Goal: Task Accomplishment & Management: Use online tool/utility

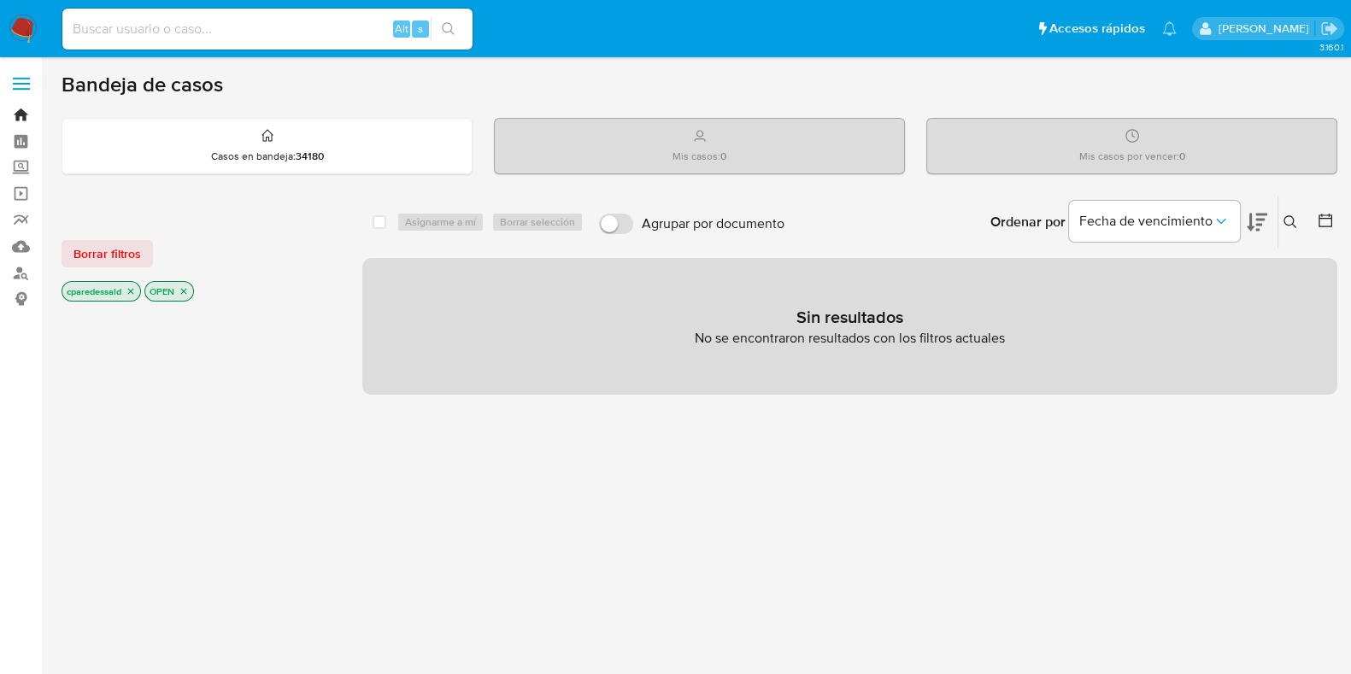
click at [26, 112] on link "Bandeja" at bounding box center [101, 115] width 203 height 26
click at [136, 290] on icon "close-filter" at bounding box center [131, 291] width 10 height 10
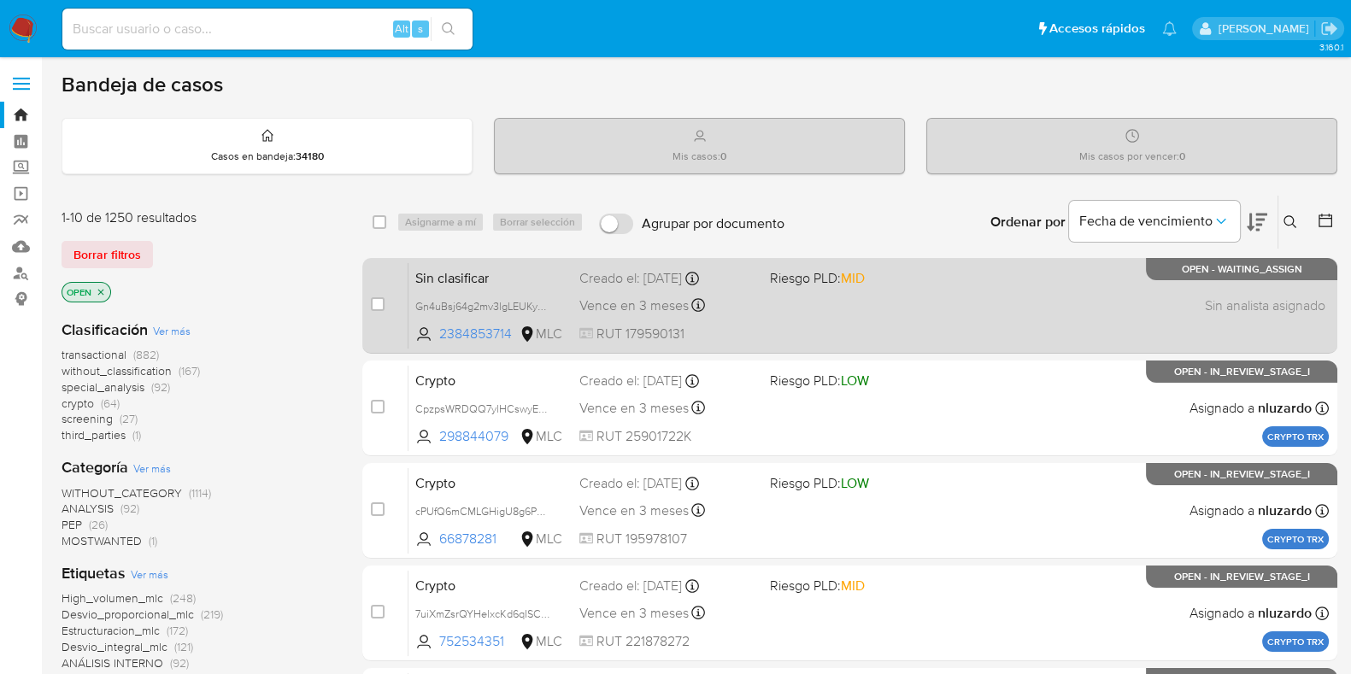
click at [836, 316] on div "Sin clasificar Gn4uBsj64g2mv3lgLEUKySVh 2384853714 MLC Riesgo PLD: MID Creado e…" at bounding box center [868, 305] width 920 height 86
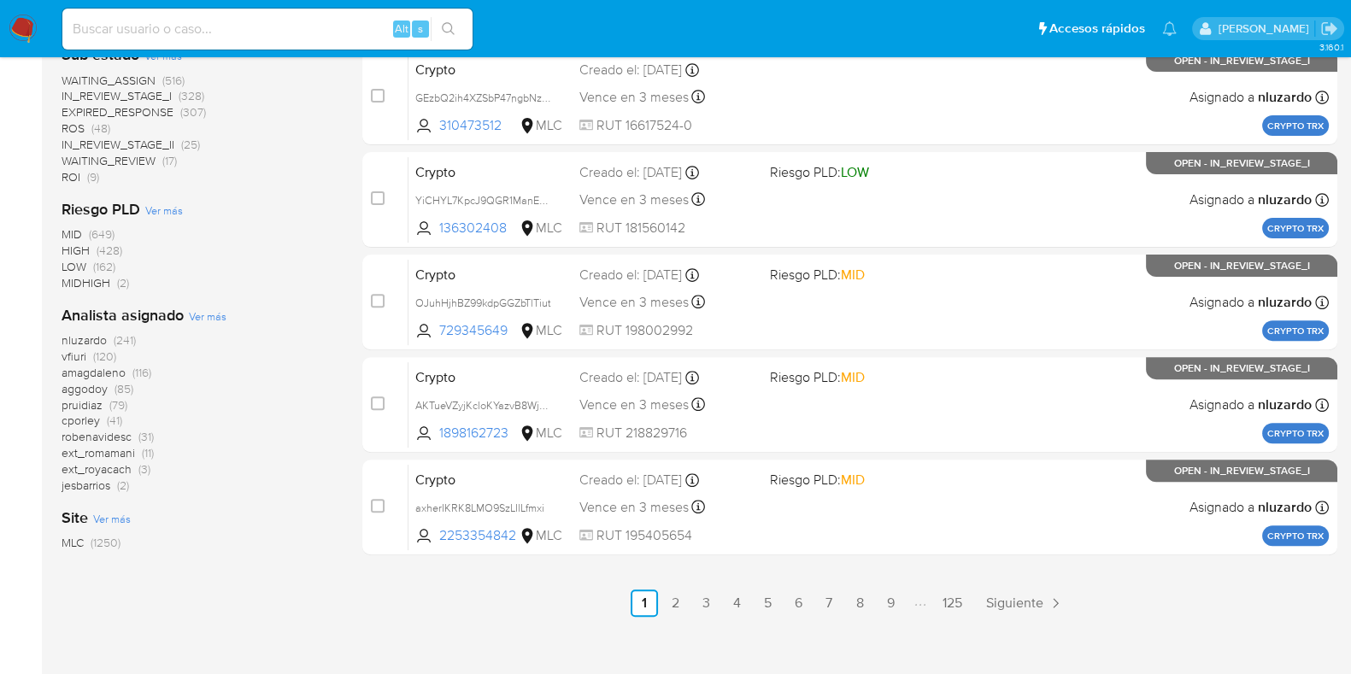
scroll to position [751, 0]
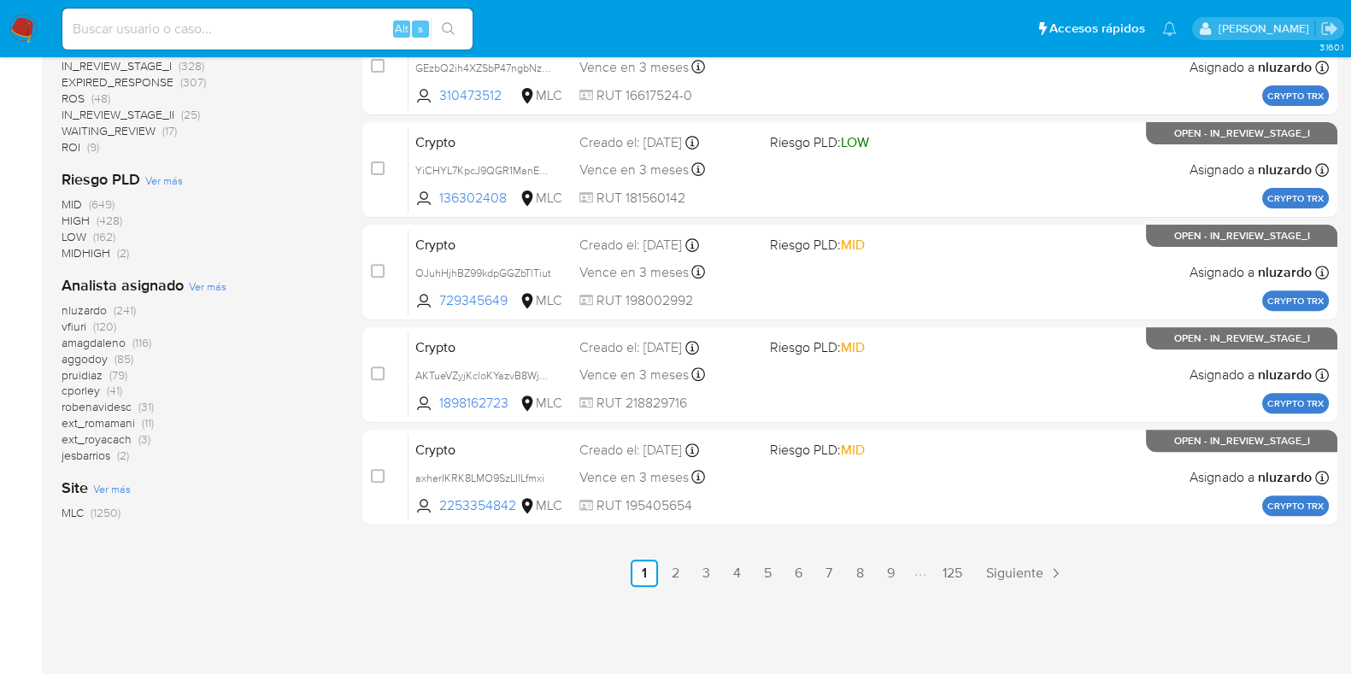
click at [87, 251] on span "MIDHIGH" at bounding box center [86, 252] width 49 height 17
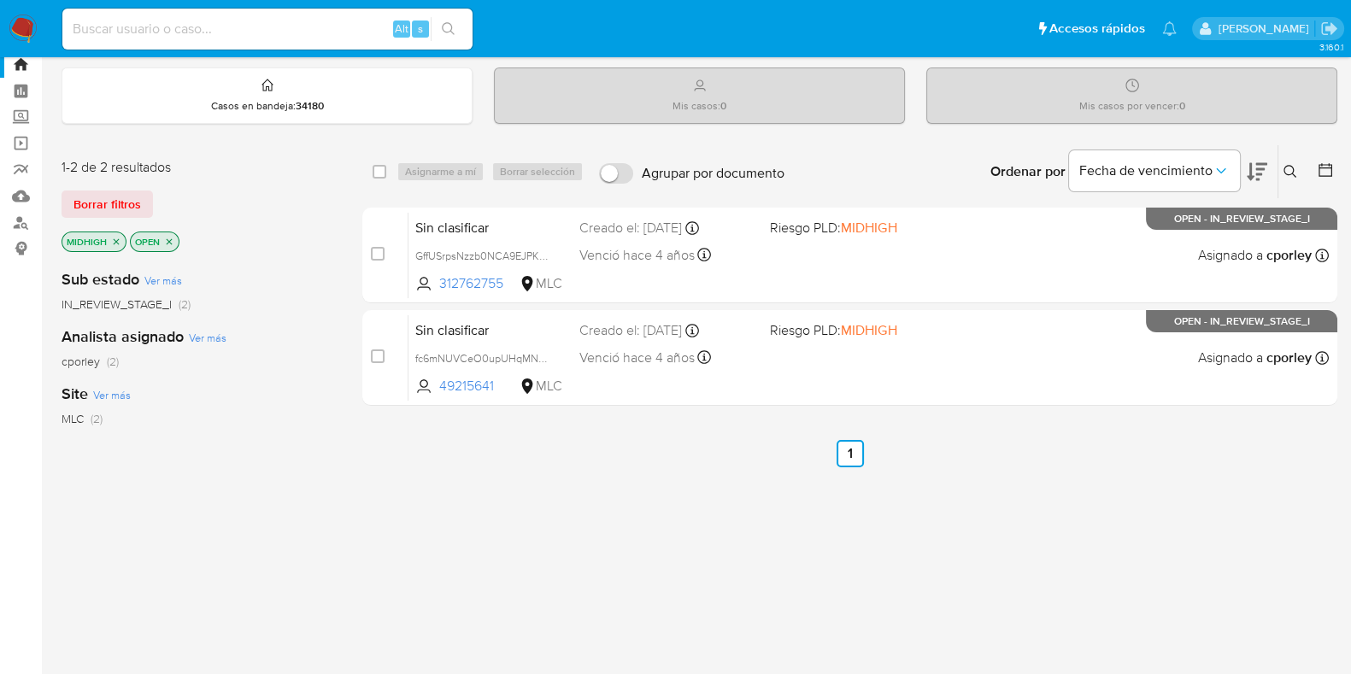
scroll to position [44, 0]
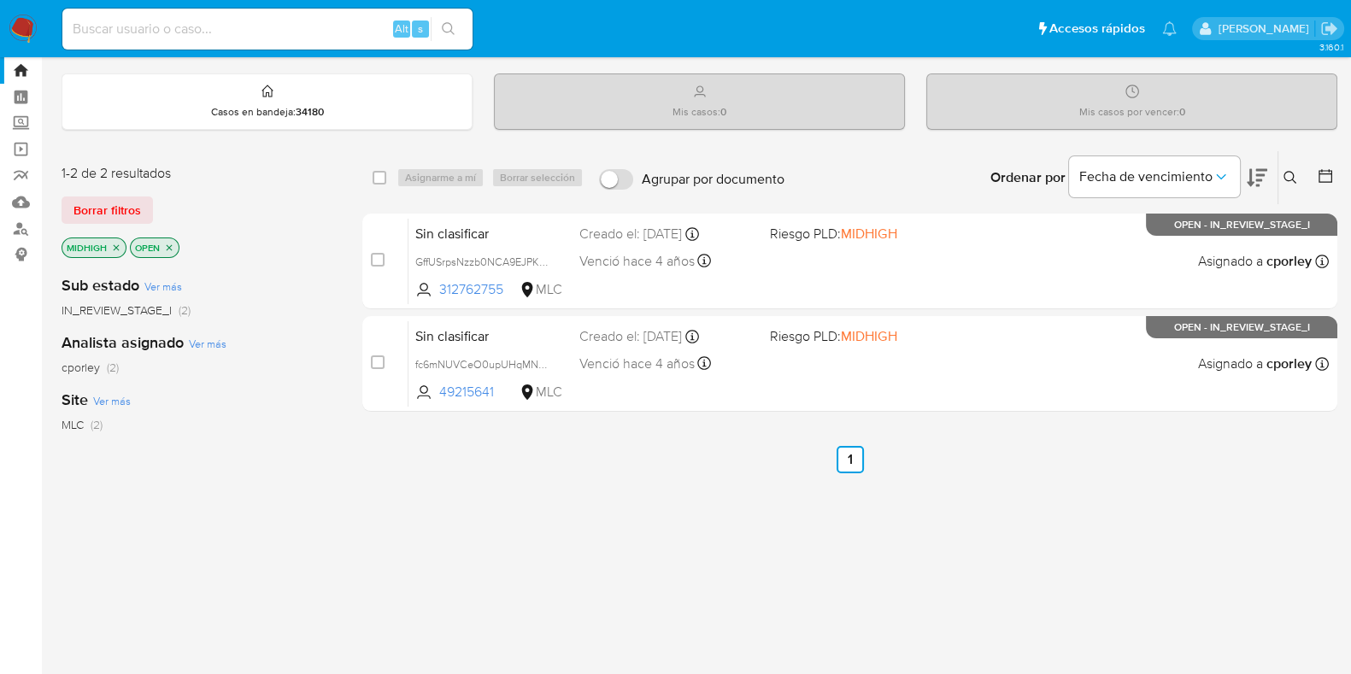
click at [115, 249] on icon "close-filter" at bounding box center [116, 248] width 10 height 10
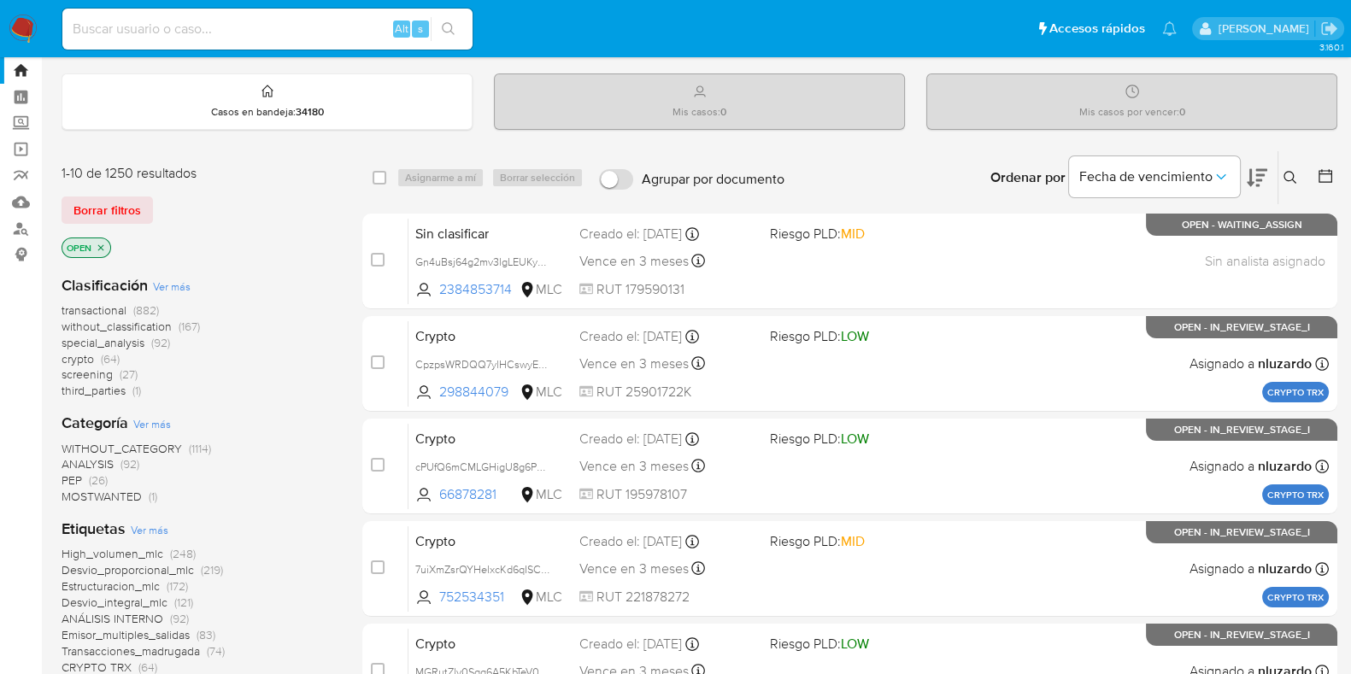
click at [107, 306] on span "transactional" at bounding box center [94, 310] width 65 height 17
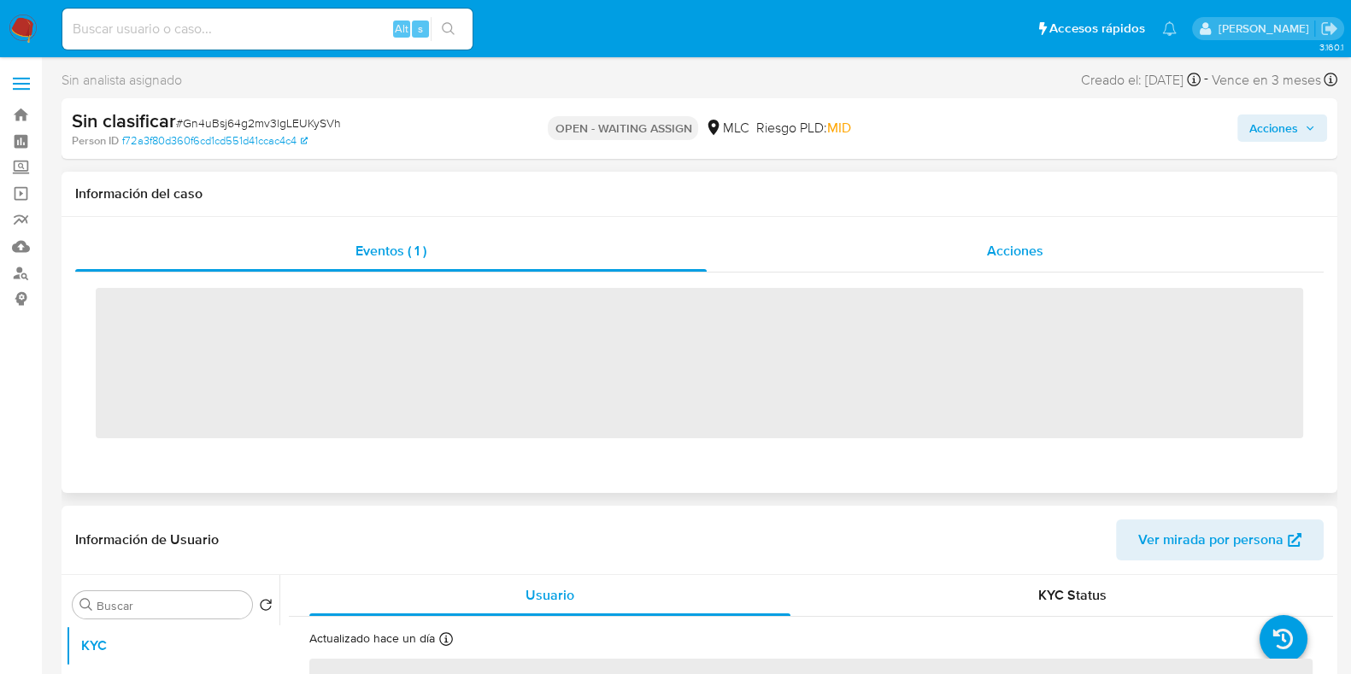
click at [919, 265] on div "Acciones" at bounding box center [1015, 251] width 617 height 41
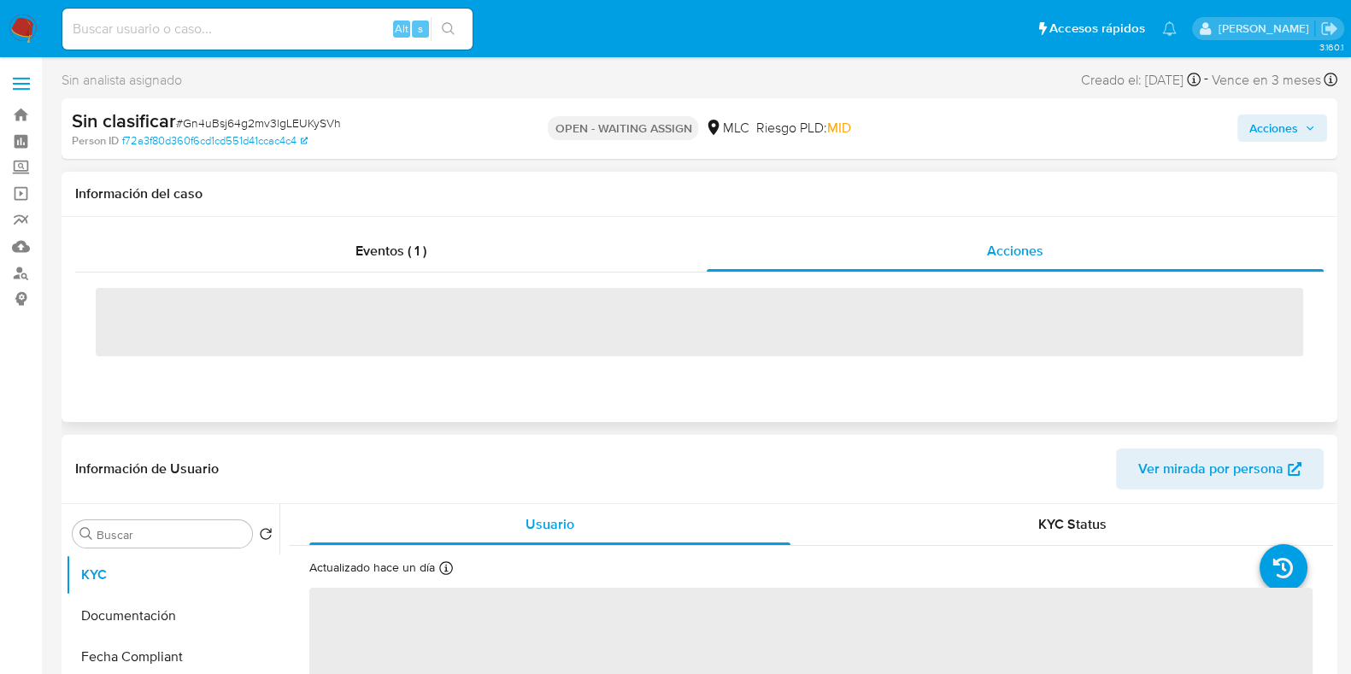
select select "10"
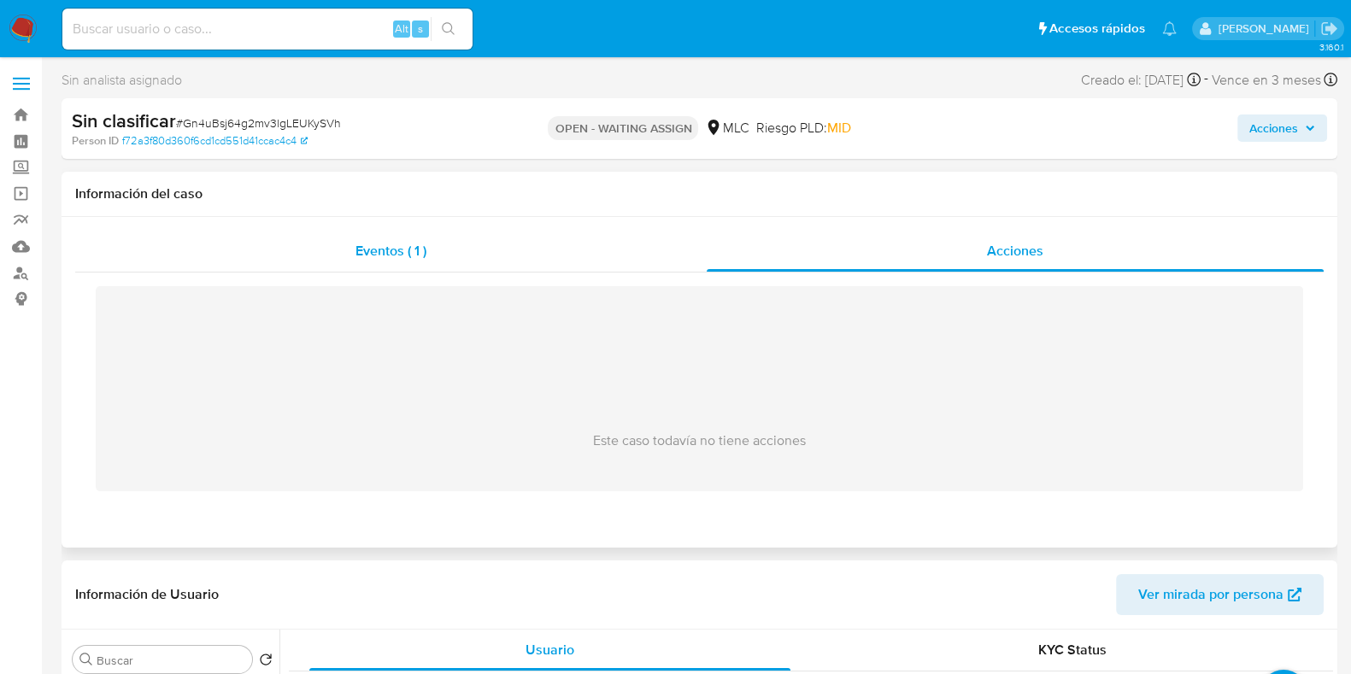
click at [473, 250] on div "Eventos ( 1 )" at bounding box center [390, 251] width 631 height 41
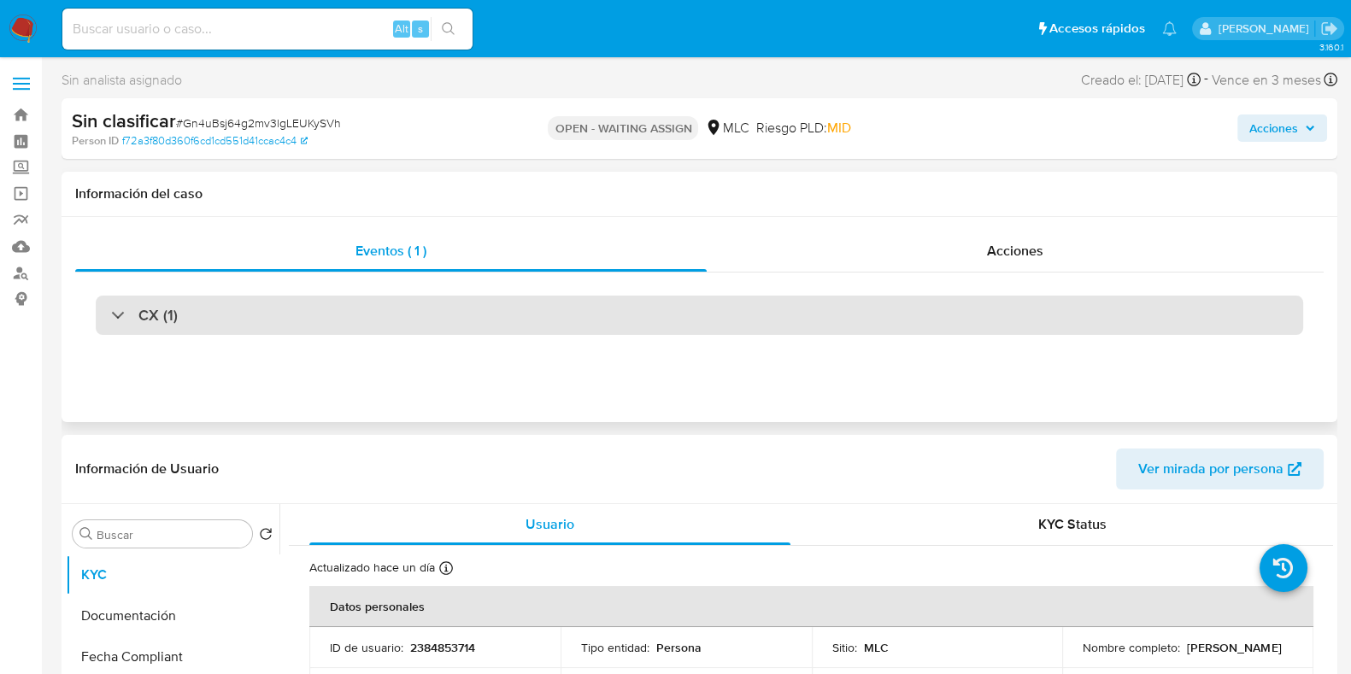
click at [517, 305] on div "CX (1)" at bounding box center [699, 315] width 1207 height 39
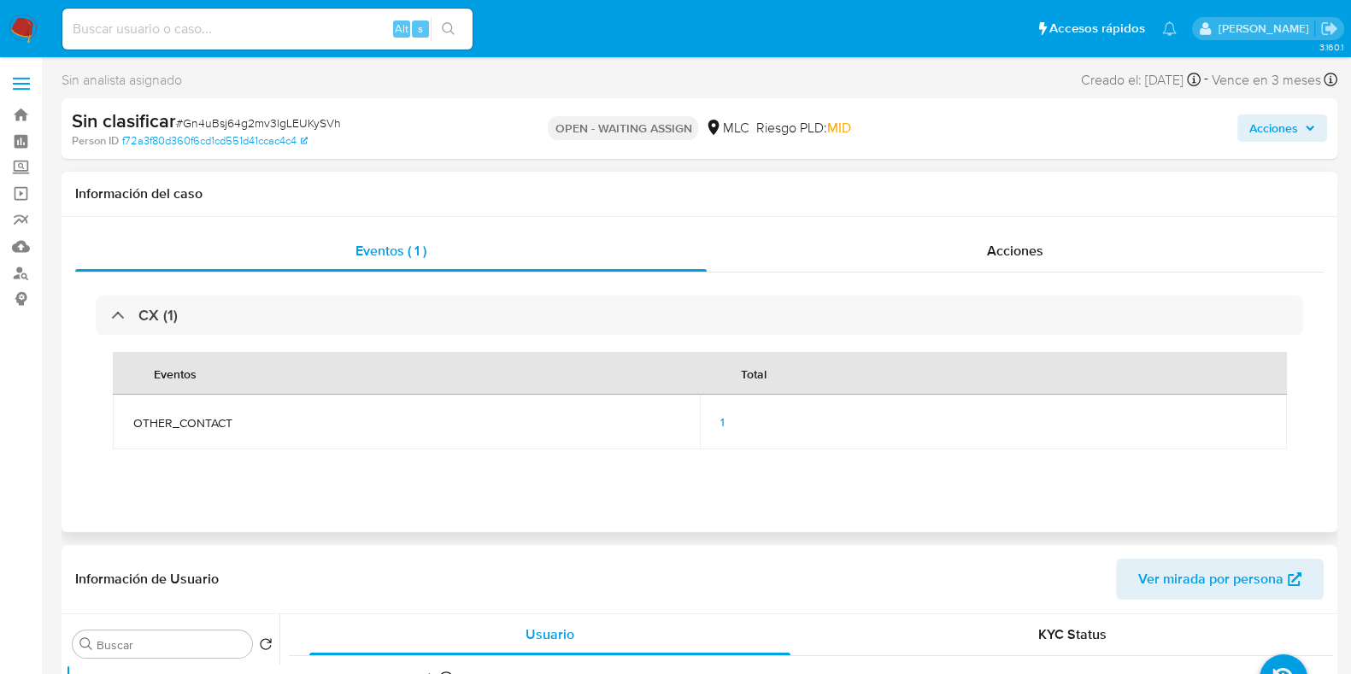
click at [722, 423] on span "1" at bounding box center [722, 422] width 4 height 17
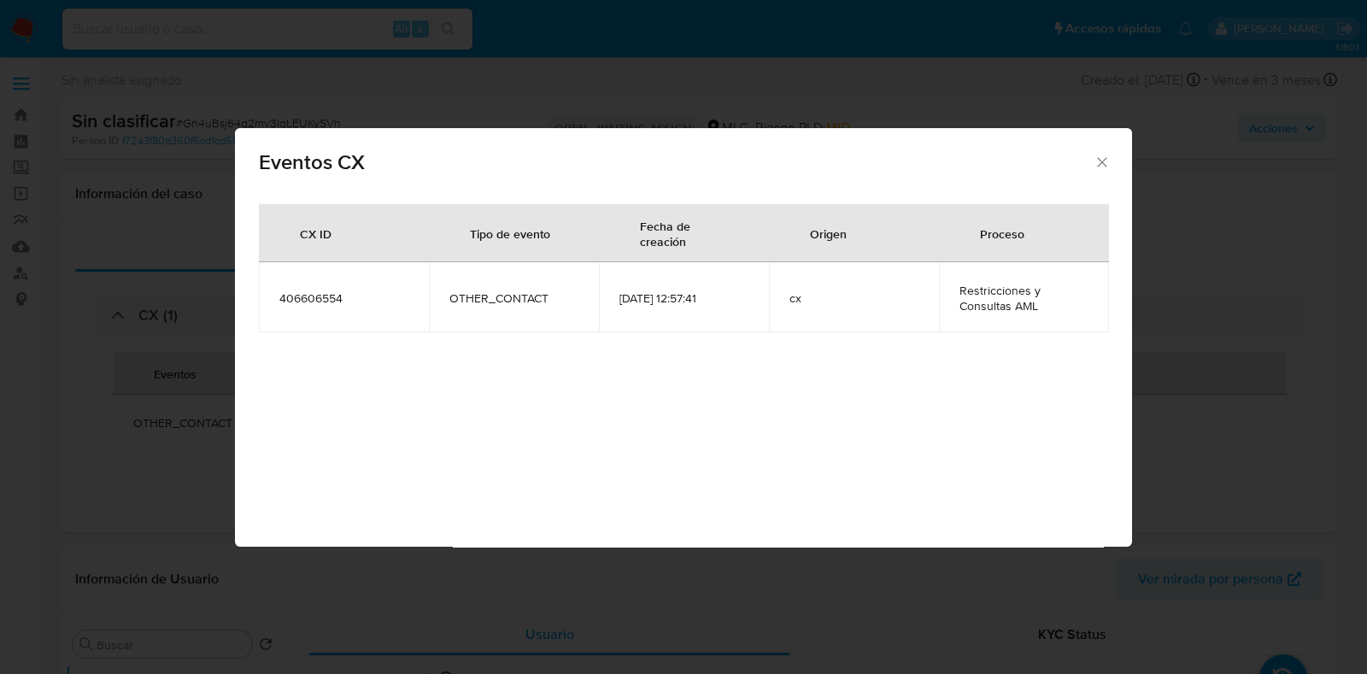
click at [1094, 169] on icon "Cerrar" at bounding box center [1102, 162] width 17 height 17
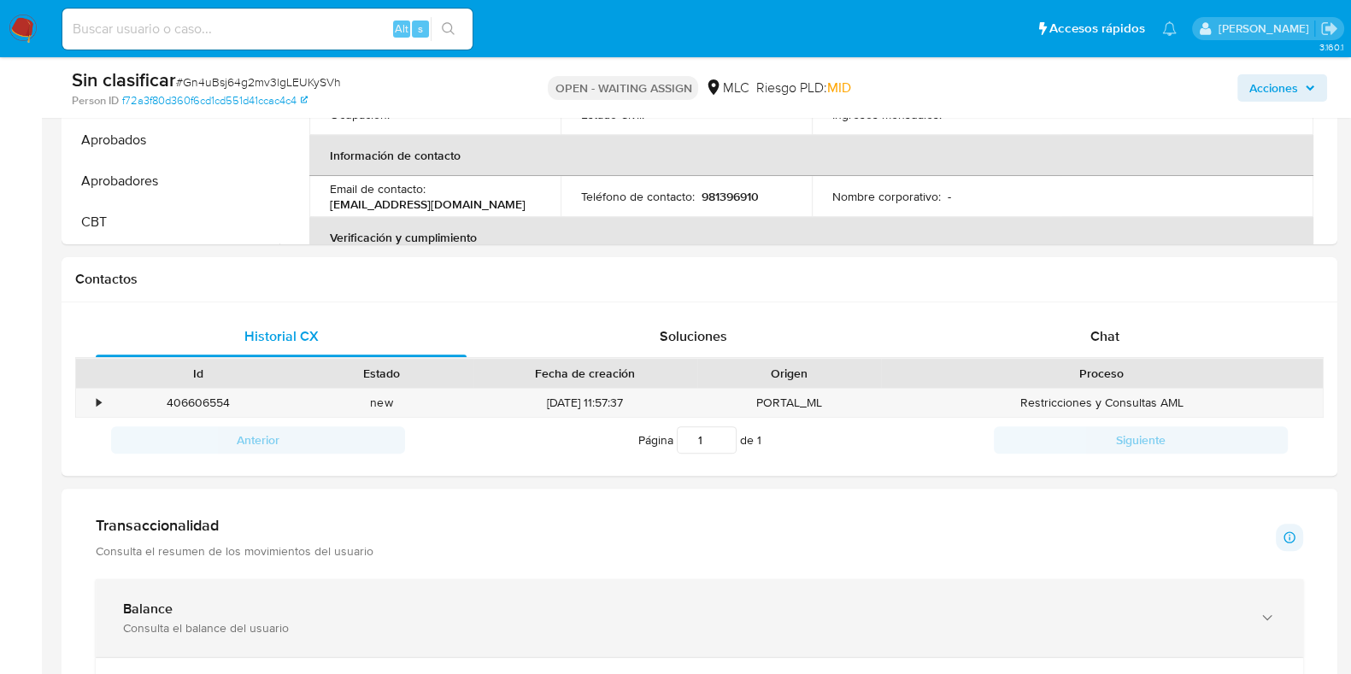
scroll to position [803, 0]
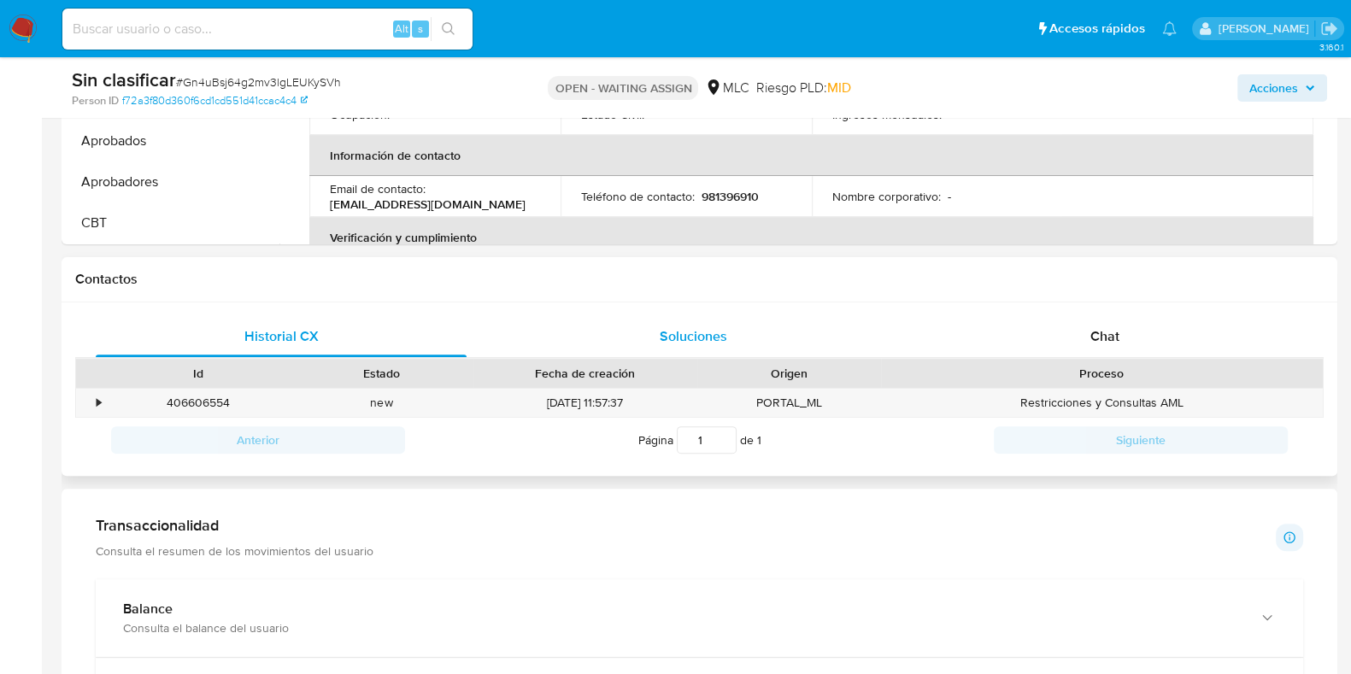
click at [592, 324] on div "Soluciones" at bounding box center [693, 336] width 371 height 41
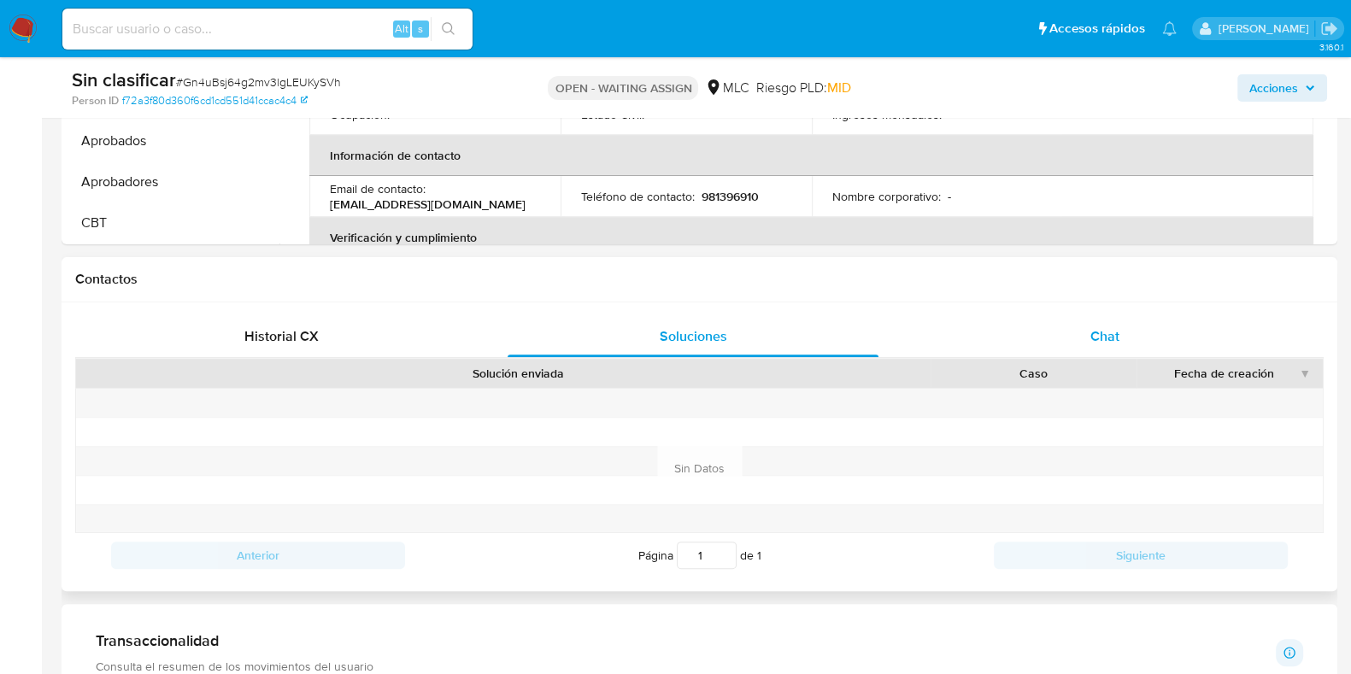
click at [1078, 336] on div "Chat" at bounding box center [1104, 336] width 371 height 41
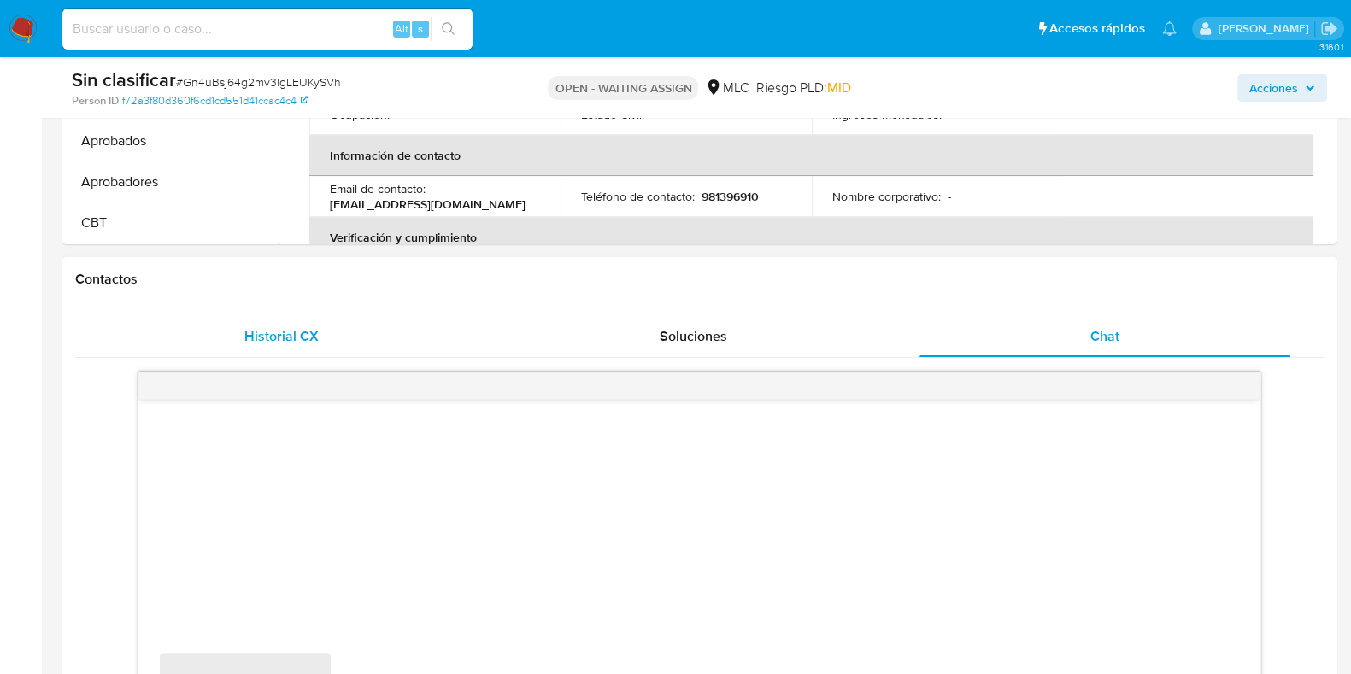
click at [330, 327] on div "Historial CX" at bounding box center [281, 336] width 371 height 41
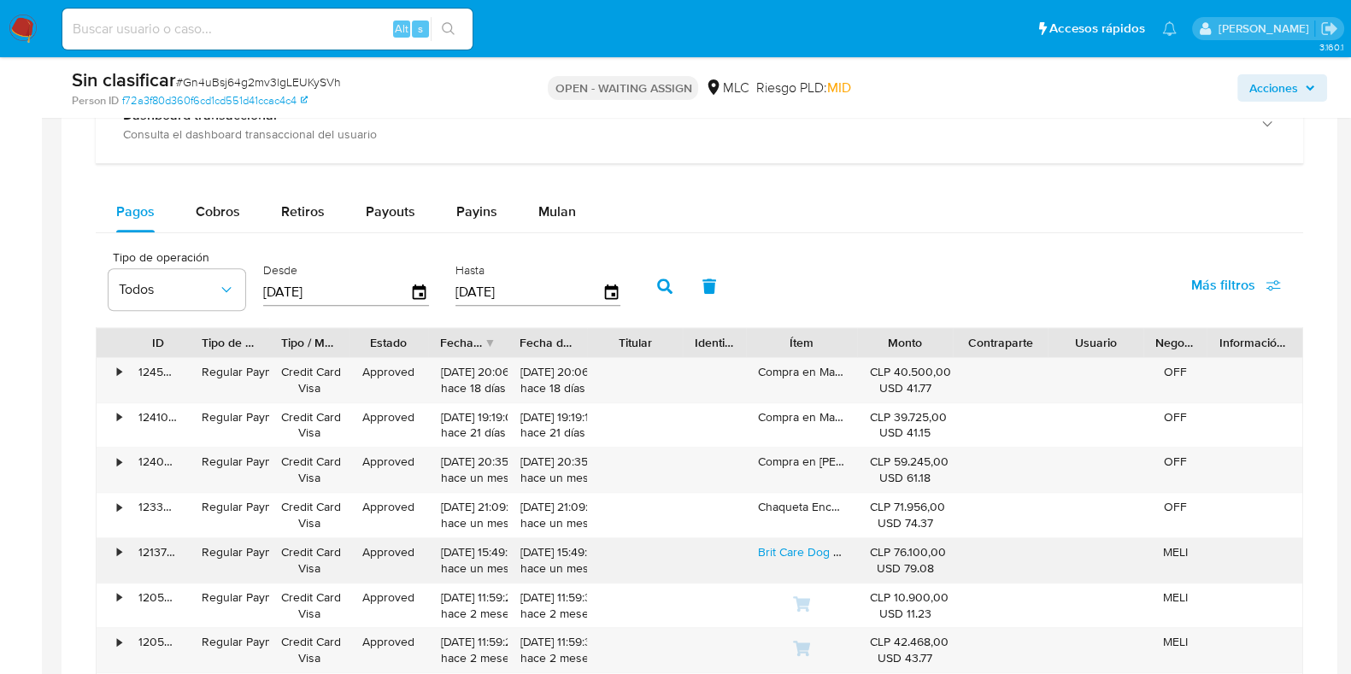
scroll to position [1413, 0]
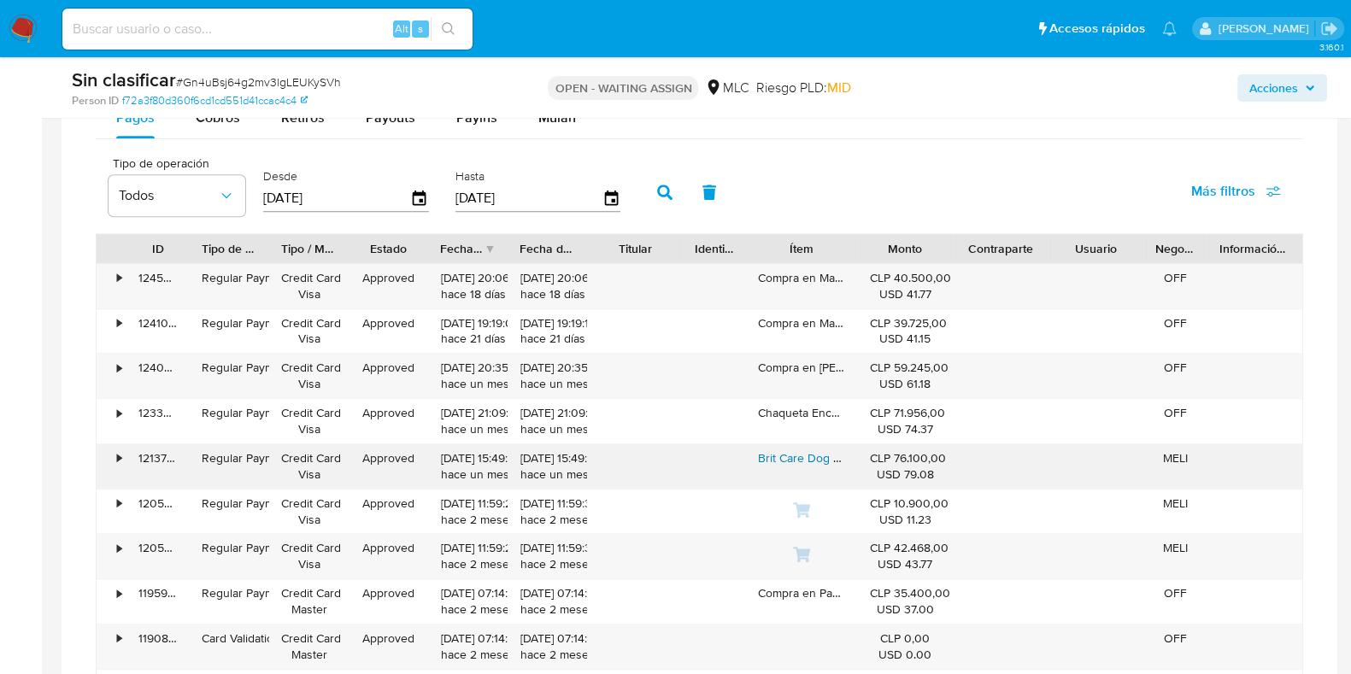
click at [798, 457] on link "Brit Care Dog Grain-free Puppy Salmon 12kg" at bounding box center [875, 457] width 234 height 17
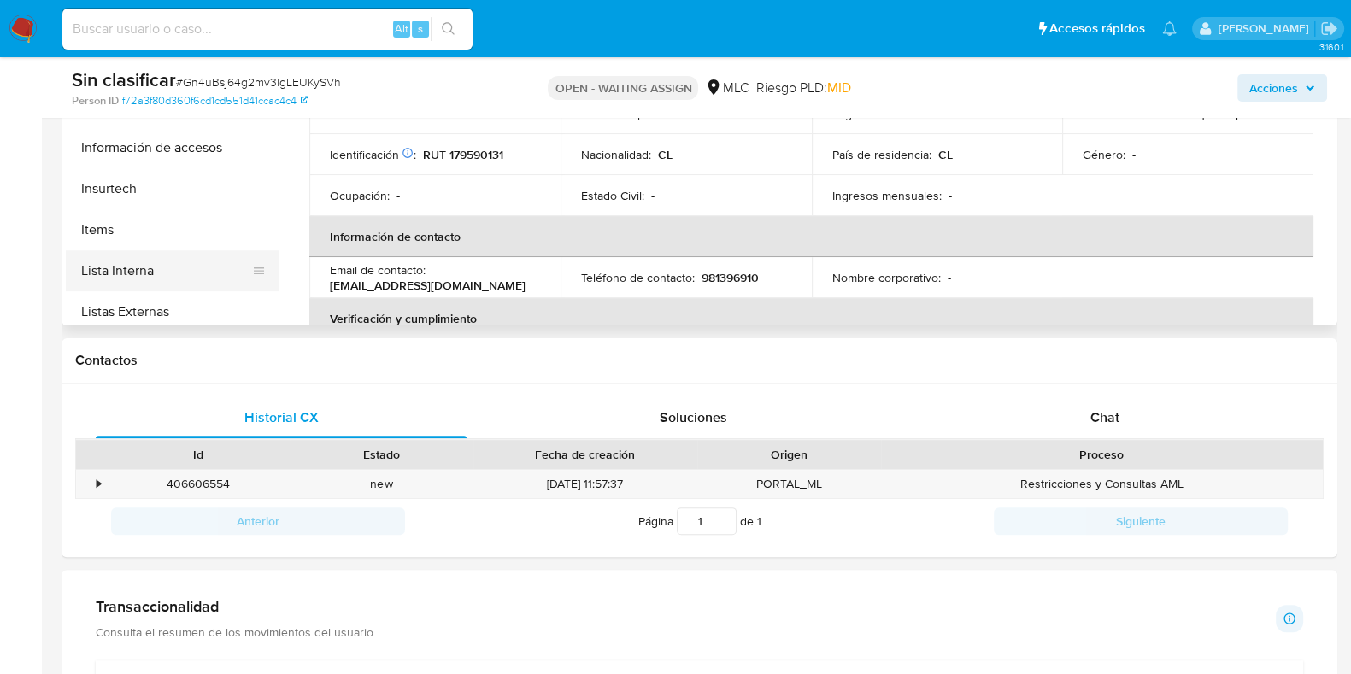
scroll to position [484, 0]
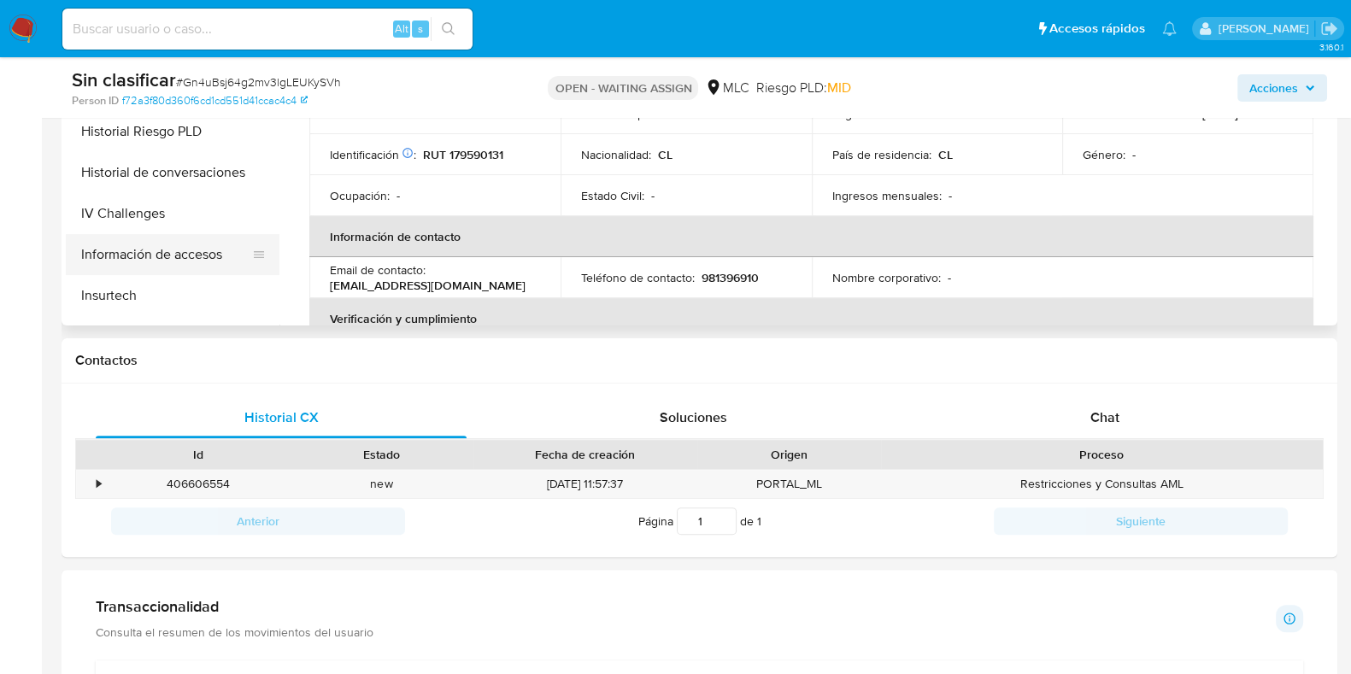
click at [205, 238] on button "Información de accesos" at bounding box center [166, 254] width 200 height 41
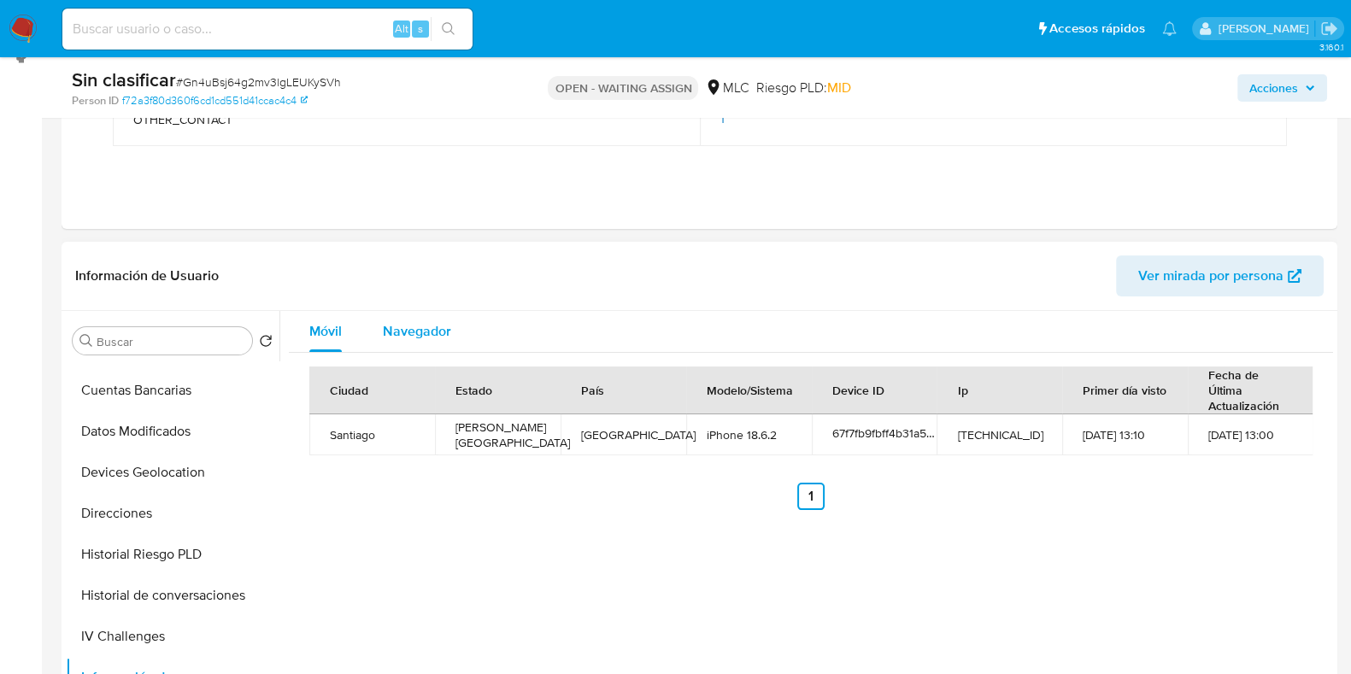
scroll to position [239, 0]
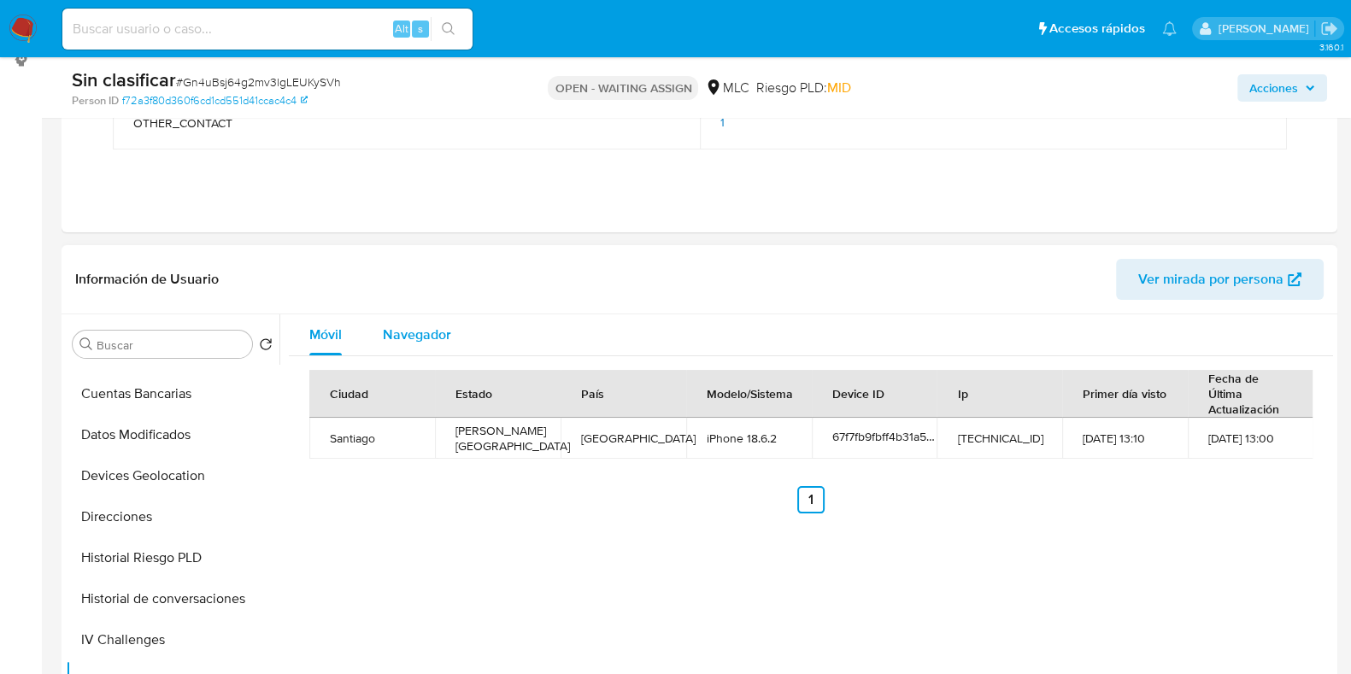
click at [445, 333] on span "Navegador" at bounding box center [417, 335] width 68 height 20
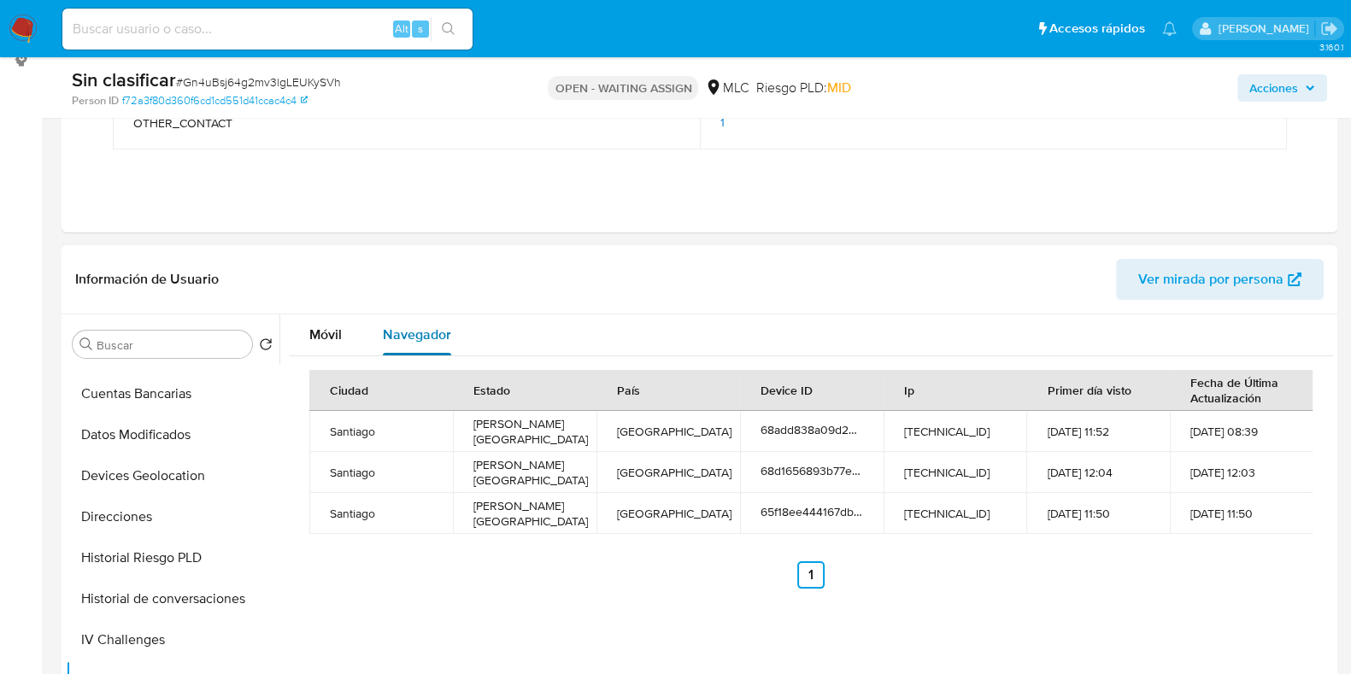
click at [372, 335] on button "Navegador" at bounding box center [416, 334] width 109 height 41
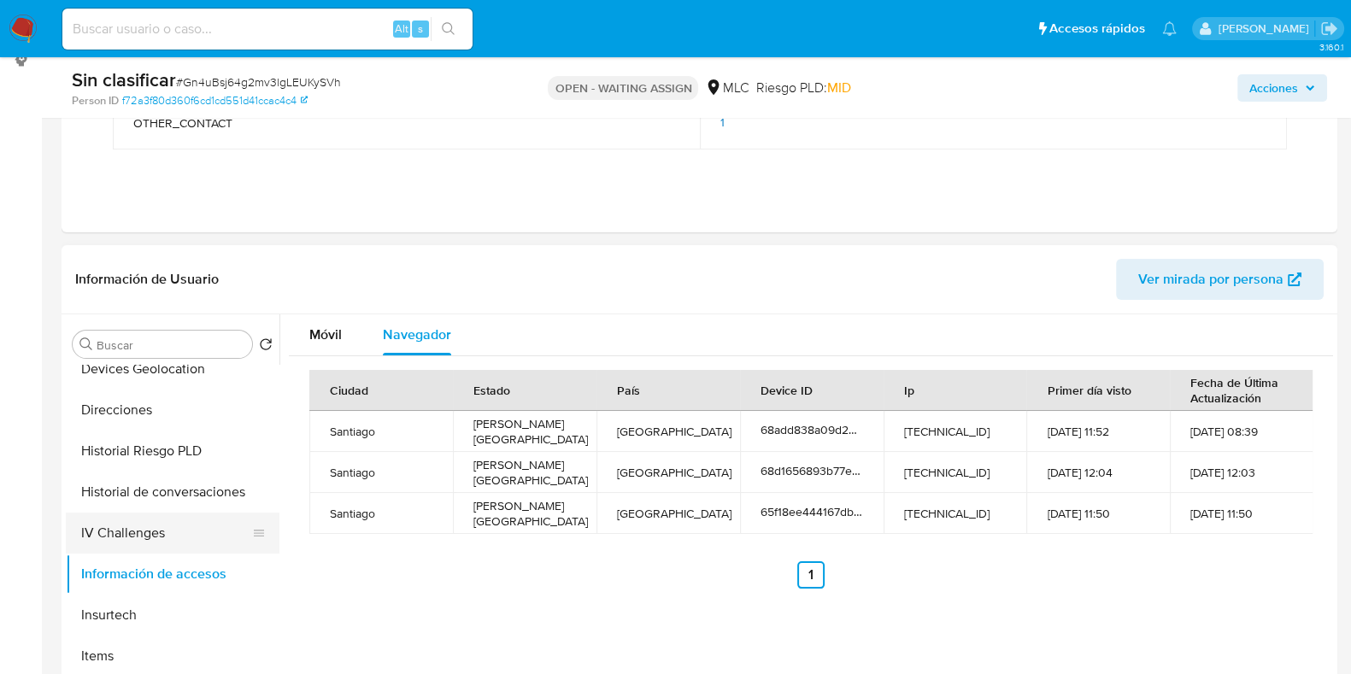
scroll to position [697, 0]
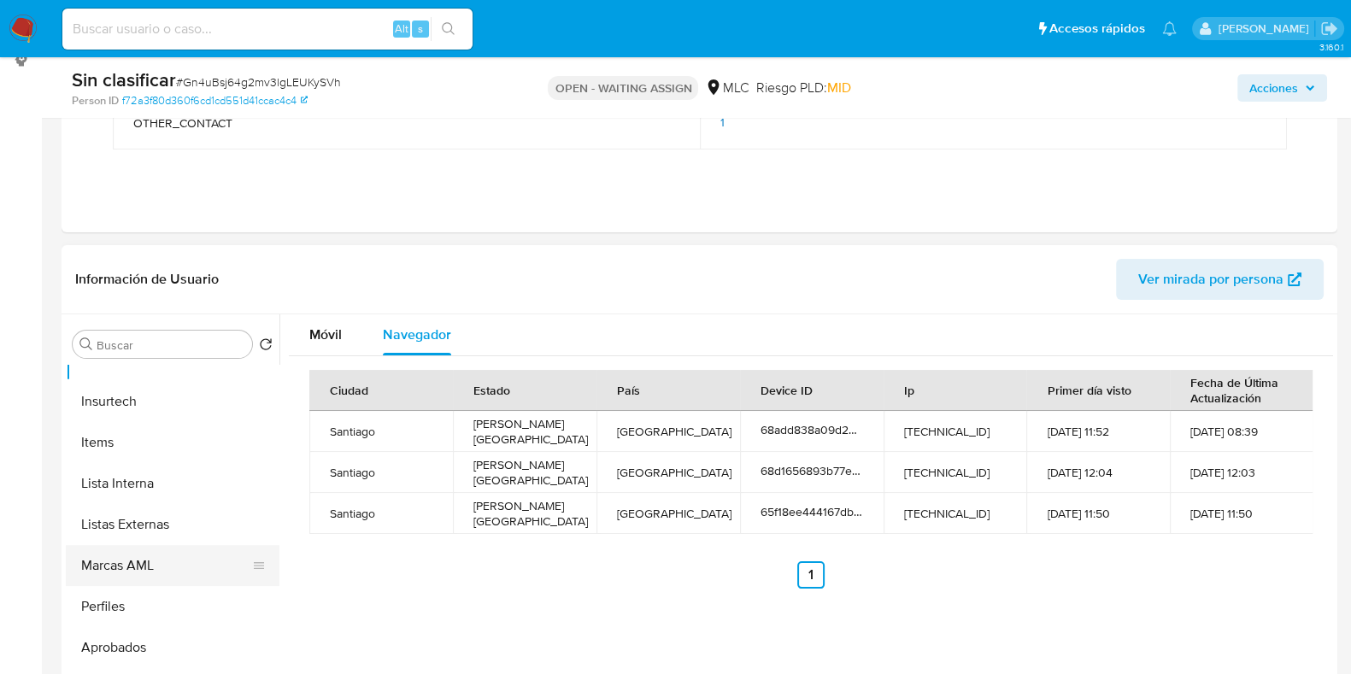
click at [150, 566] on button "Marcas AML" at bounding box center [166, 565] width 200 height 41
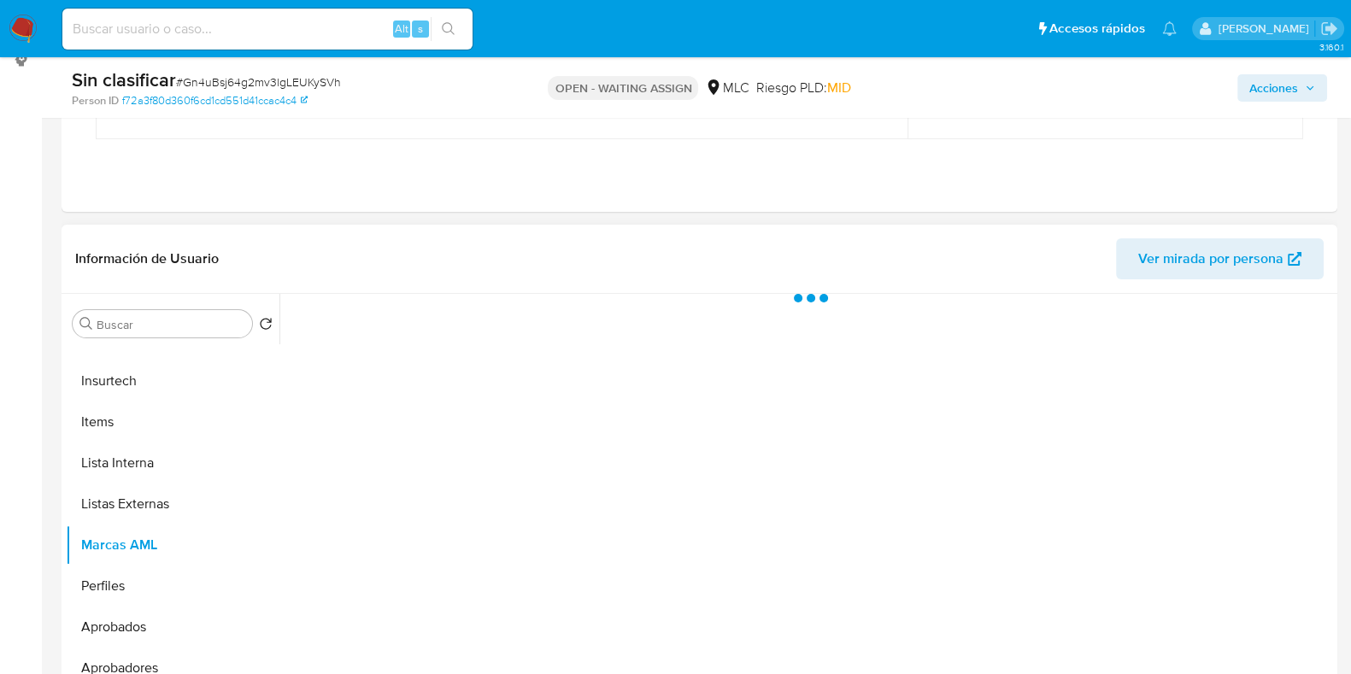
scroll to position [803, 0]
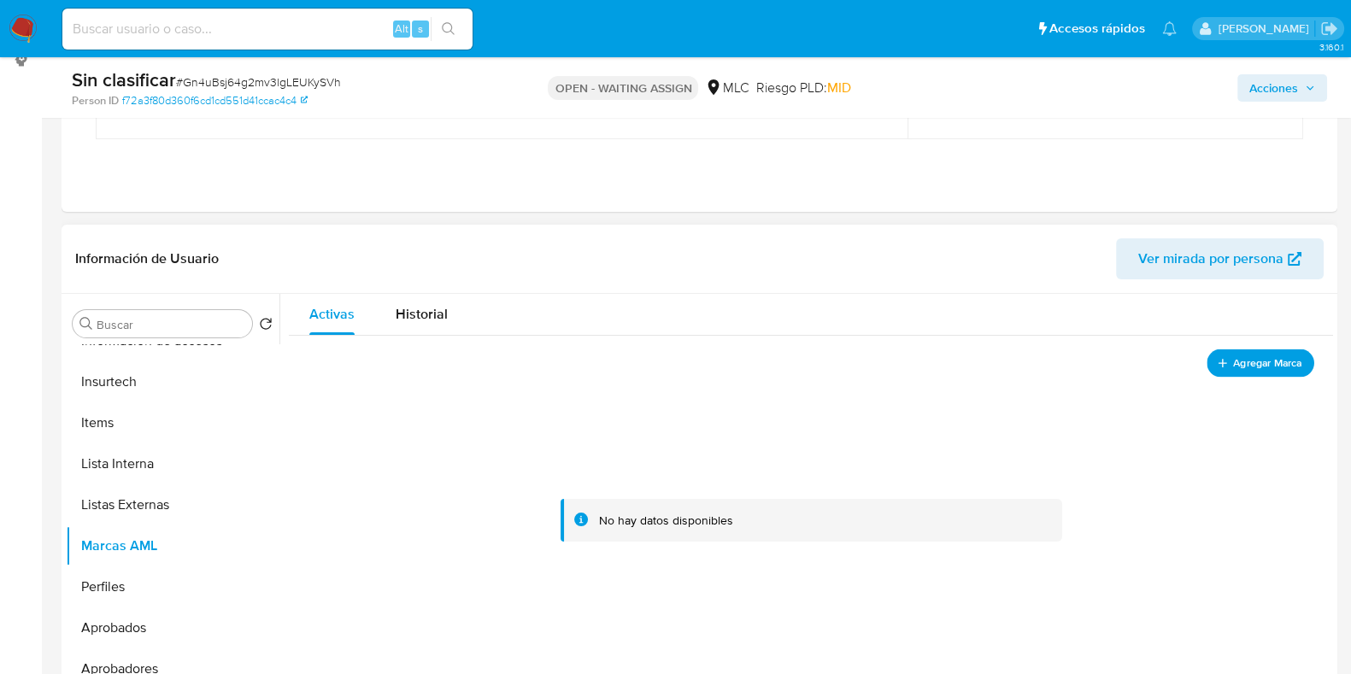
click at [1239, 369] on span "Agregar Marca" at bounding box center [1267, 363] width 68 height 21
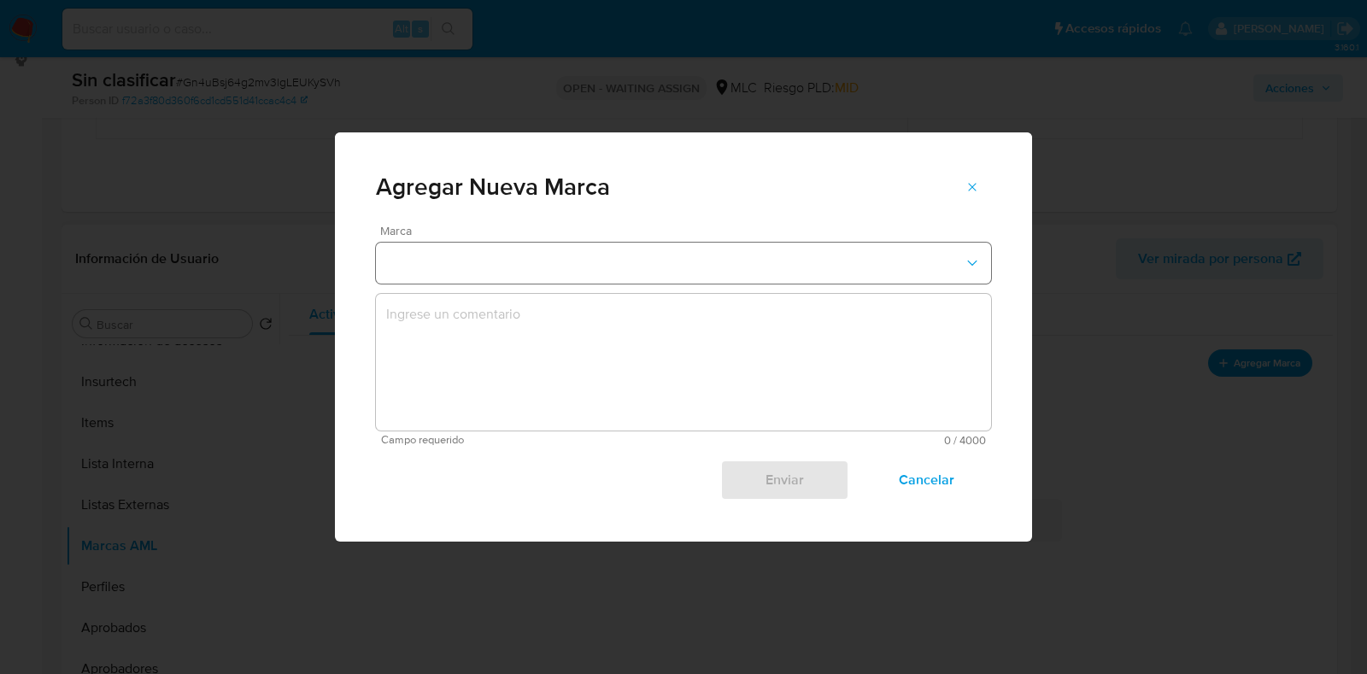
click at [703, 259] on button "marks-modal" at bounding box center [683, 263] width 615 height 41
click at [724, 314] on div "REPORTED" at bounding box center [678, 302] width 584 height 41
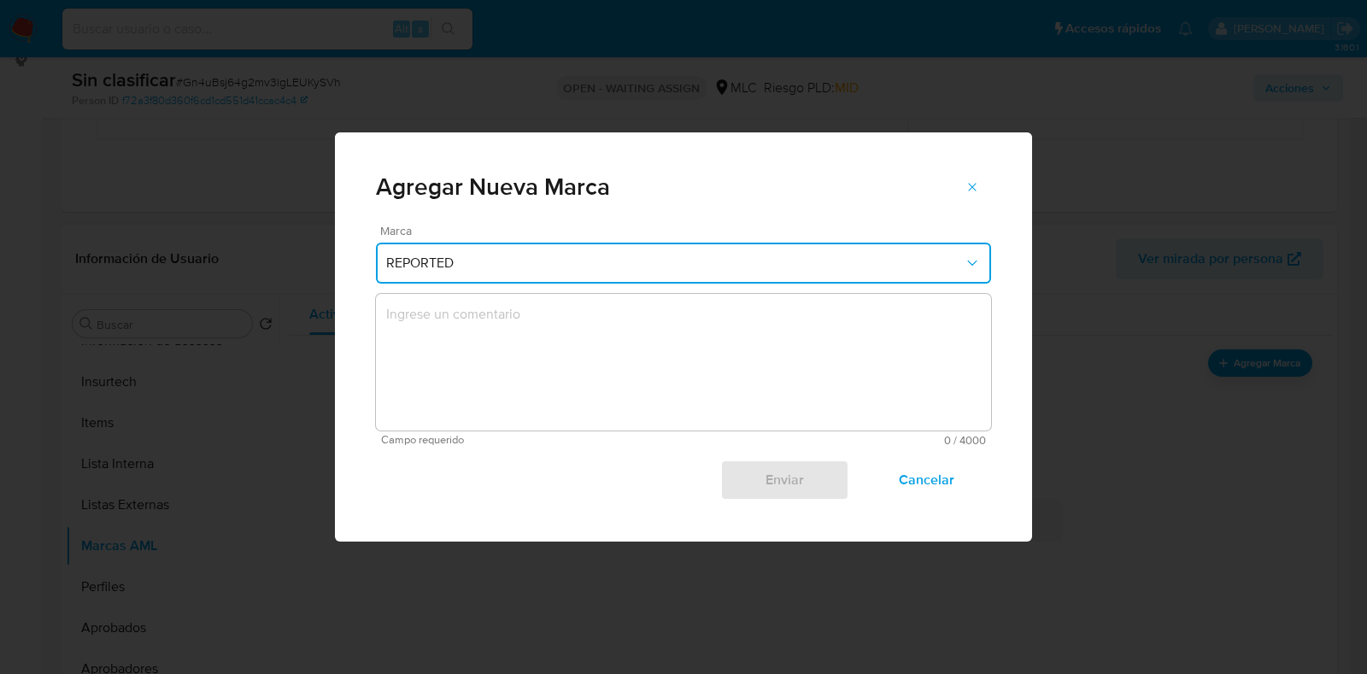
click at [727, 251] on button "REPORTED" at bounding box center [683, 263] width 615 height 41
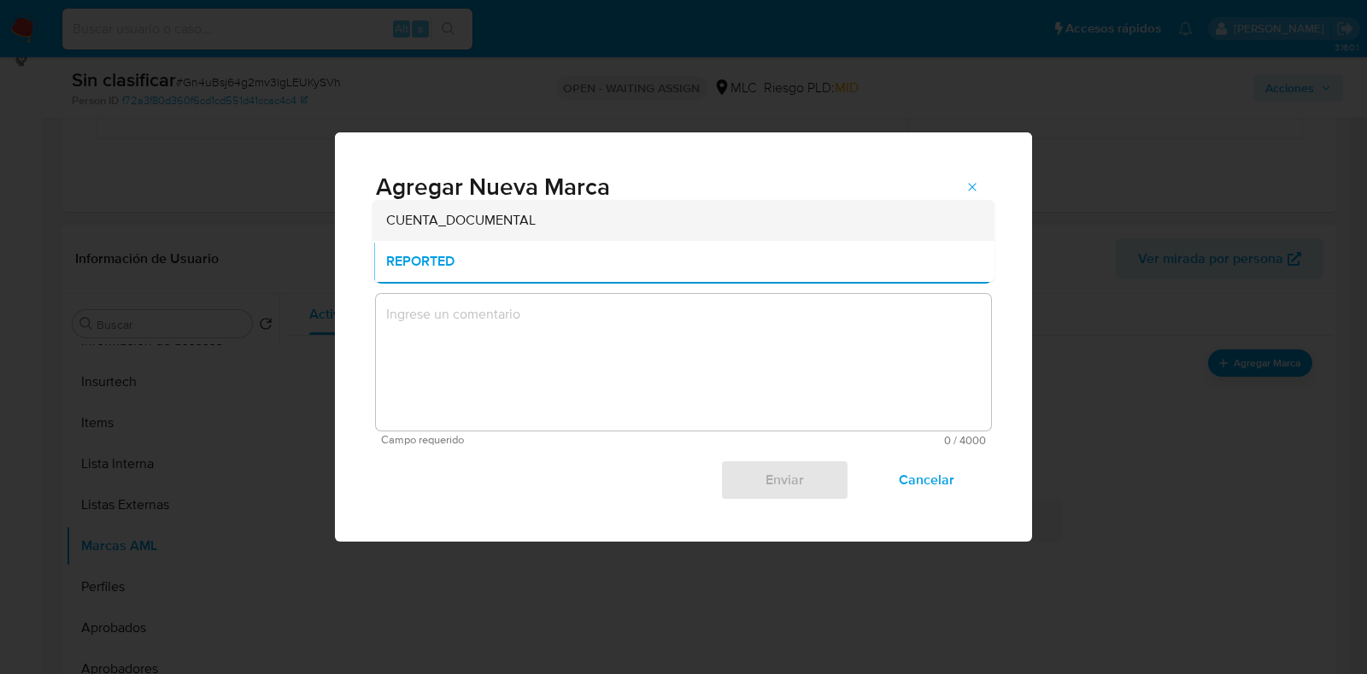
click at [716, 226] on div "CUENTA_DOCUMENTAL" at bounding box center [678, 220] width 584 height 41
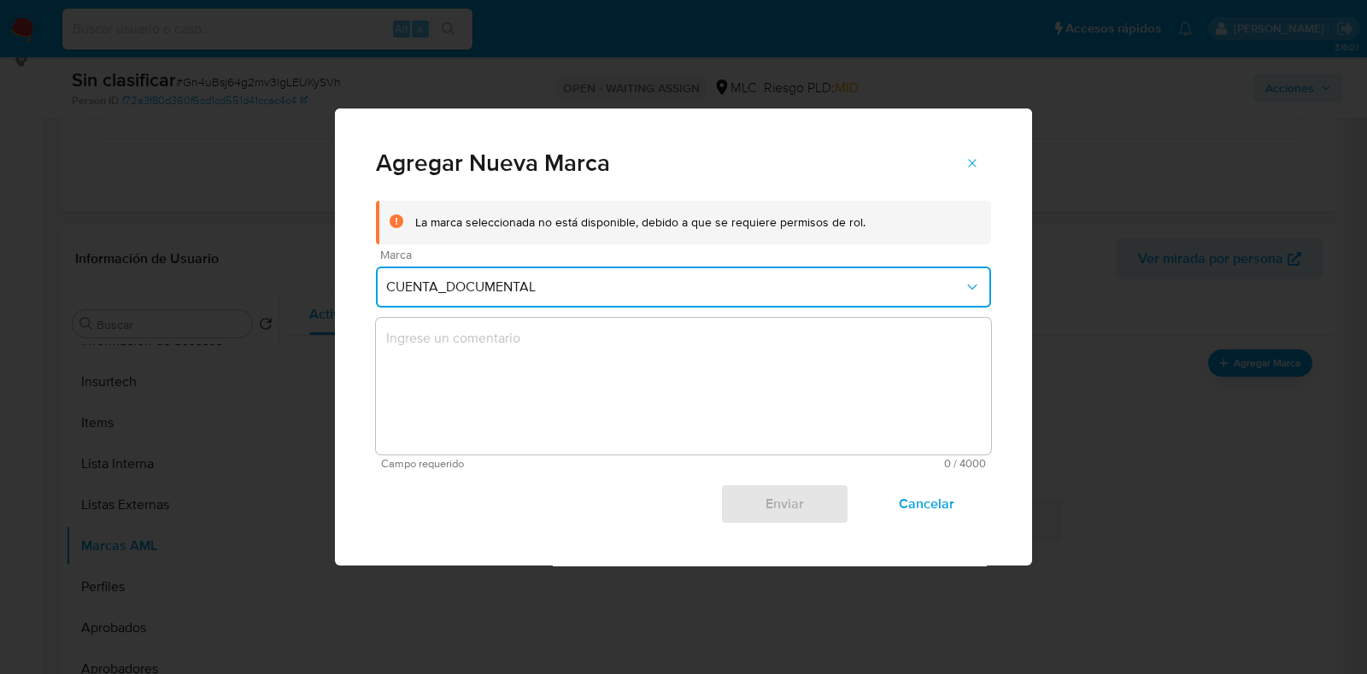
click at [657, 297] on button "CUENTA_DOCUMENTAL" at bounding box center [683, 287] width 615 height 41
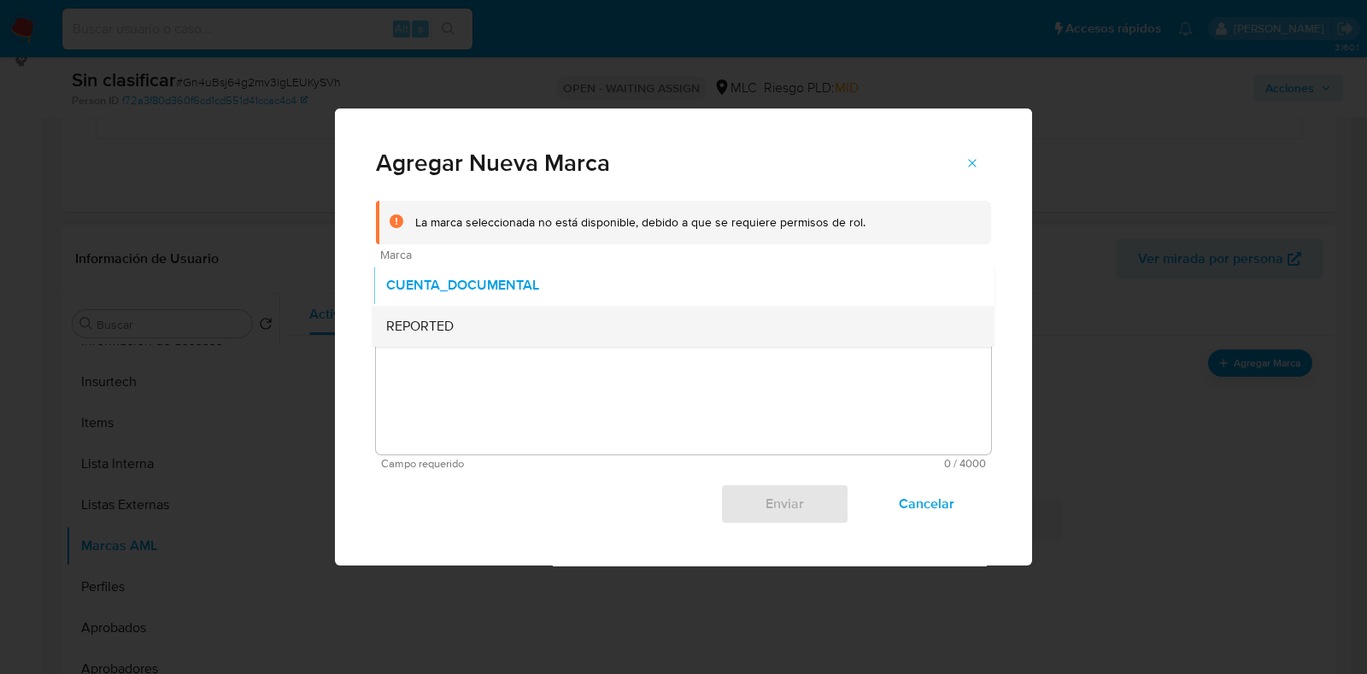
click at [646, 342] on div "REPORTED" at bounding box center [678, 326] width 584 height 41
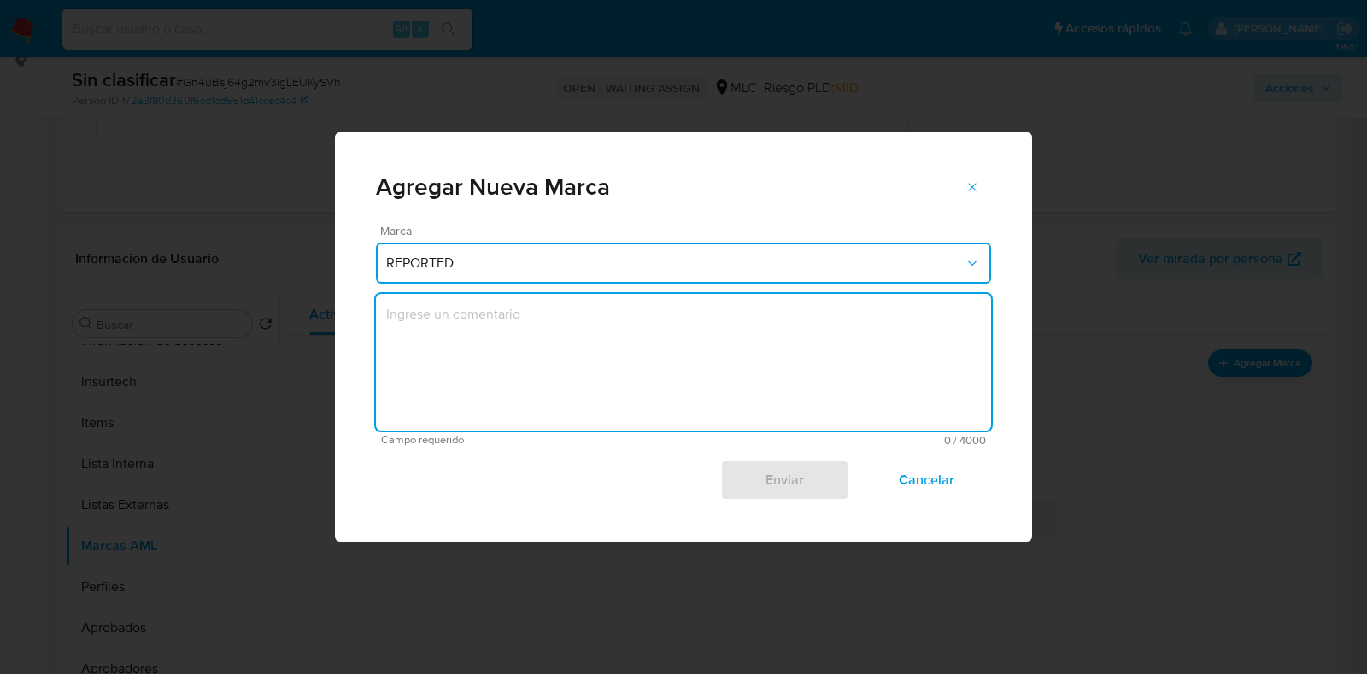
click at [592, 326] on textarea "marks-modal" at bounding box center [683, 362] width 615 height 137
type textarea "ñoi"
click at [580, 288] on div "Marca REPORTED ñoi Campo requerido 3 / 4000 3997 caracteres restantes Enviar Ca…" at bounding box center [683, 363] width 615 height 276
drag, startPoint x: 496, startPoint y: 324, endPoint x: 367, endPoint y: 320, distance: 129.1
click at [359, 322] on div "Marca REPORTED ñoi Campo requerido 3 / 4000 3997 caracteres restantes Enviar Ca…" at bounding box center [683, 383] width 697 height 317
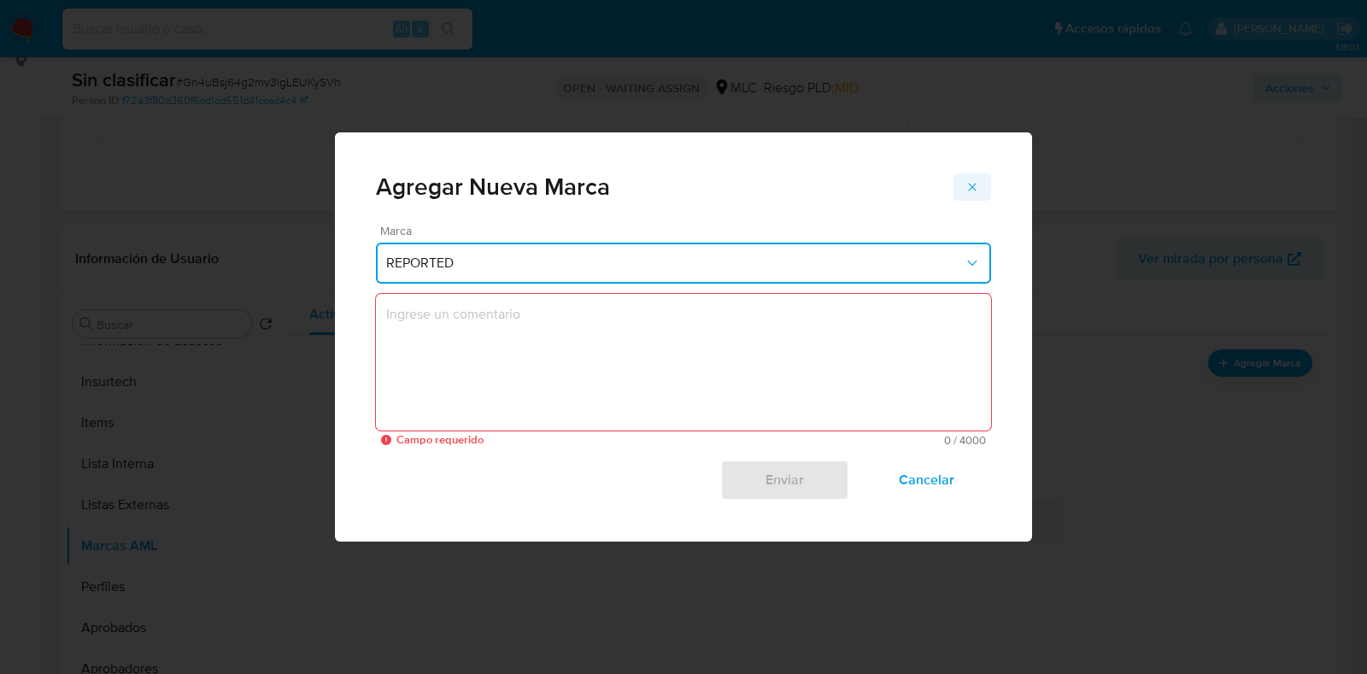
click at [970, 181] on icon "marks-modal" at bounding box center [973, 187] width 14 height 14
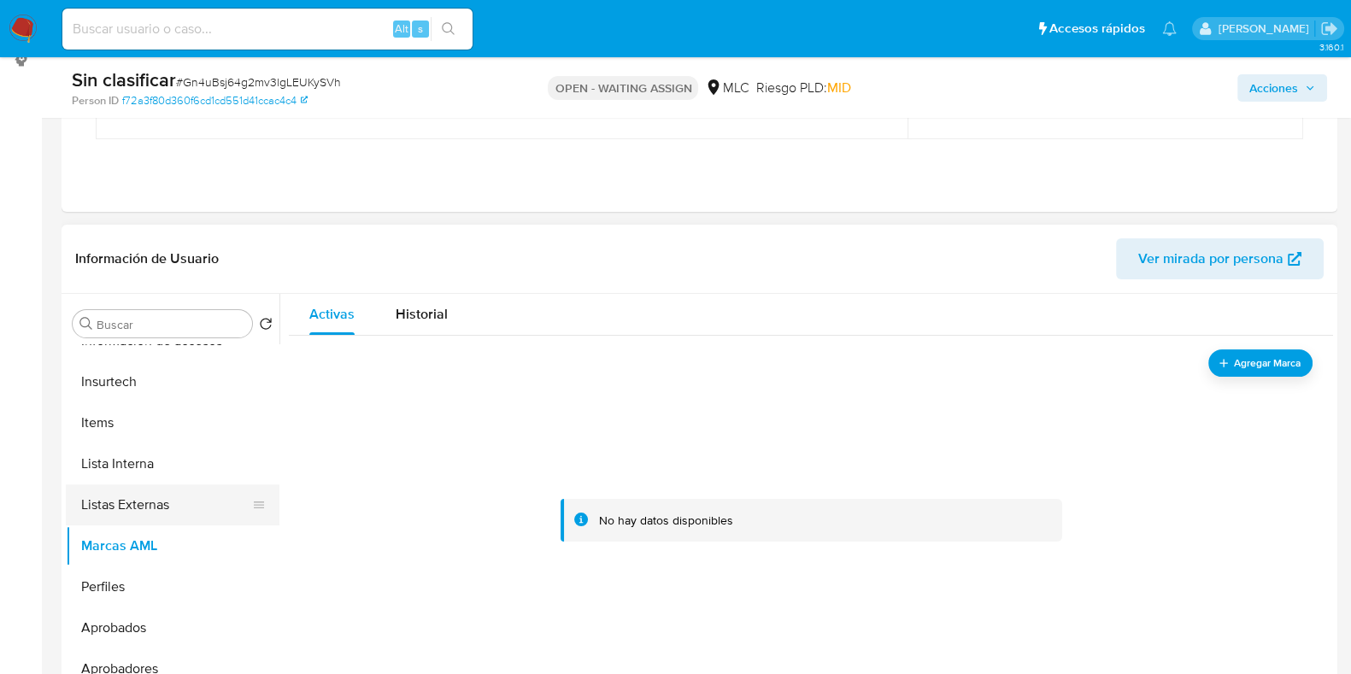
click at [157, 499] on button "Listas Externas" at bounding box center [166, 505] width 200 height 41
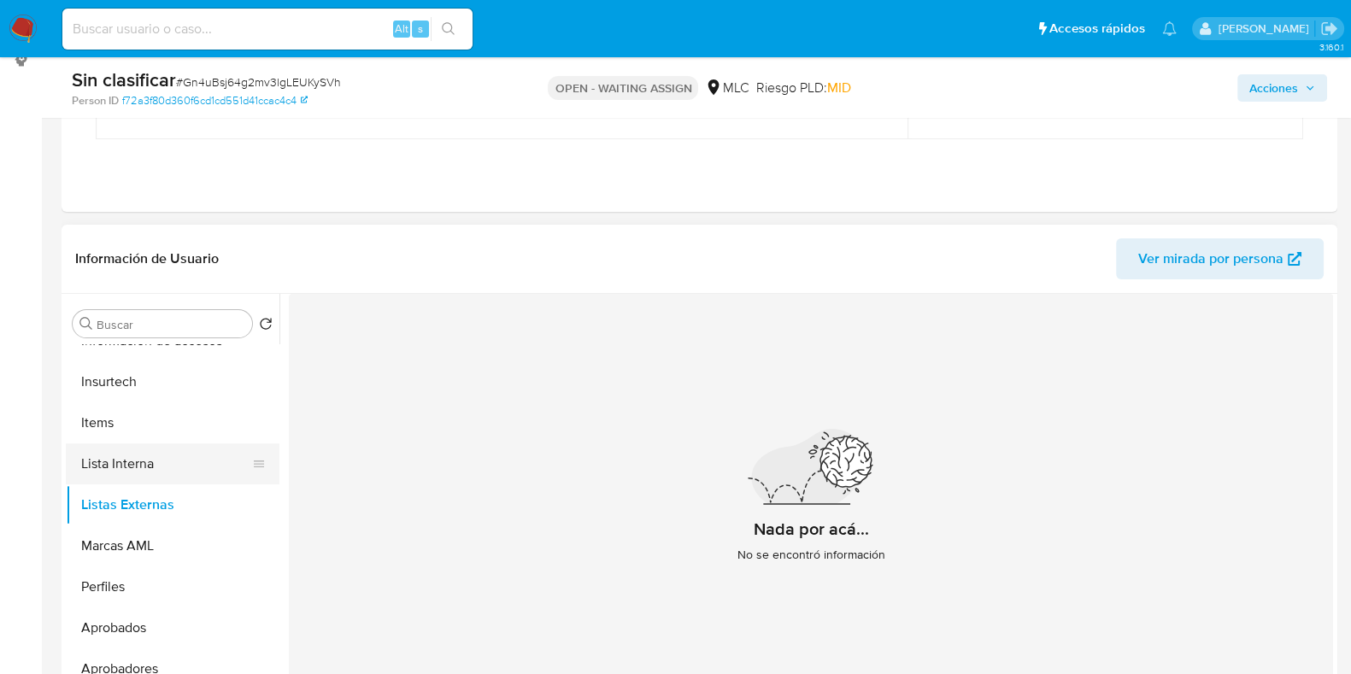
click at [156, 467] on button "Lista Interna" at bounding box center [166, 463] width 200 height 41
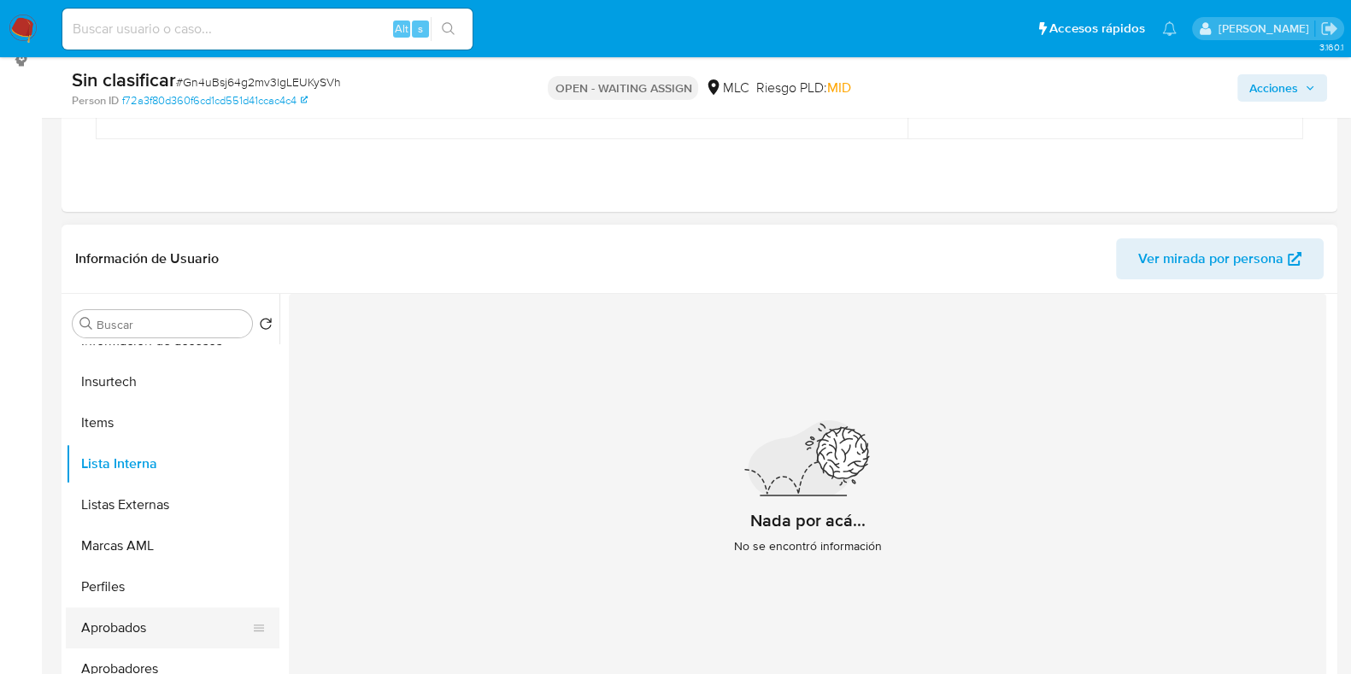
click at [140, 638] on button "Aprobados" at bounding box center [166, 628] width 200 height 41
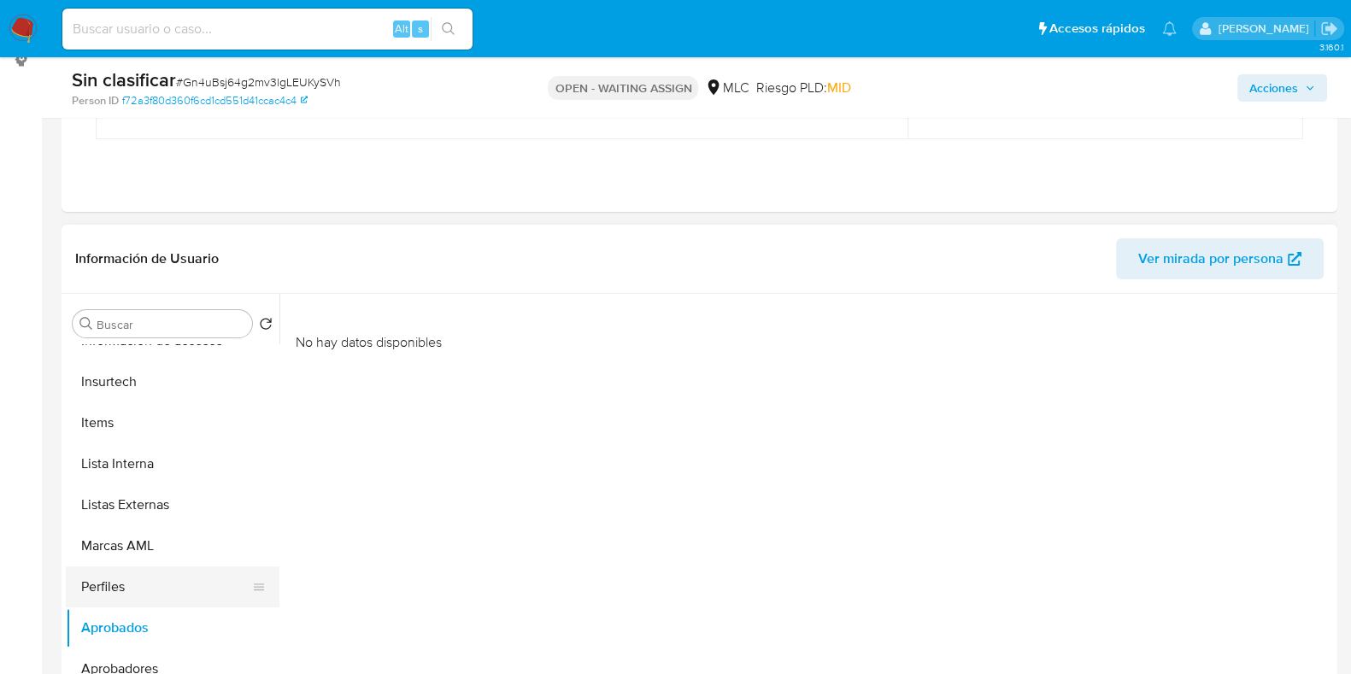
scroll to position [804, 0]
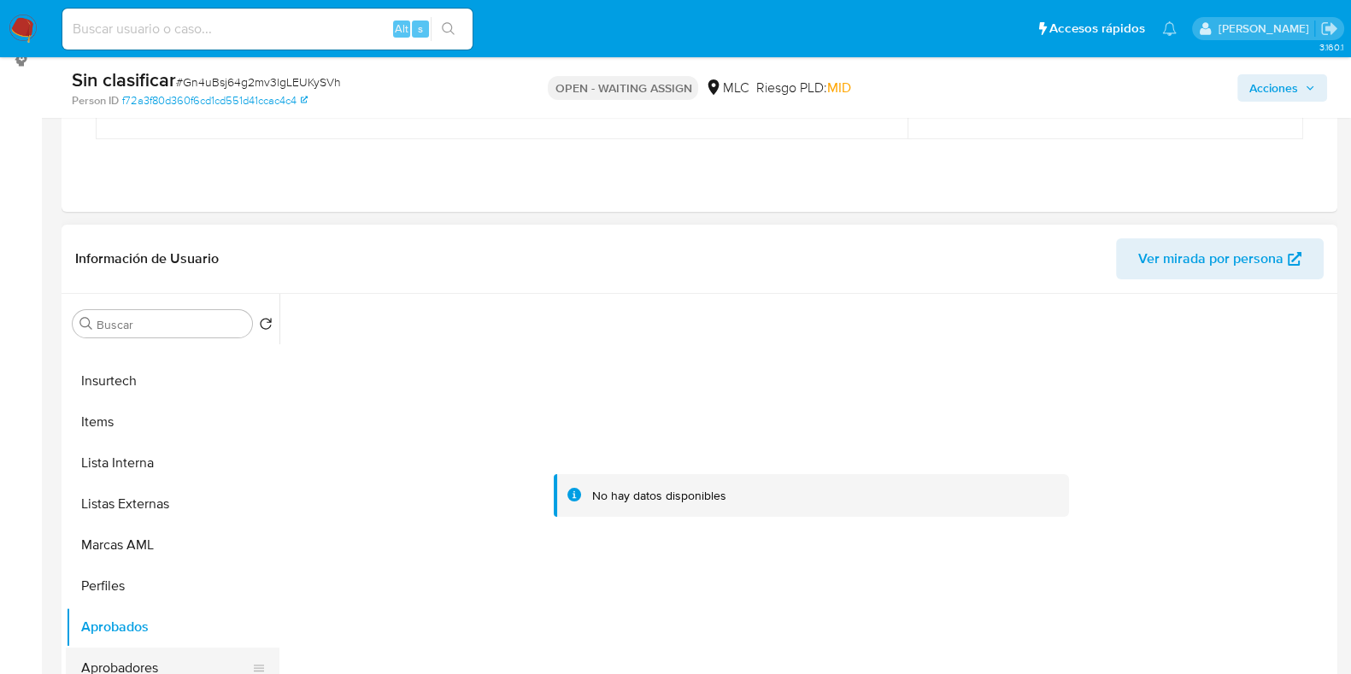
click at [155, 657] on button "Aprobadores" at bounding box center [166, 668] width 200 height 41
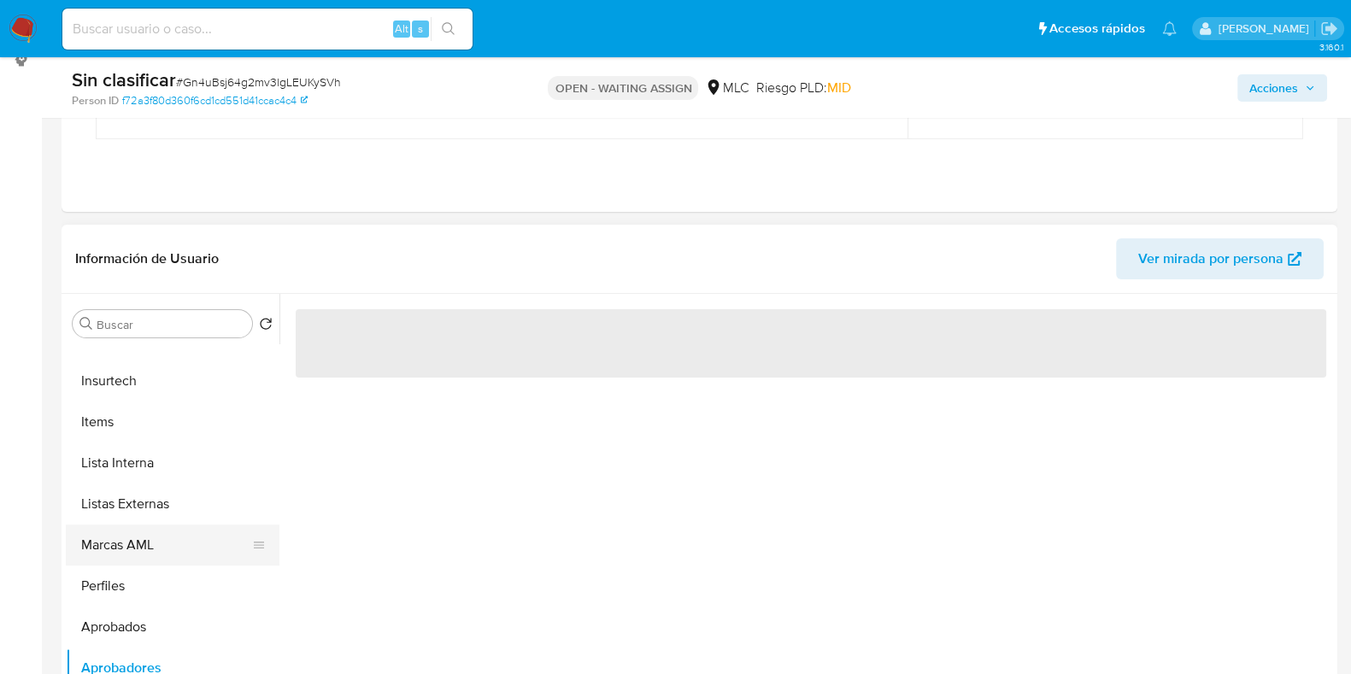
scroll to position [345, 0]
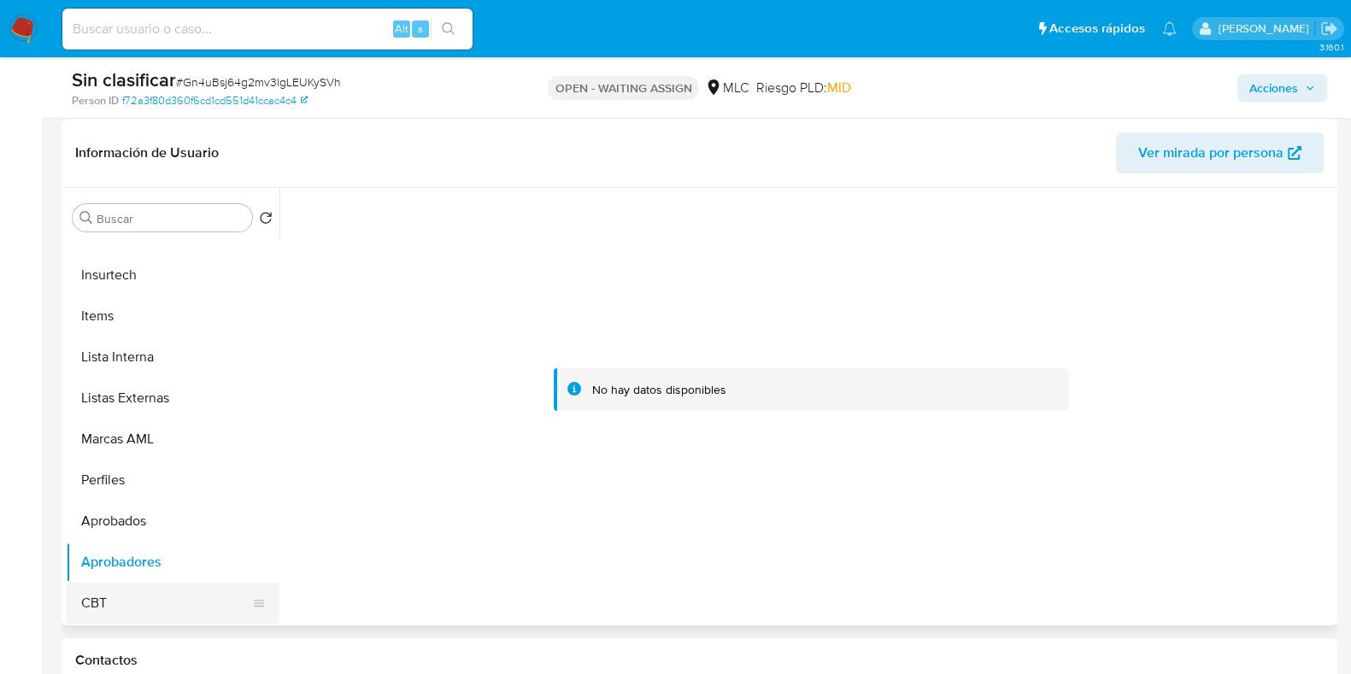
click at [124, 604] on button "CBT" at bounding box center [166, 603] width 200 height 41
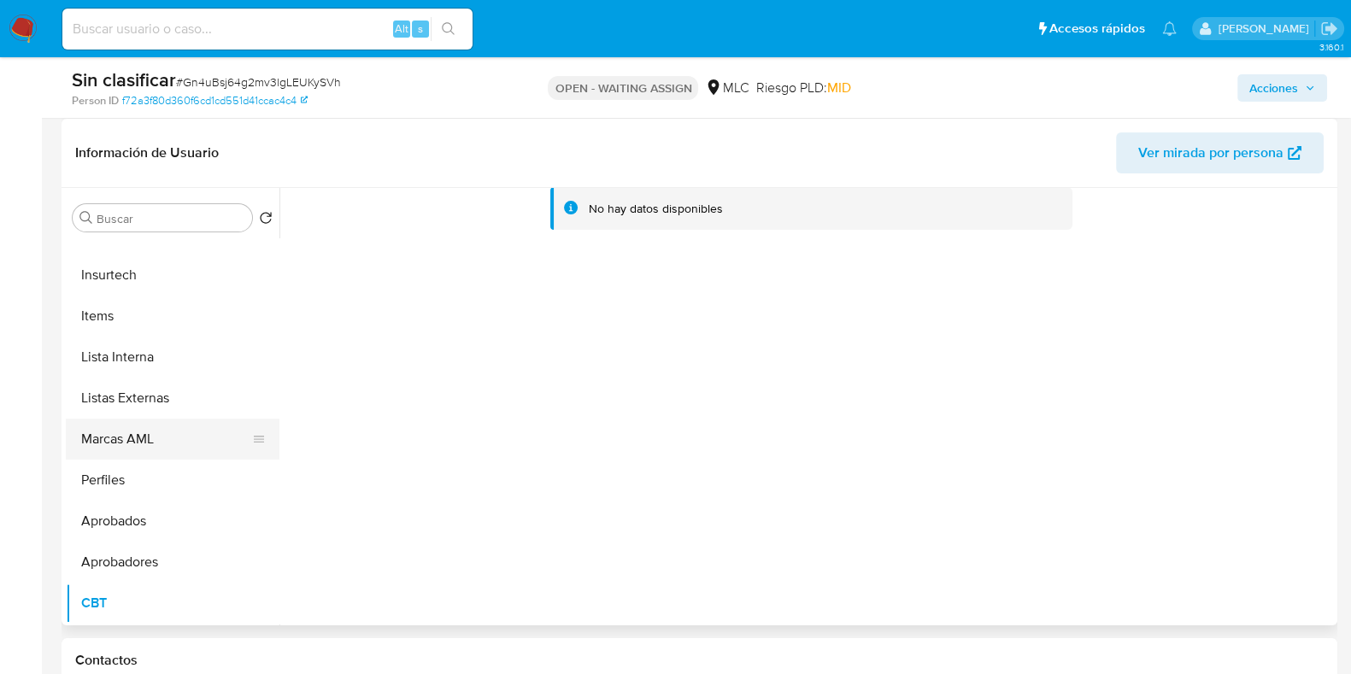
click at [160, 419] on button "Marcas AML" at bounding box center [166, 439] width 200 height 41
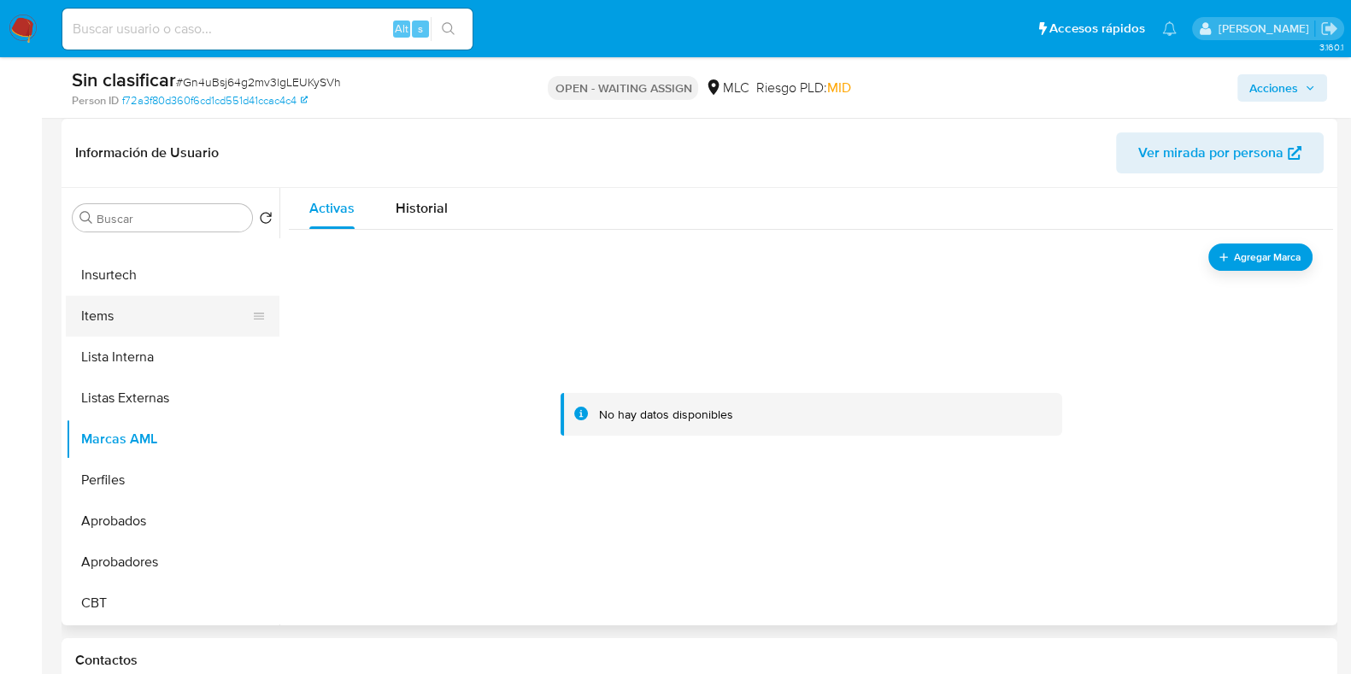
scroll to position [697, 0]
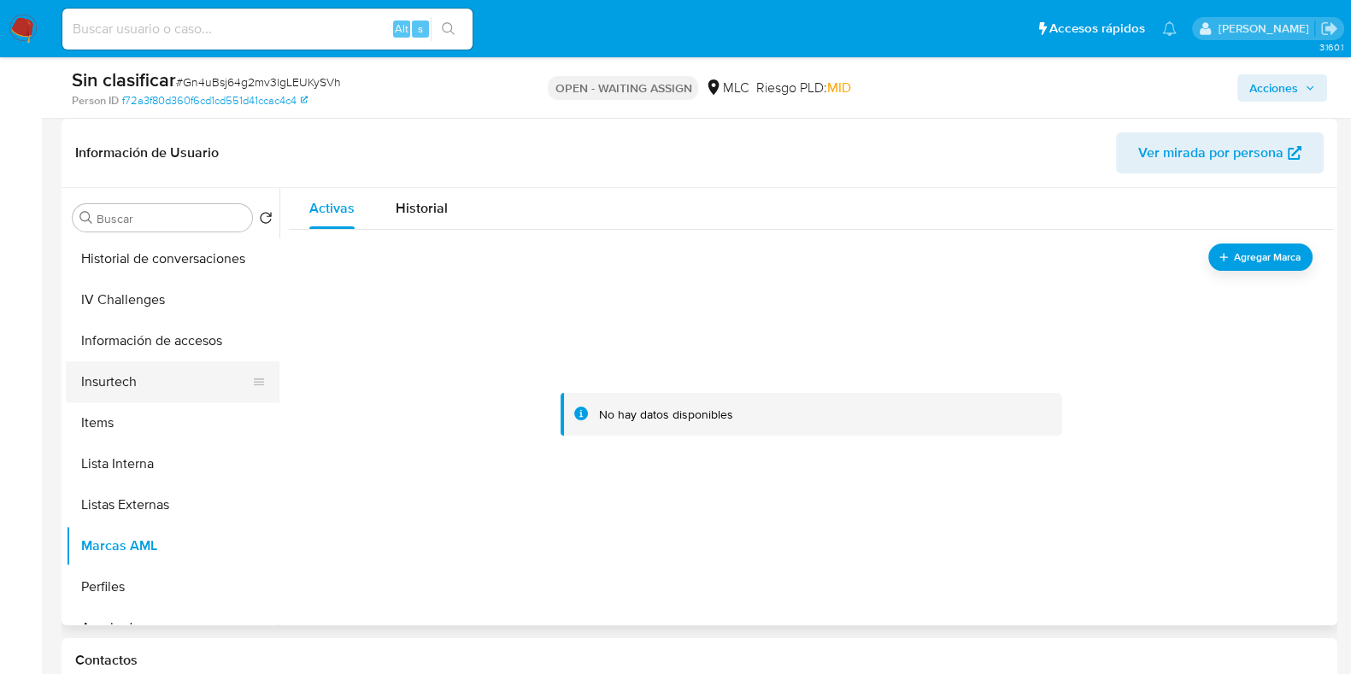
click at [170, 384] on button "Insurtech" at bounding box center [166, 381] width 200 height 41
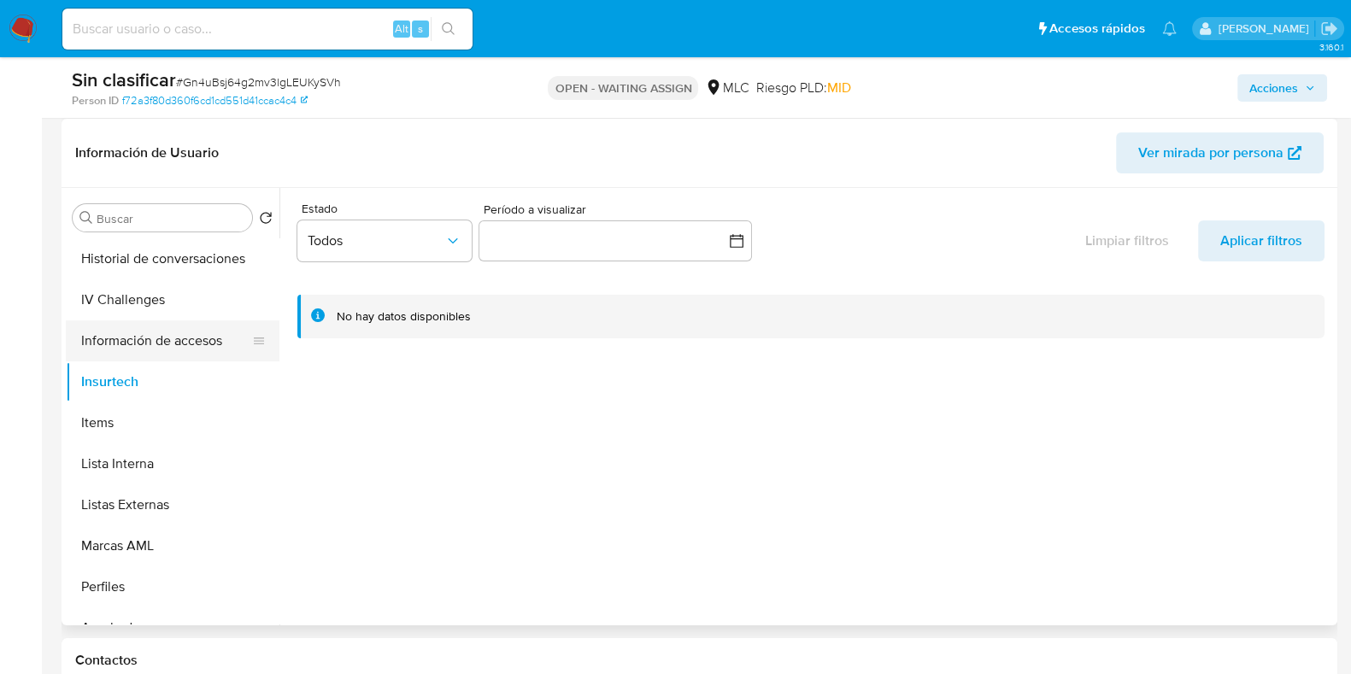
click at [166, 352] on button "Información de accesos" at bounding box center [166, 340] width 200 height 41
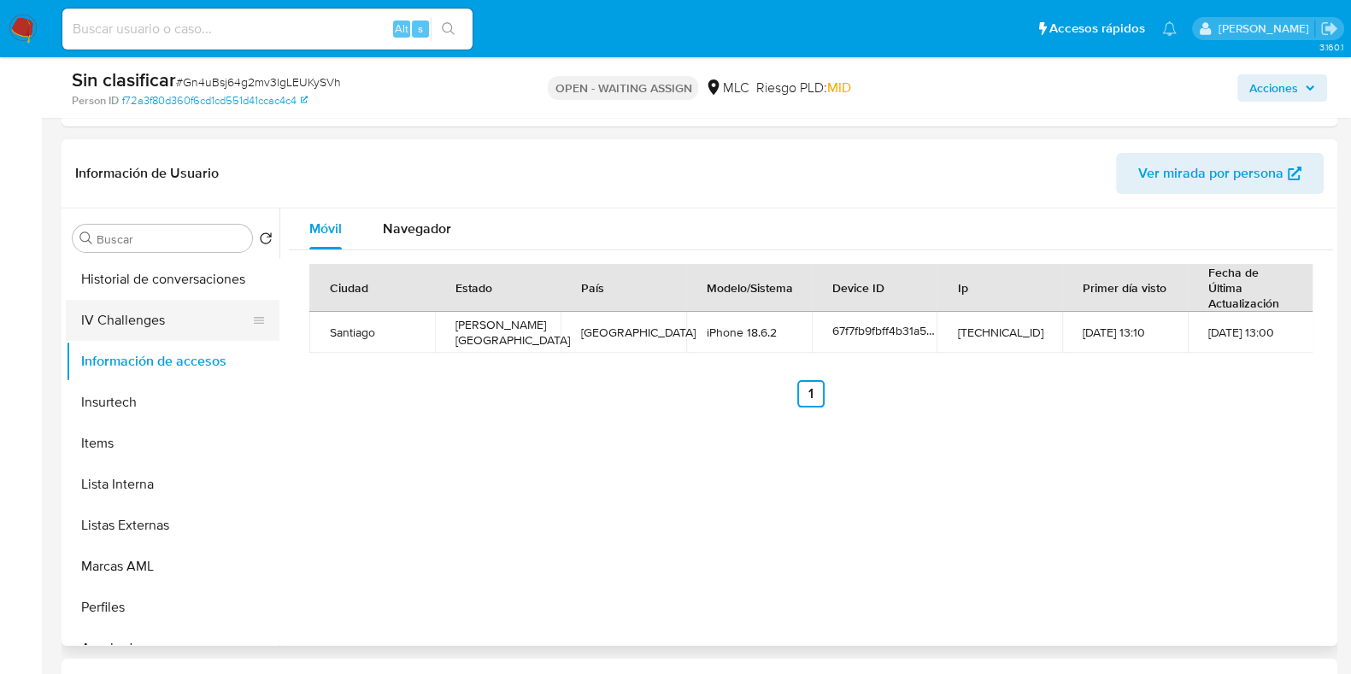
click at [156, 293] on button "Historial de conversaciones" at bounding box center [173, 279] width 214 height 41
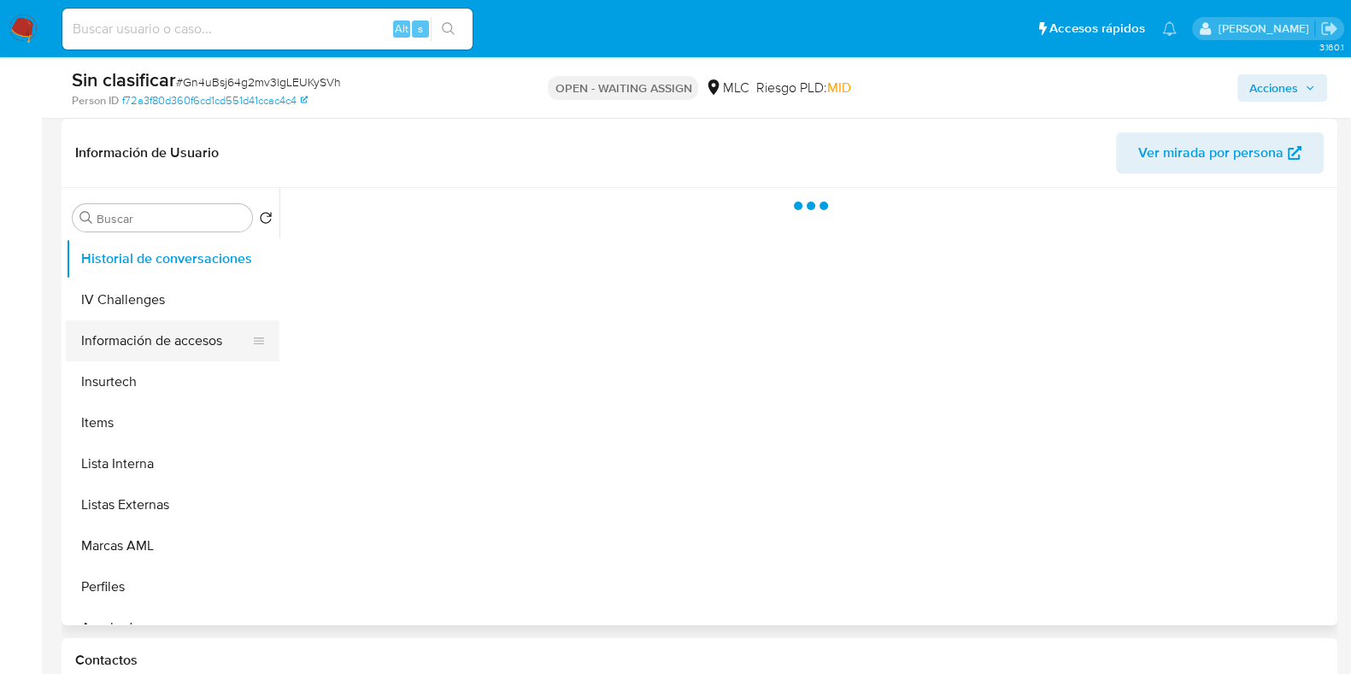
scroll to position [590, 0]
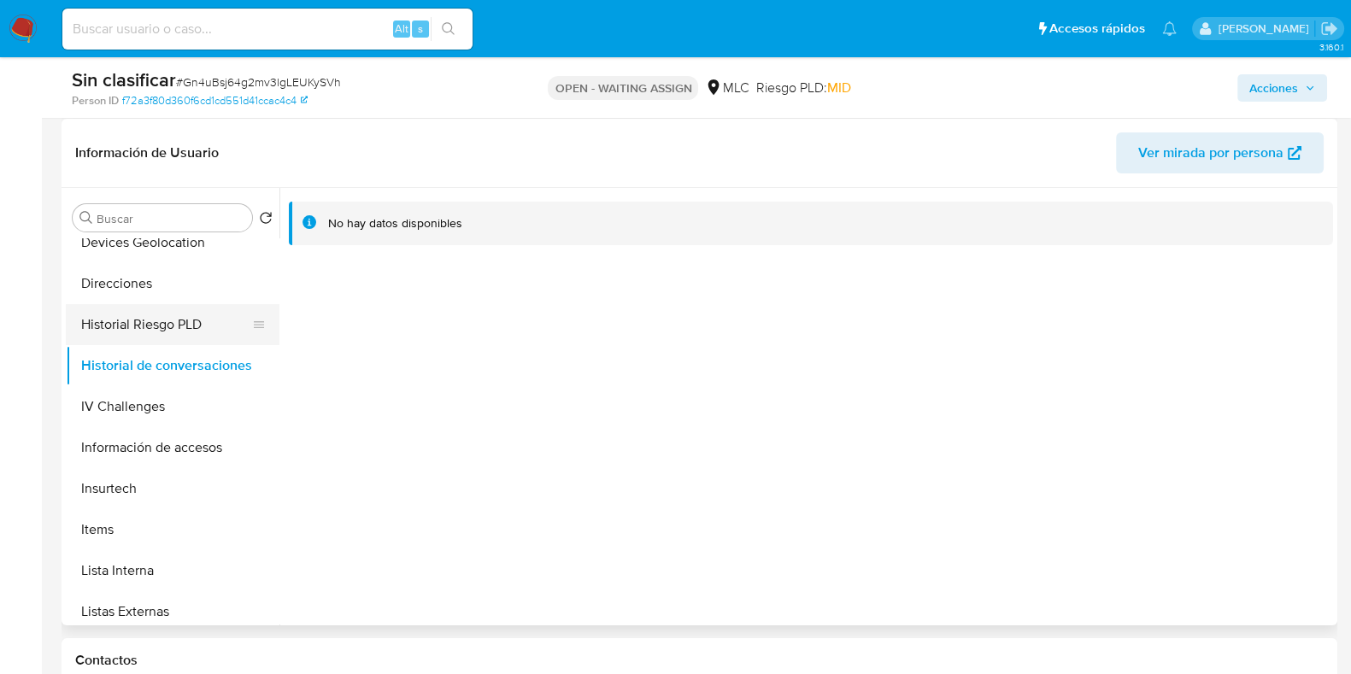
click at [154, 333] on button "Historial Riesgo PLD" at bounding box center [166, 324] width 200 height 41
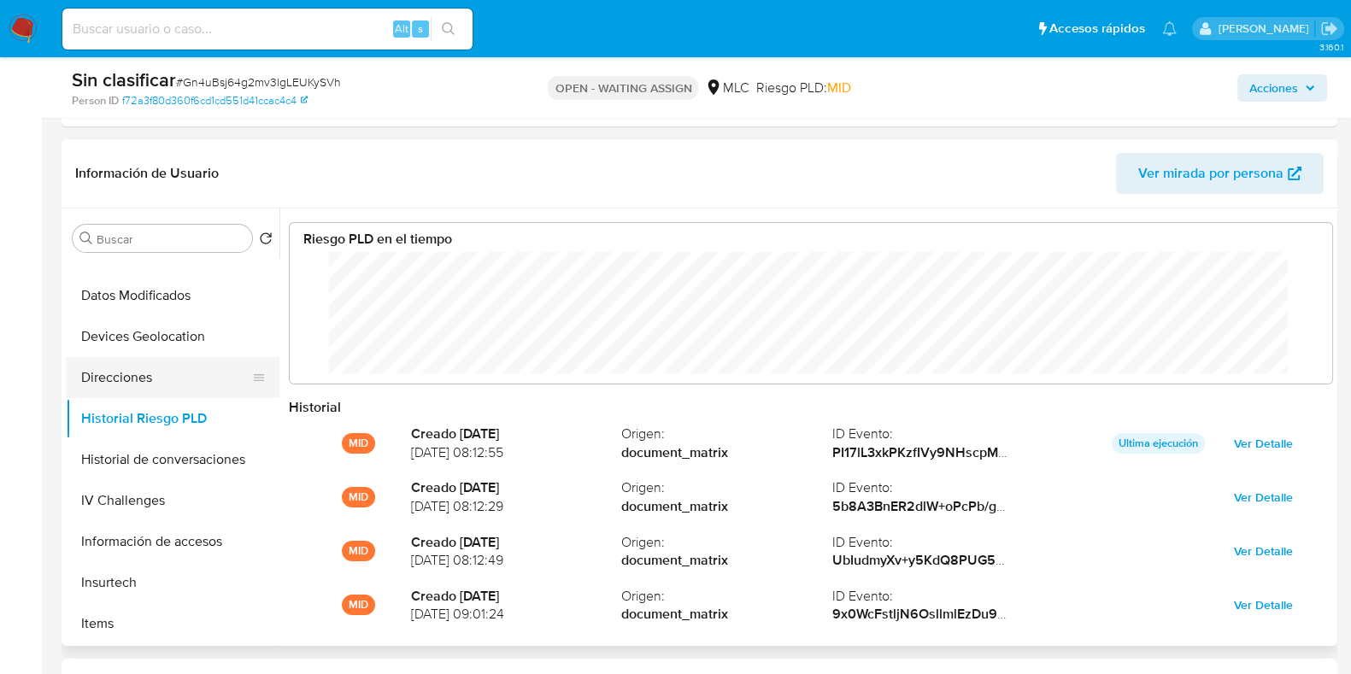
scroll to position [484, 0]
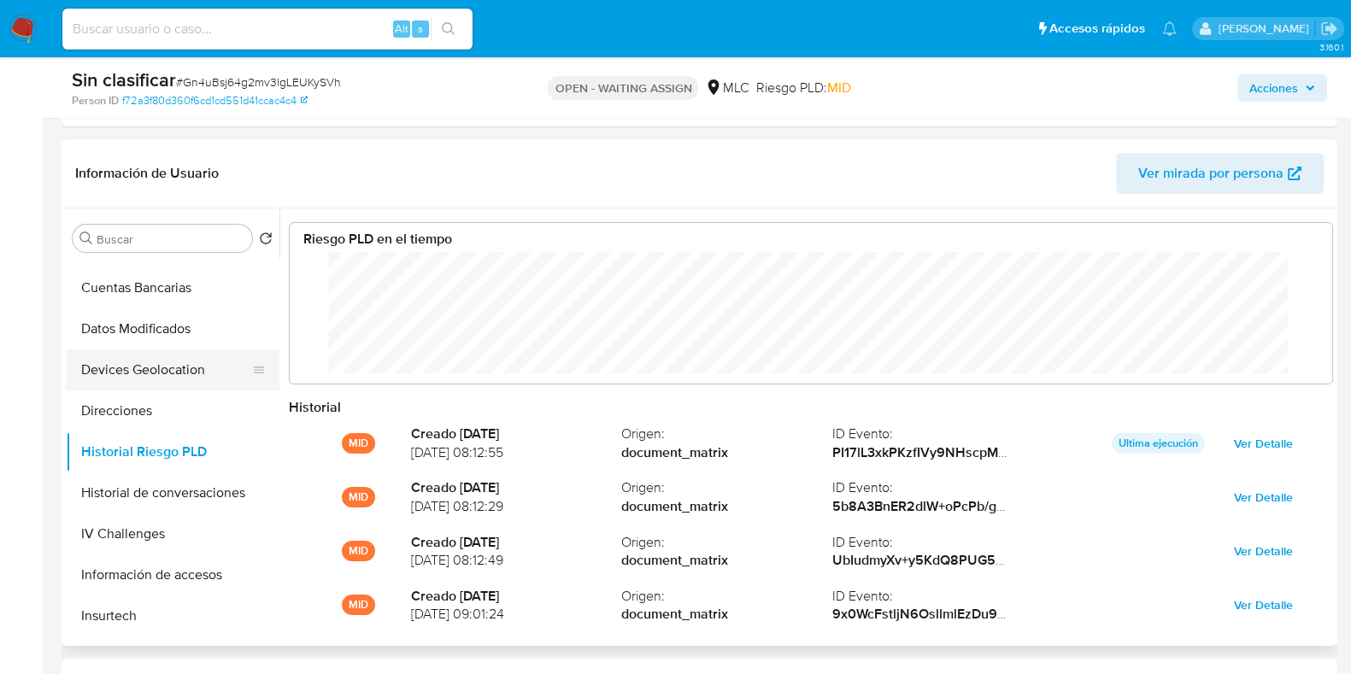
click at [200, 364] on button "Devices Geolocation" at bounding box center [166, 369] width 200 height 41
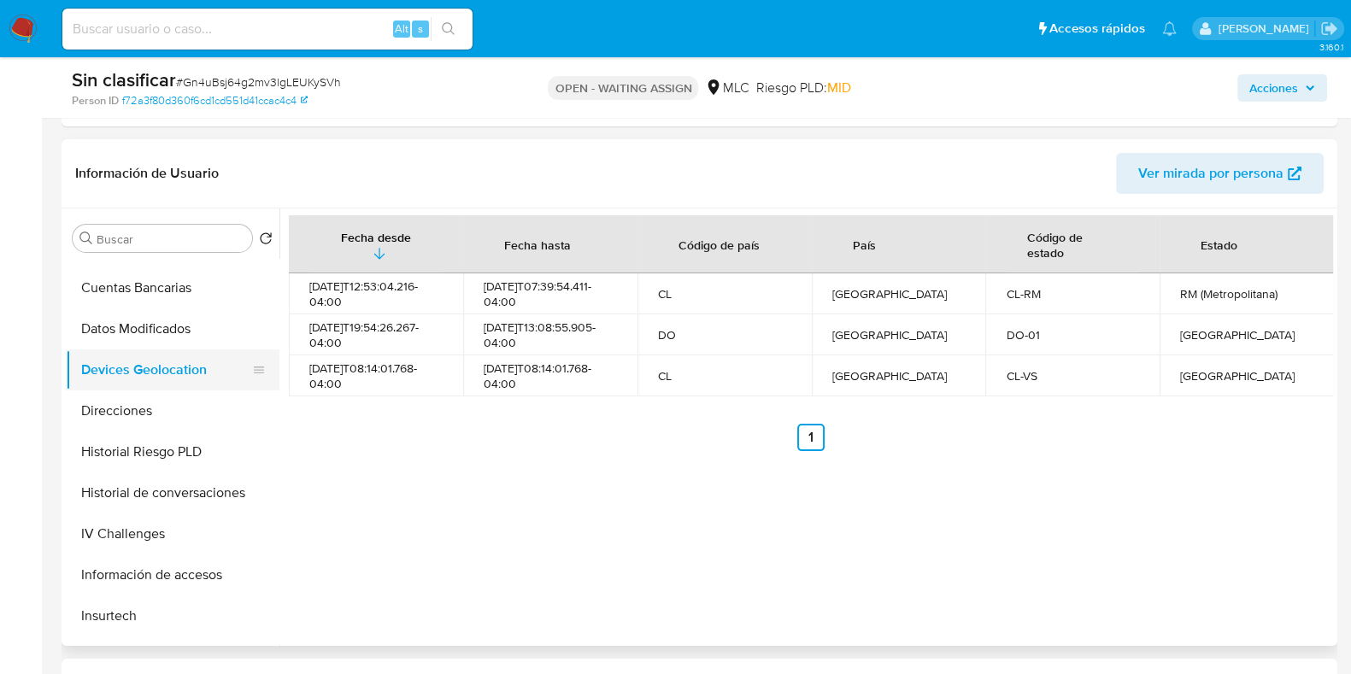
scroll to position [377, 0]
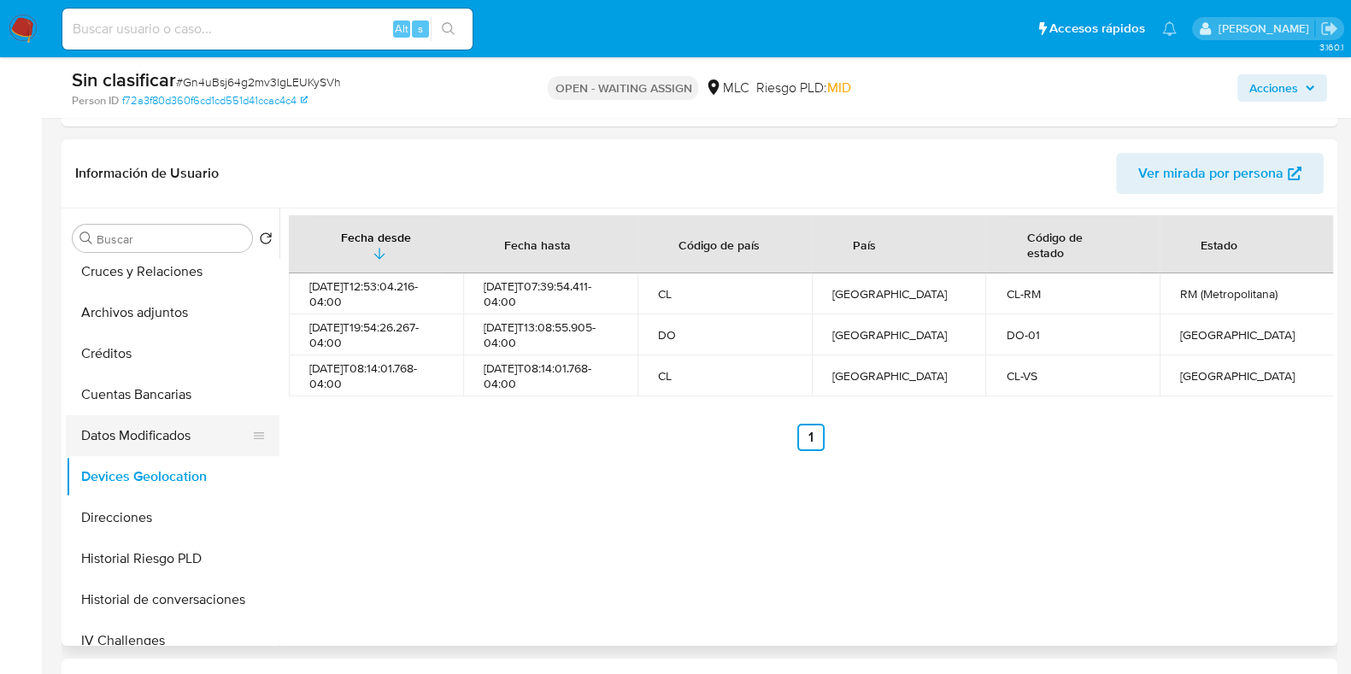
click at [144, 430] on button "Datos Modificados" at bounding box center [166, 435] width 200 height 41
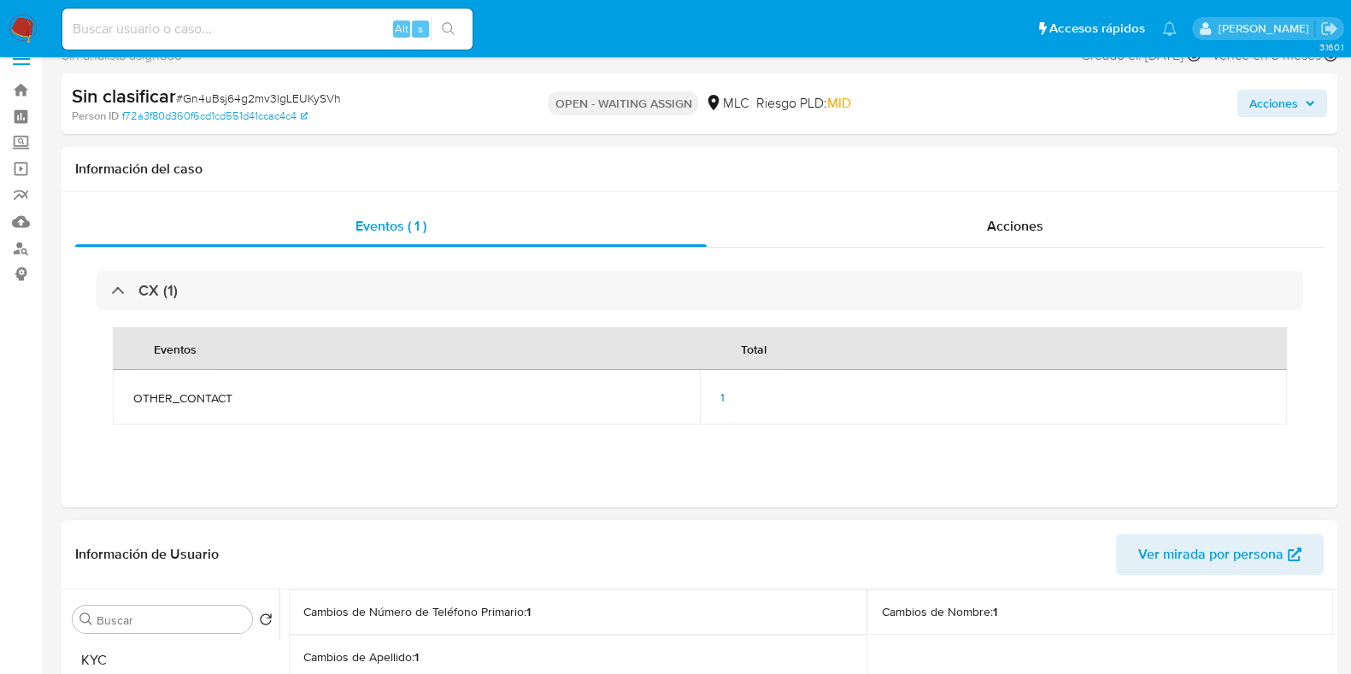
scroll to position [0, 0]
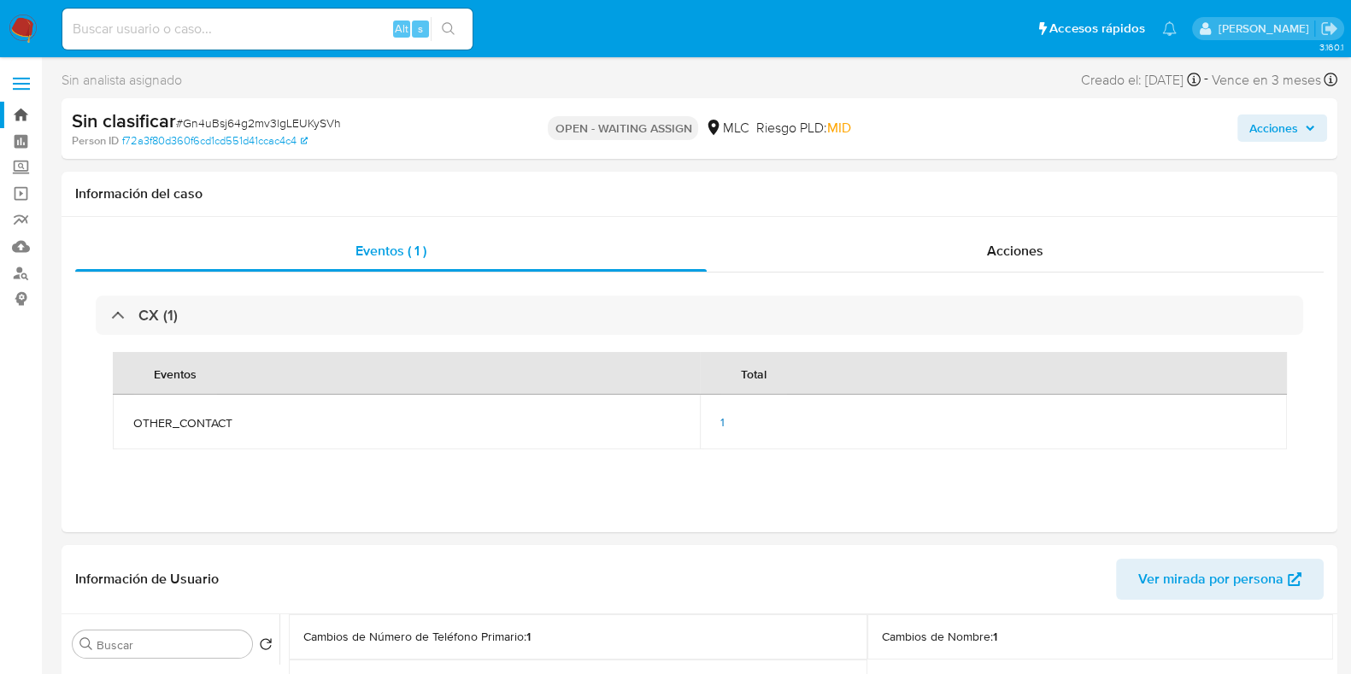
click at [21, 104] on link "Bandeja" at bounding box center [101, 115] width 203 height 26
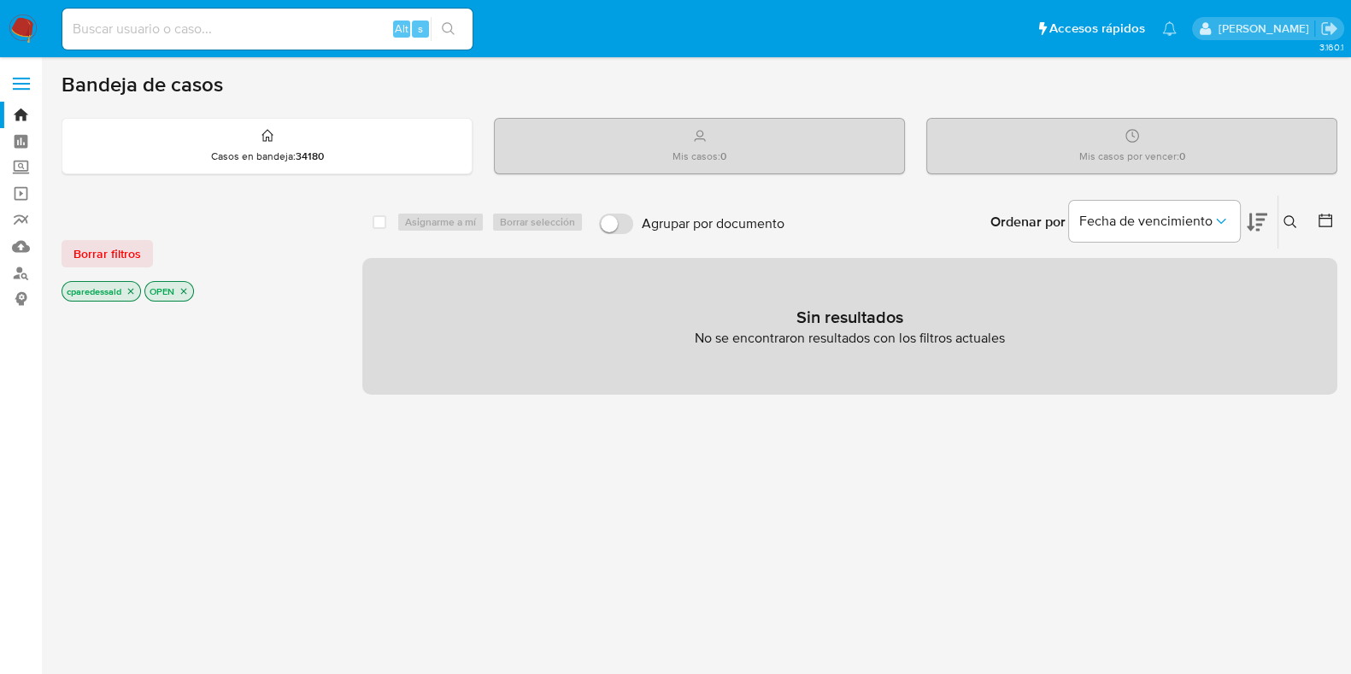
click at [134, 290] on icon "close-filter" at bounding box center [131, 291] width 10 height 10
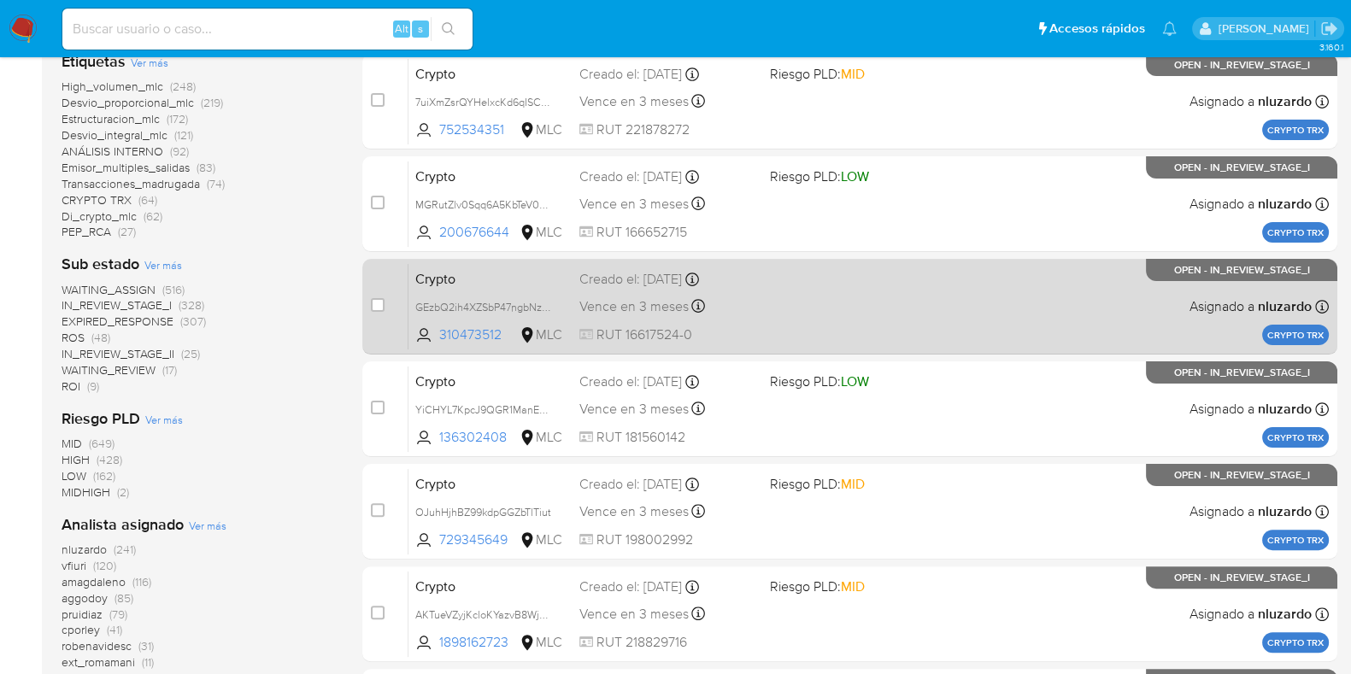
scroll to position [641, 0]
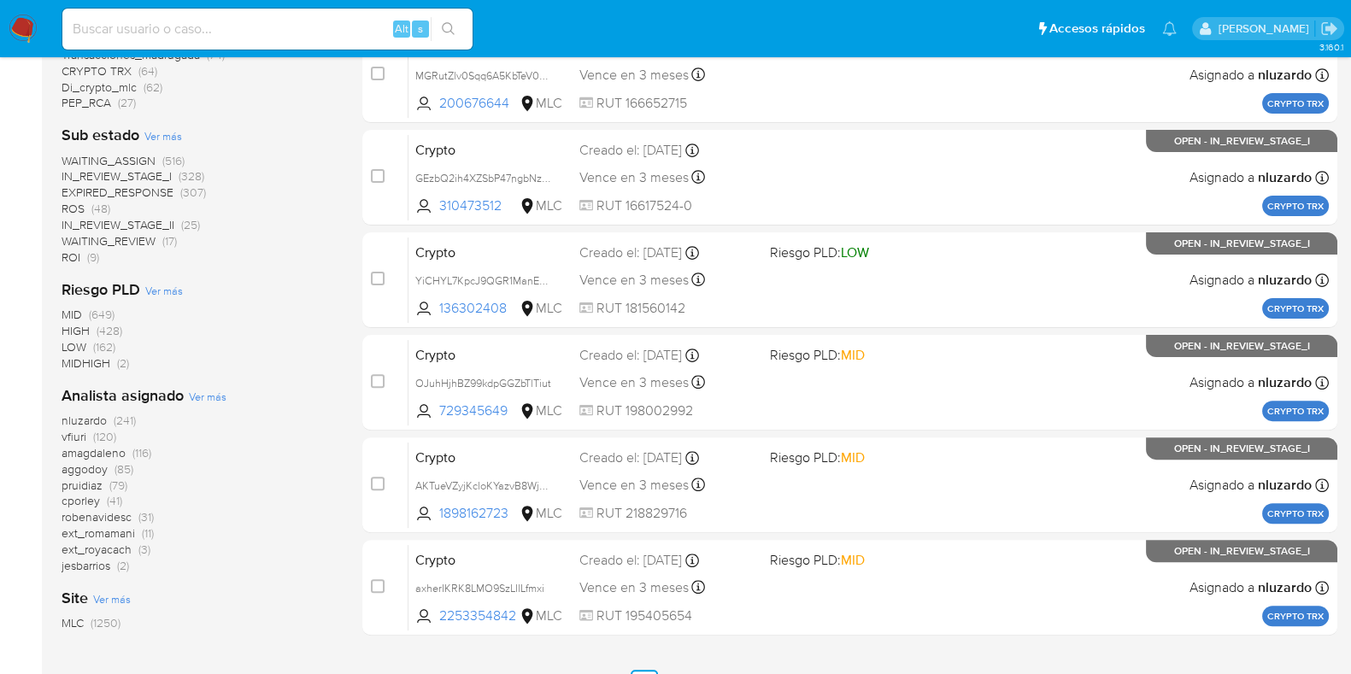
click at [103, 516] on span "robenavidesc" at bounding box center [97, 516] width 70 height 17
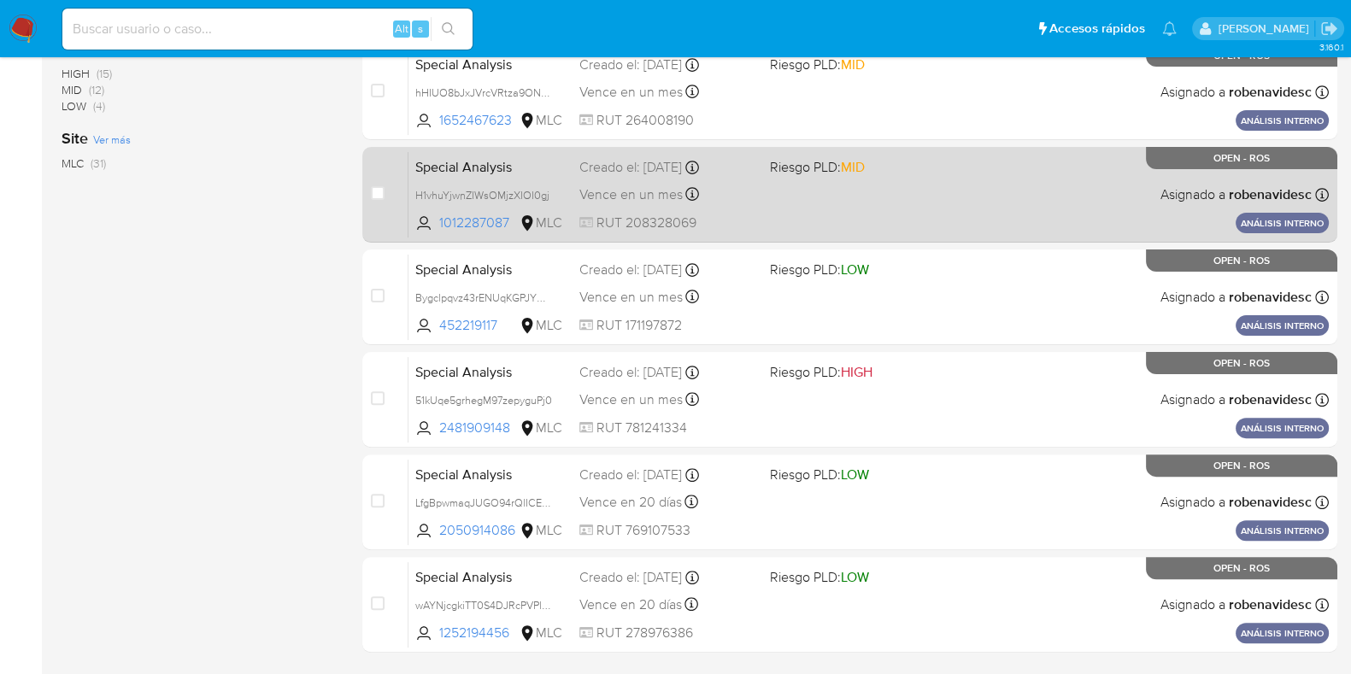
scroll to position [734, 0]
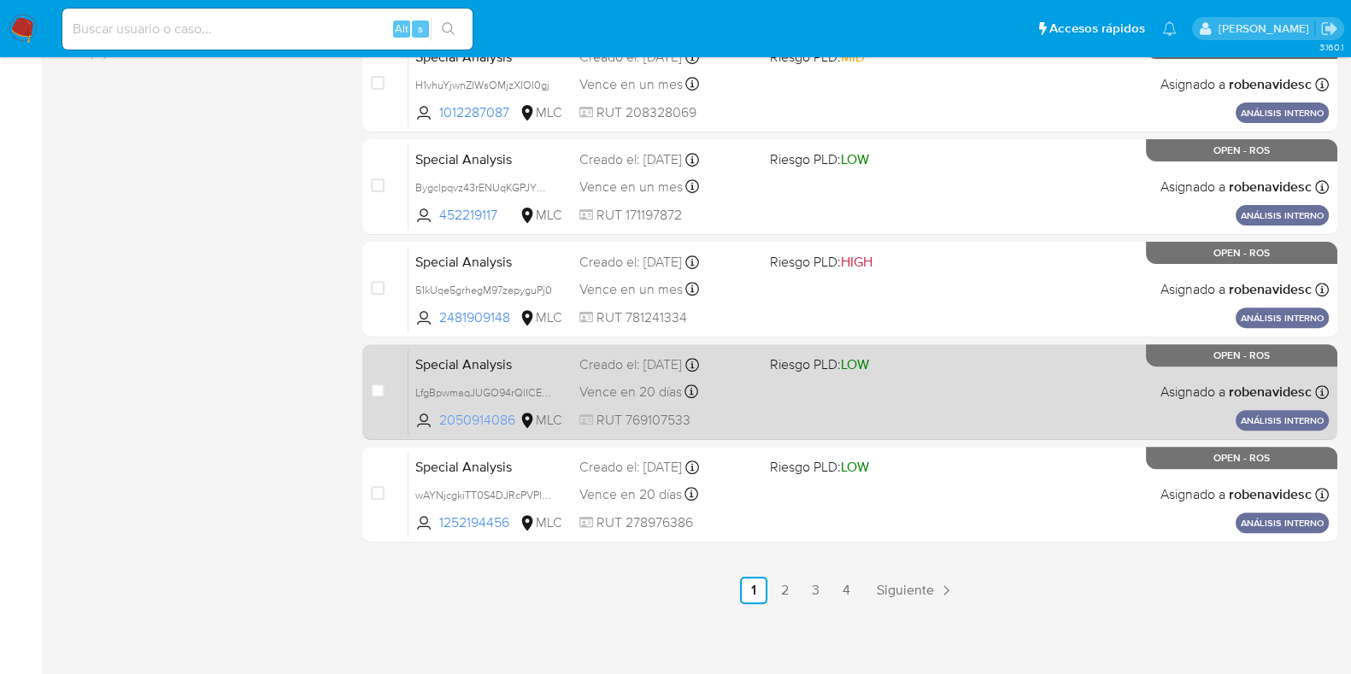
click at [492, 420] on span "2050914086" at bounding box center [477, 420] width 77 height 19
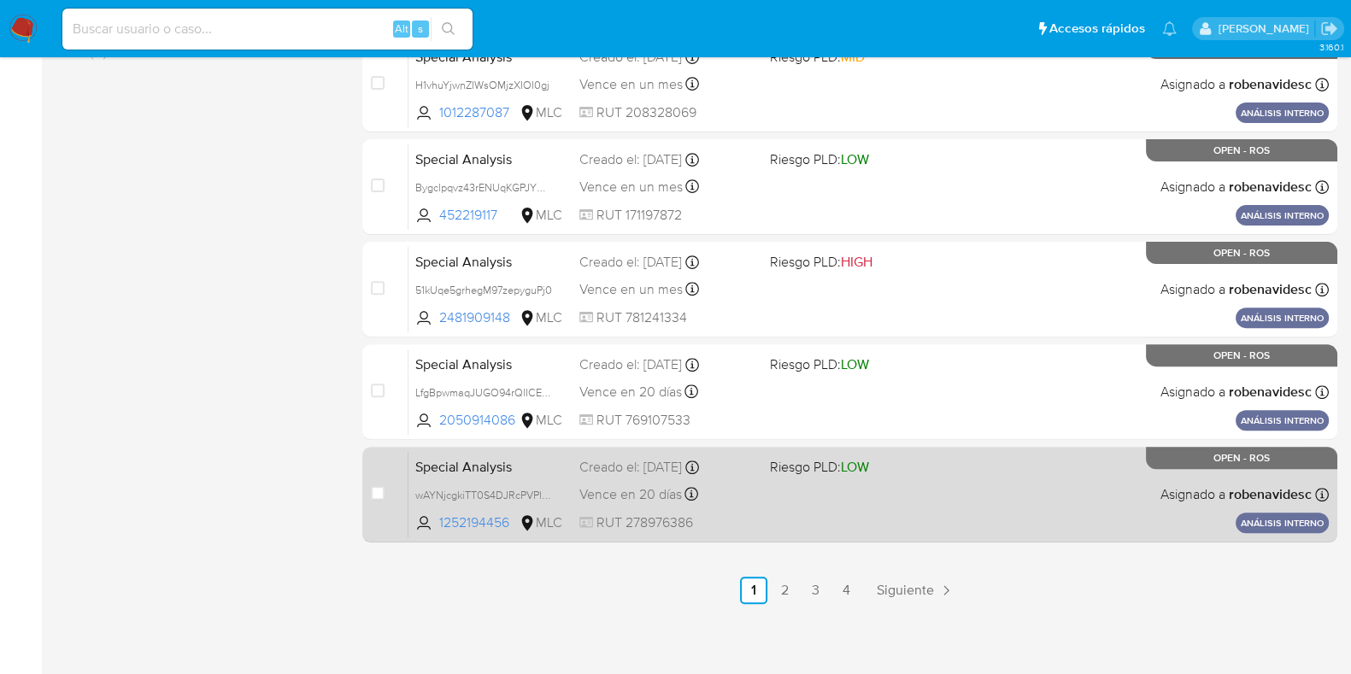
click at [467, 467] on span "Special Analysis" at bounding box center [490, 466] width 150 height 22
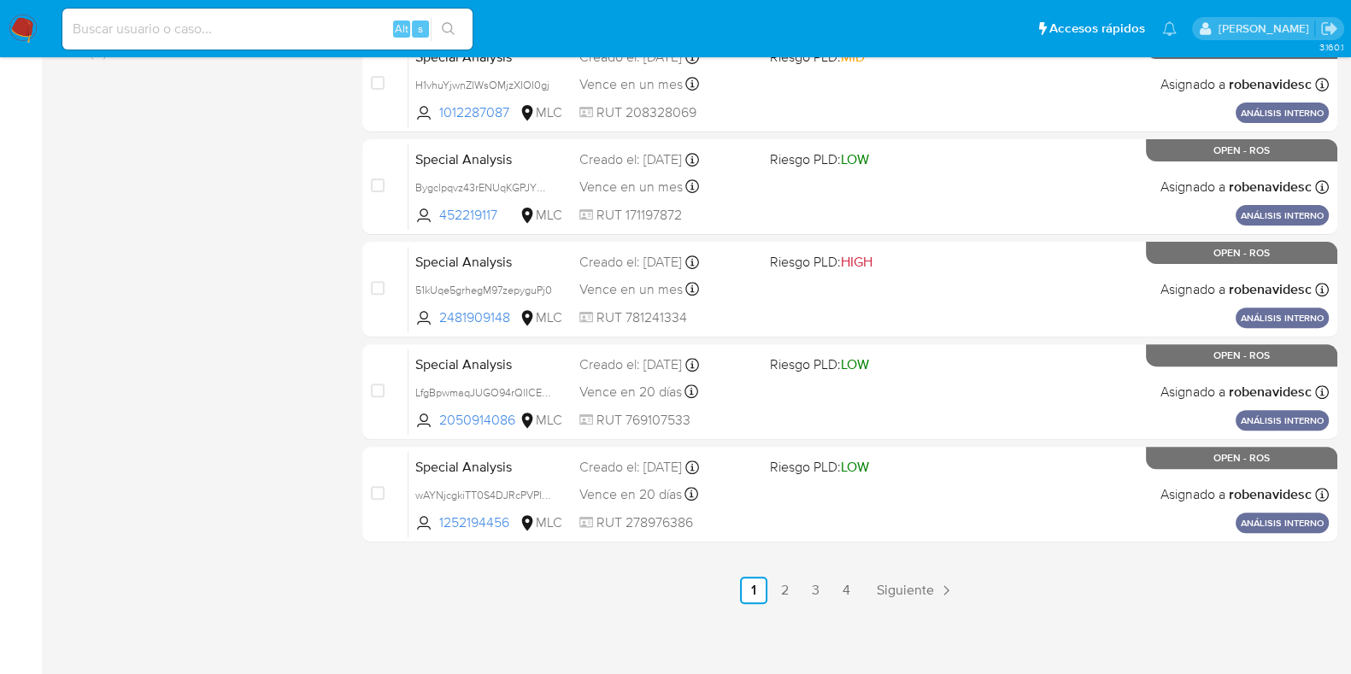
click at [800, 578] on ul "Anterior 1 2 3 4 Siguiente" at bounding box center [849, 590] width 975 height 27
click at [823, 592] on link "3" at bounding box center [815, 590] width 27 height 27
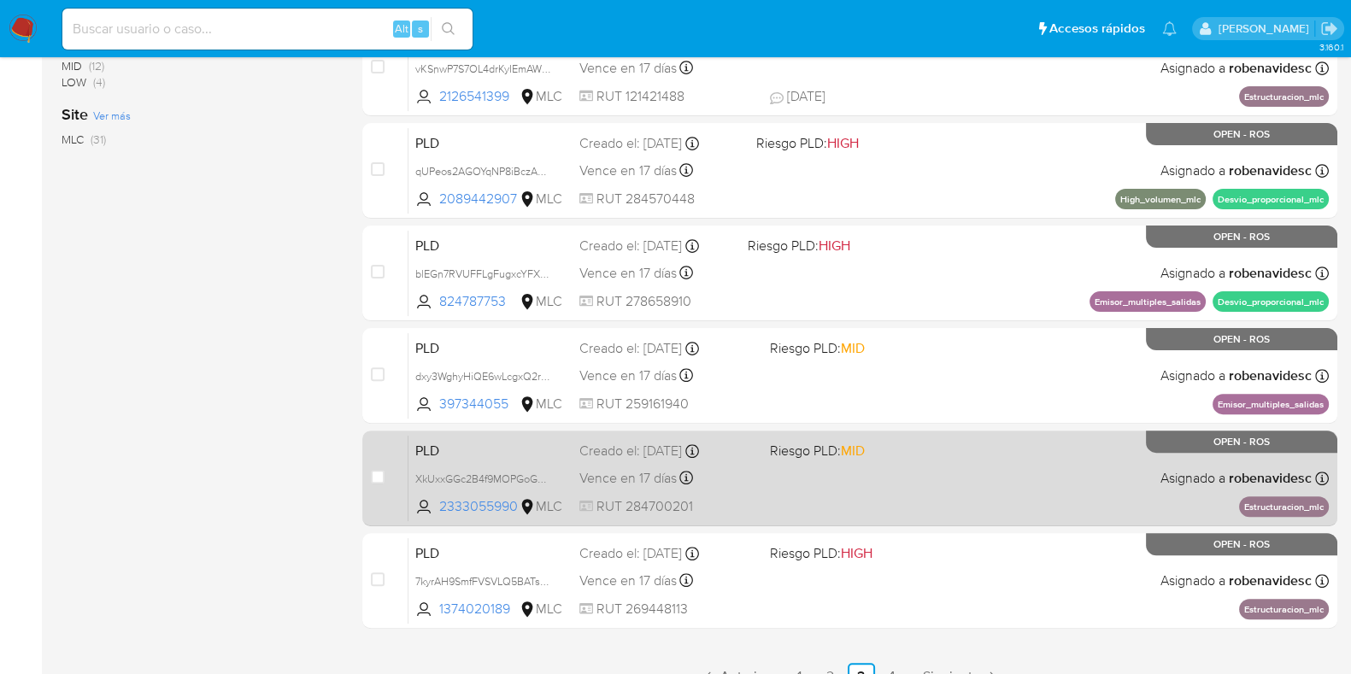
scroll to position [734, 0]
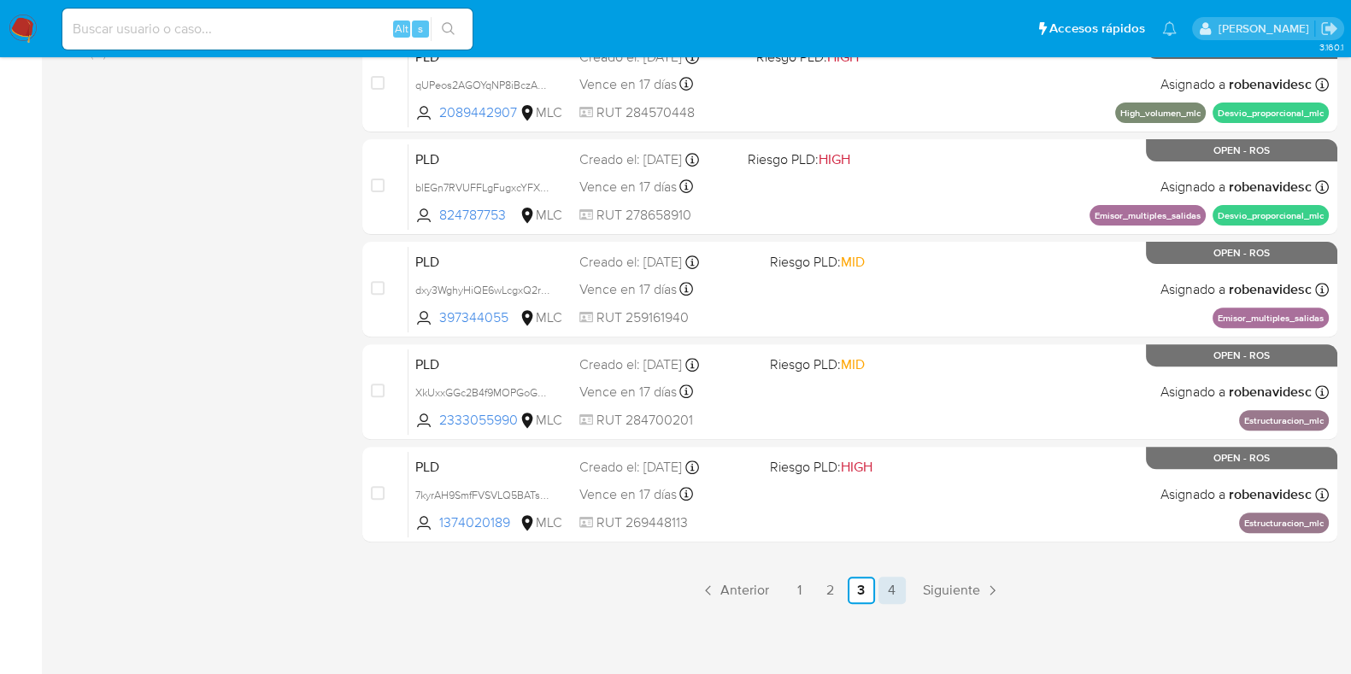
click at [894, 583] on link "4" at bounding box center [891, 590] width 27 height 27
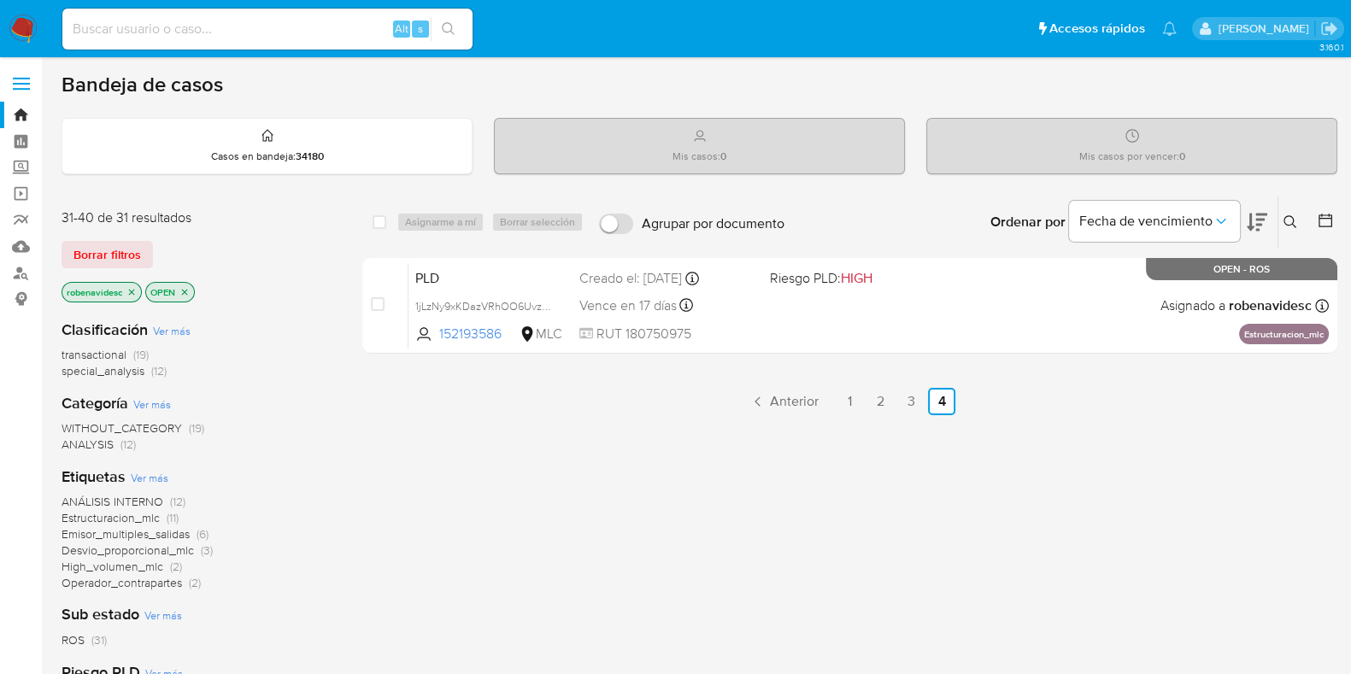
click at [135, 292] on icon "close-filter" at bounding box center [131, 292] width 10 height 10
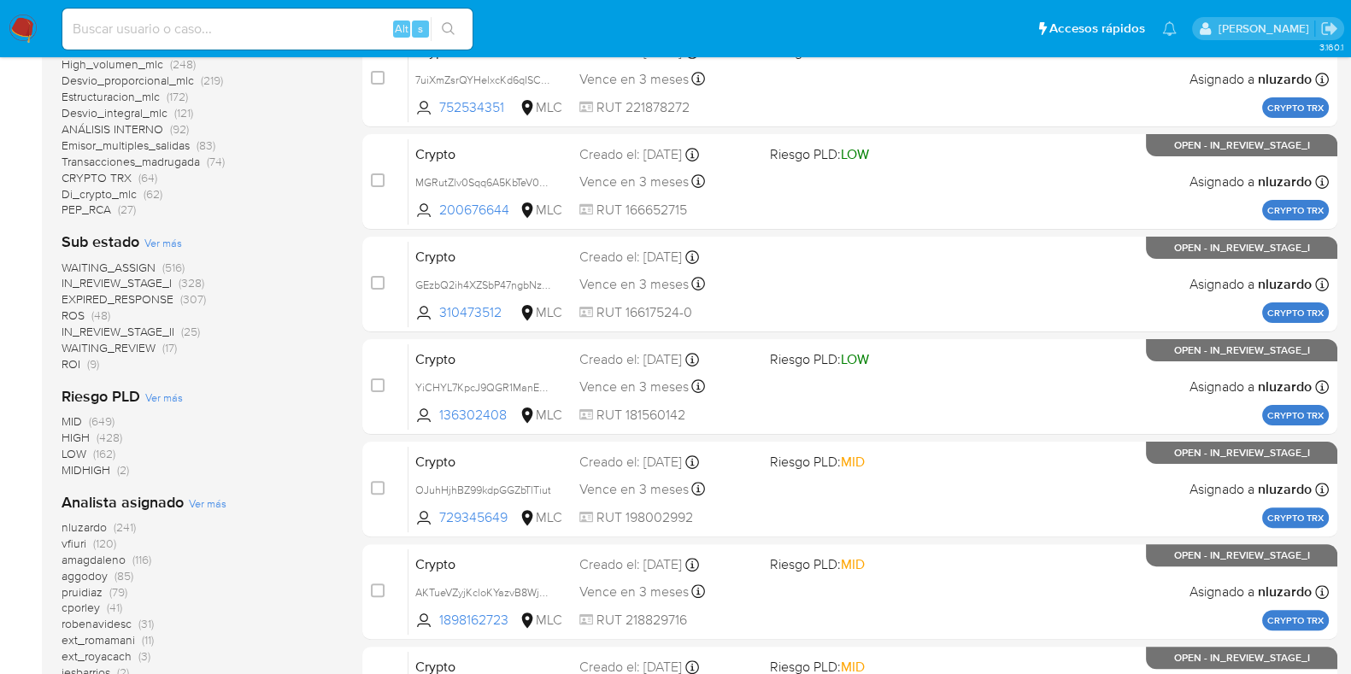
scroll to position [747, 0]
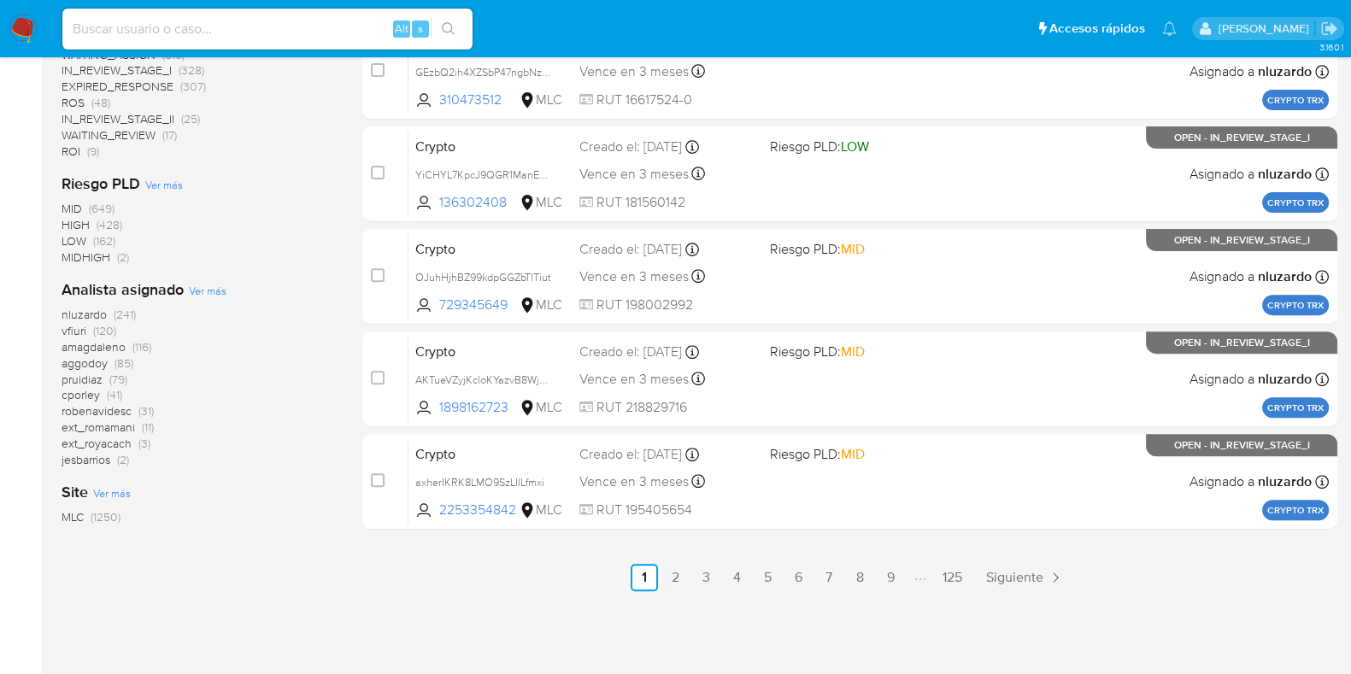
click at [96, 391] on span "cporley" at bounding box center [81, 394] width 38 height 17
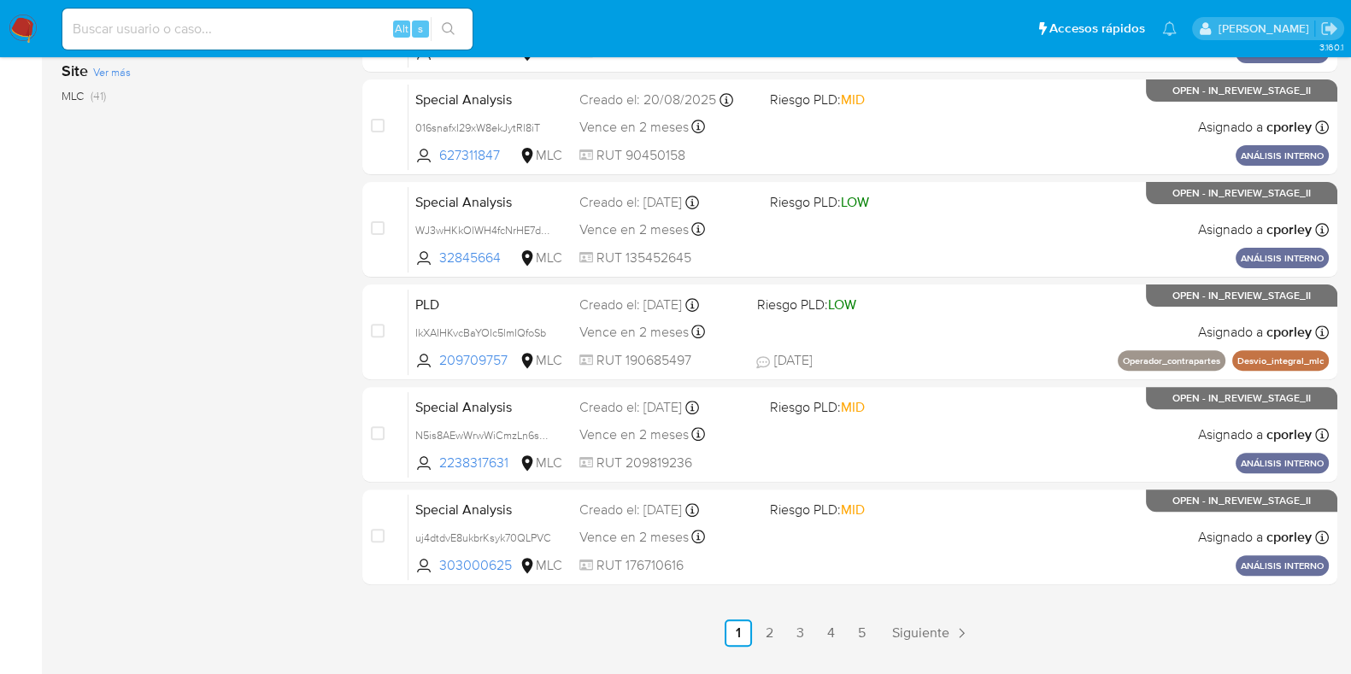
scroll to position [734, 0]
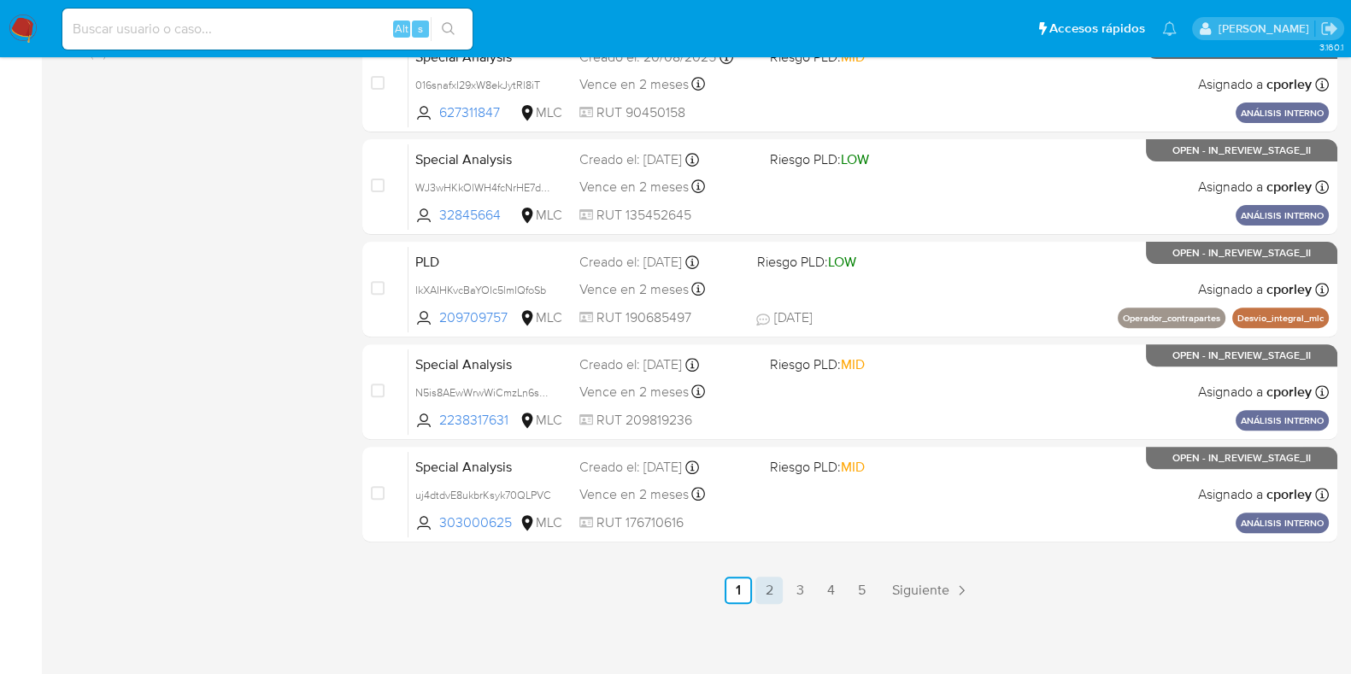
click at [773, 593] on link "2" at bounding box center [768, 590] width 27 height 27
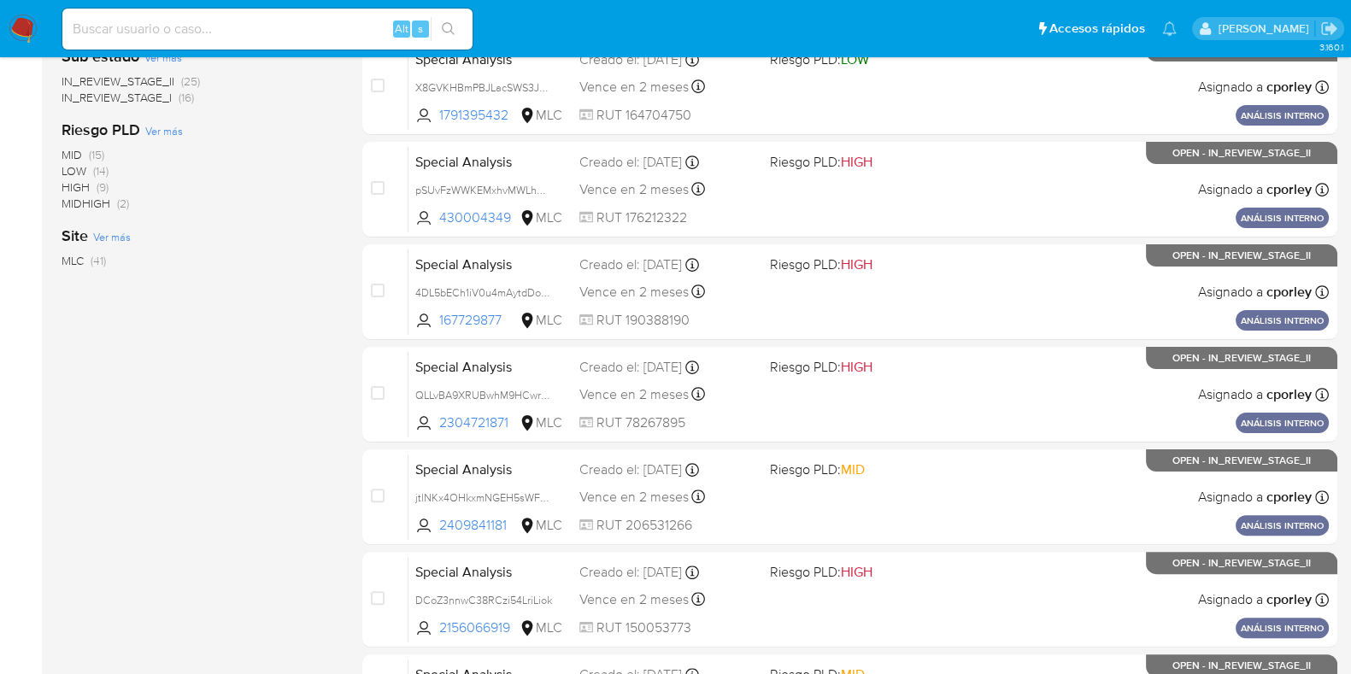
scroll to position [734, 0]
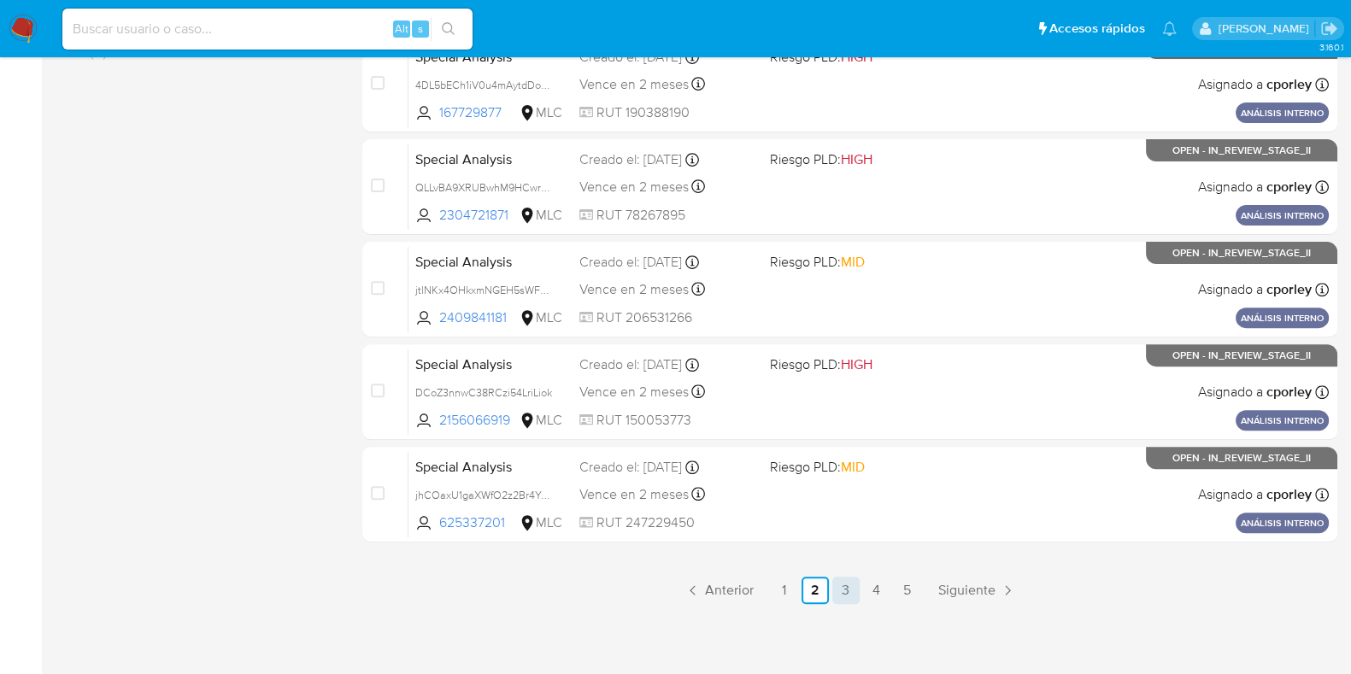
click at [855, 583] on link "3" at bounding box center [845, 590] width 27 height 27
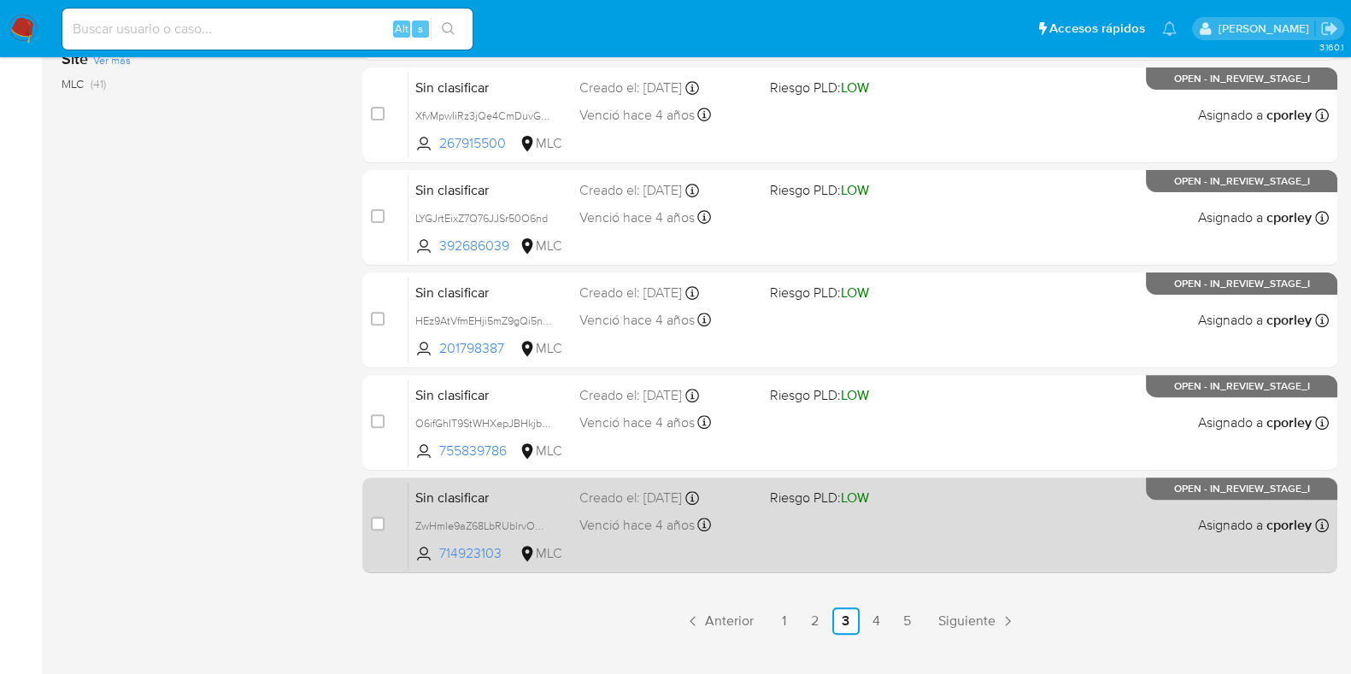
scroll to position [734, 0]
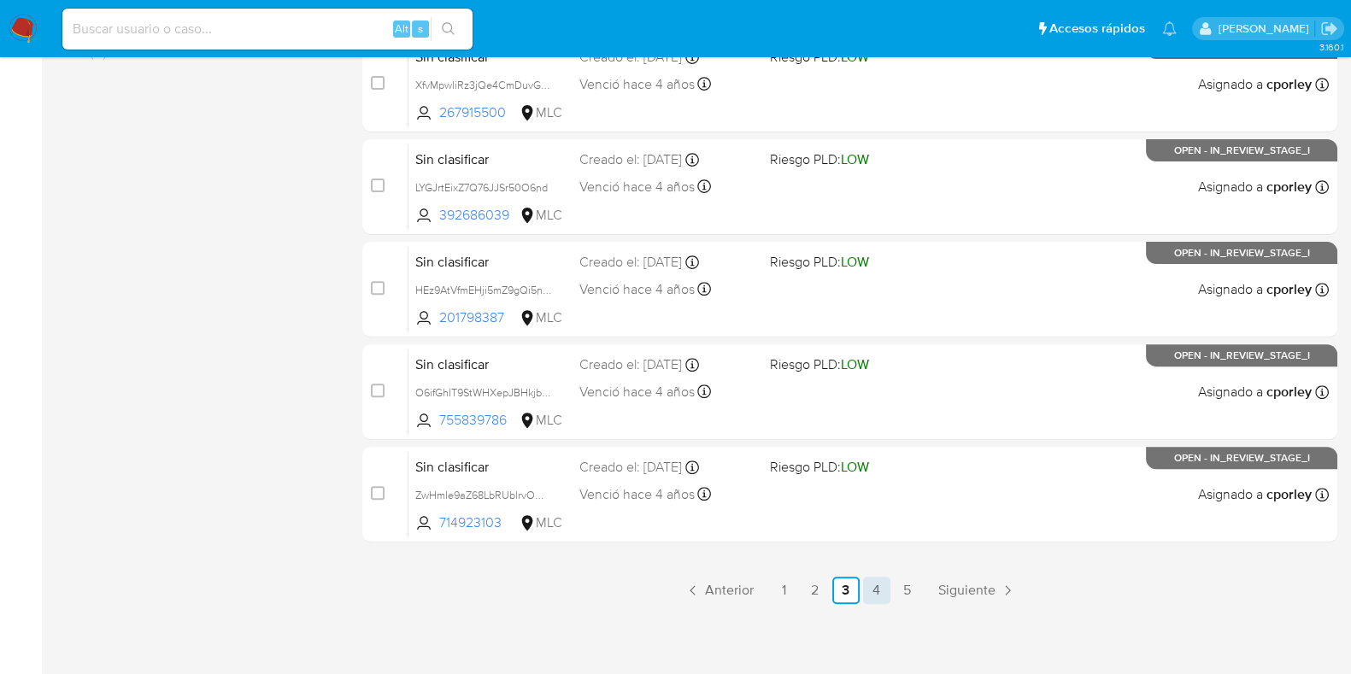
click at [879, 583] on link "4" at bounding box center [876, 590] width 27 height 27
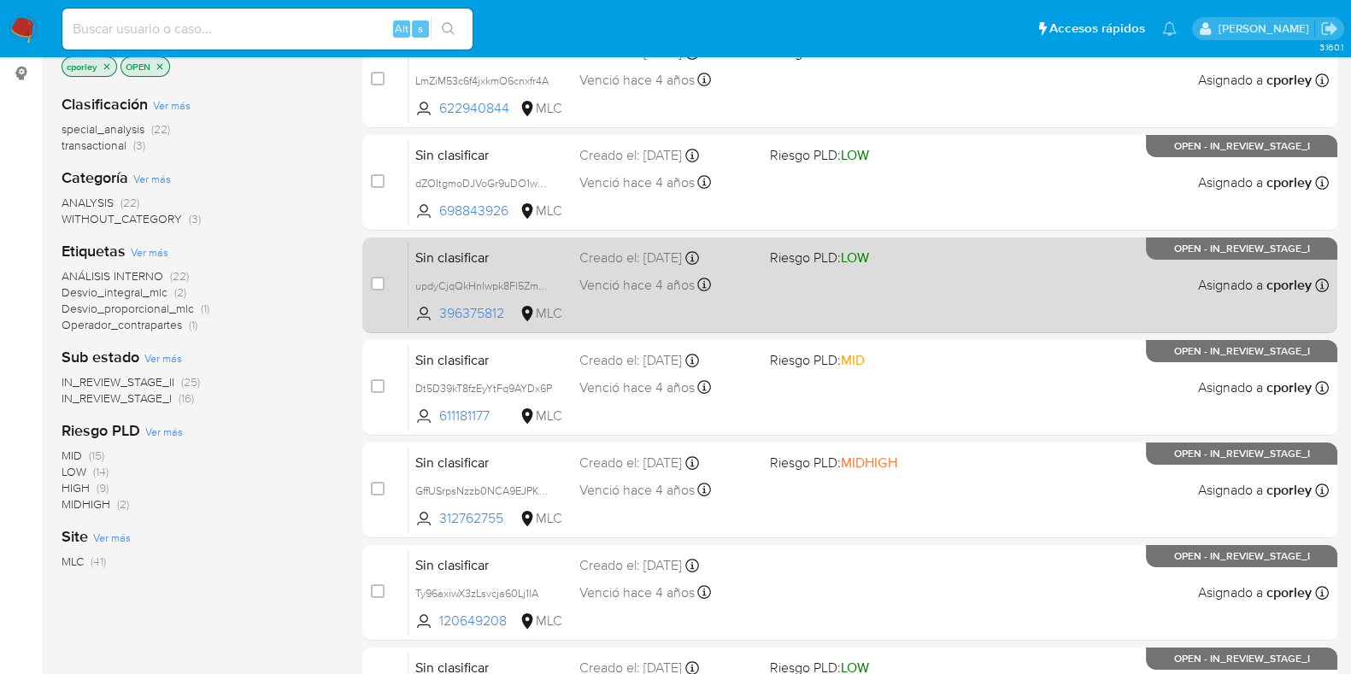
scroll to position [426, 0]
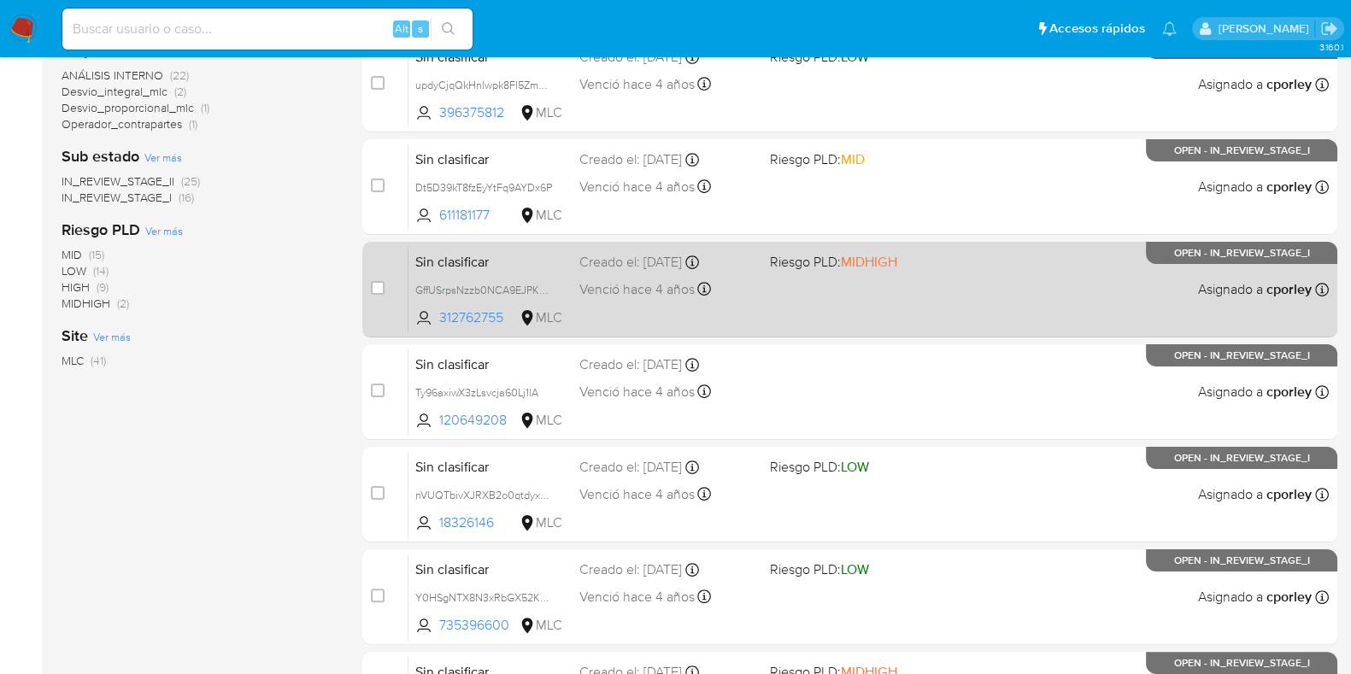
click at [637, 254] on div "Creado el: 11/05/2021 Creado el: 11/05/2021 19:00:41" at bounding box center [667, 262] width 177 height 19
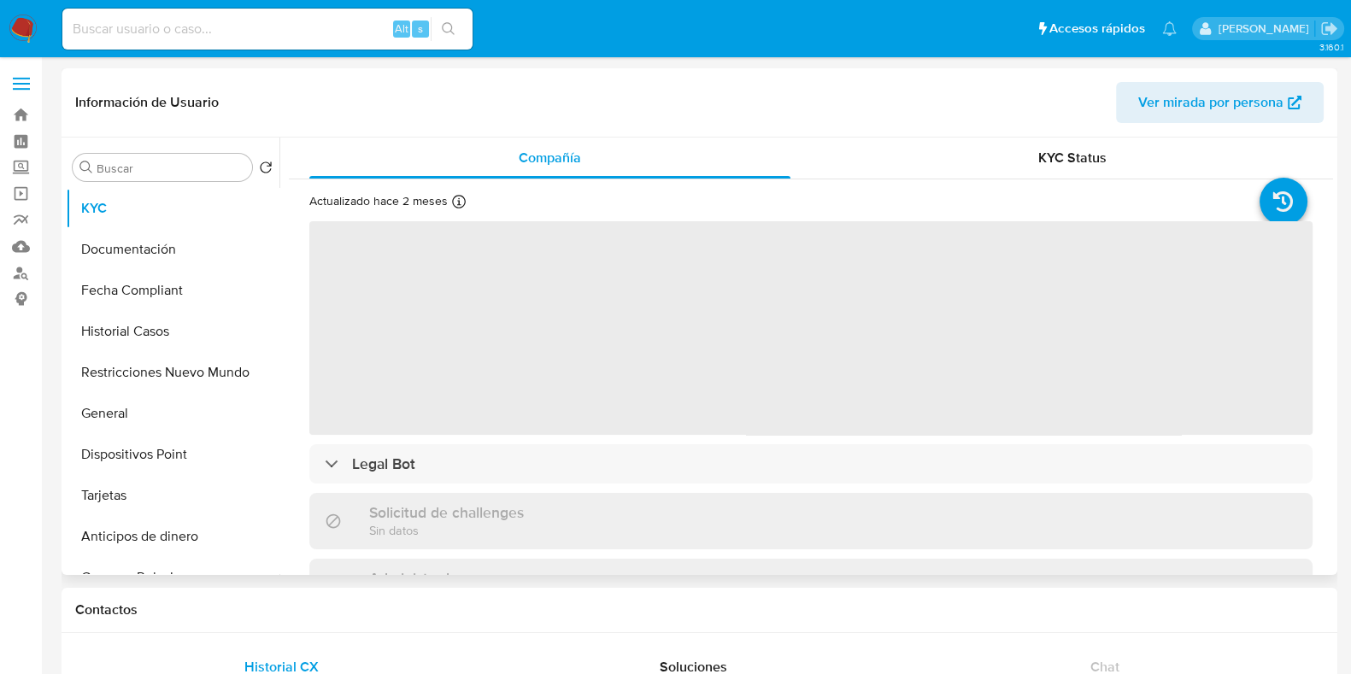
select select "10"
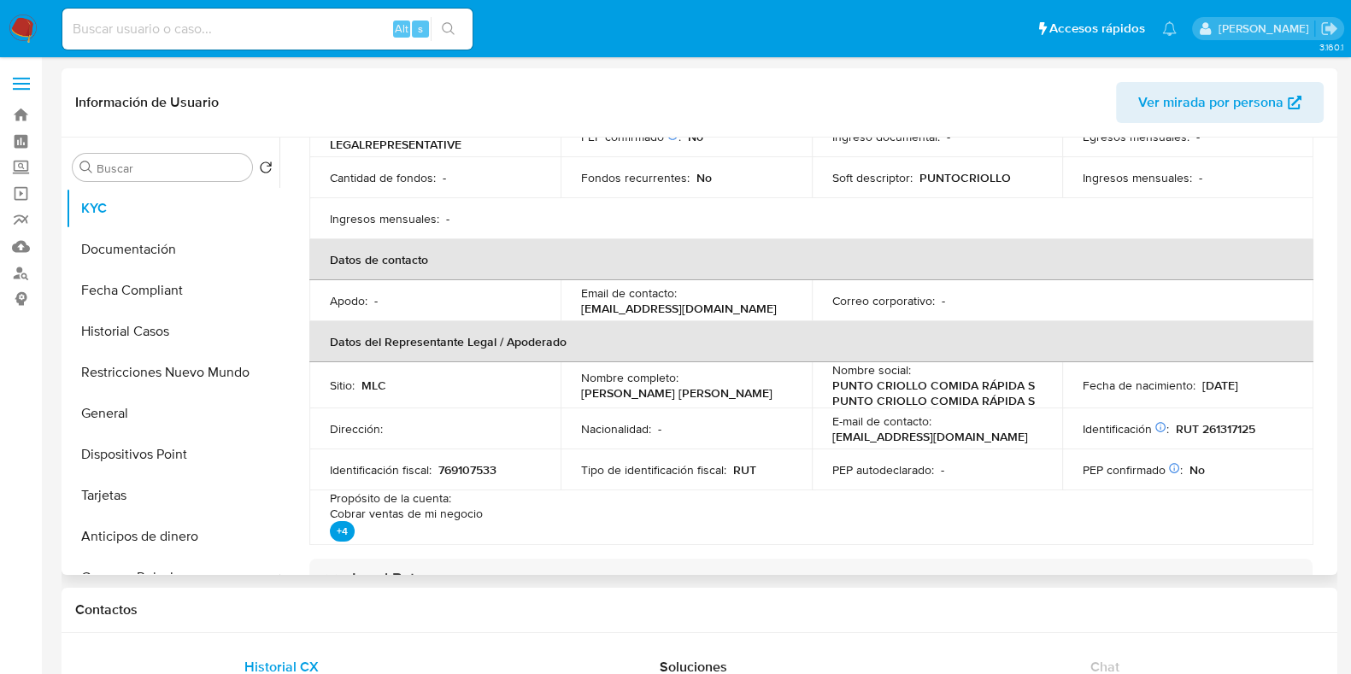
scroll to position [426, 0]
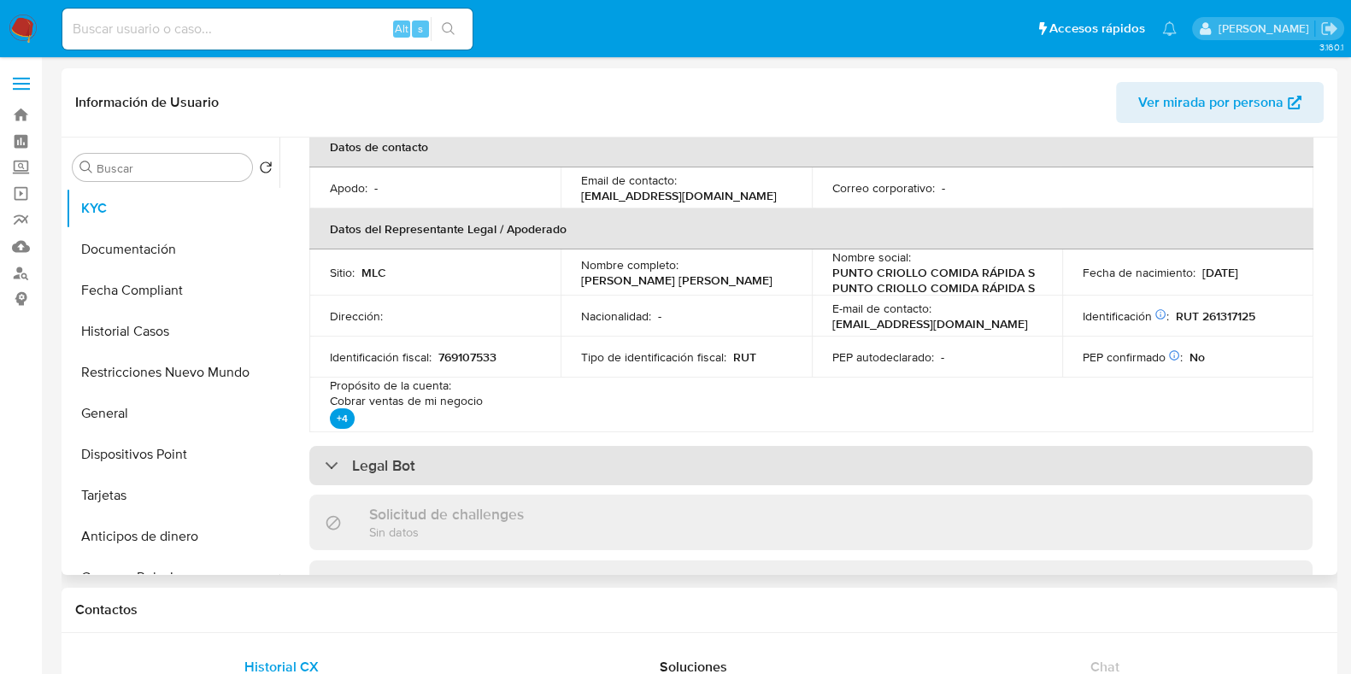
click at [620, 449] on div "Legal Bot" at bounding box center [810, 465] width 1003 height 39
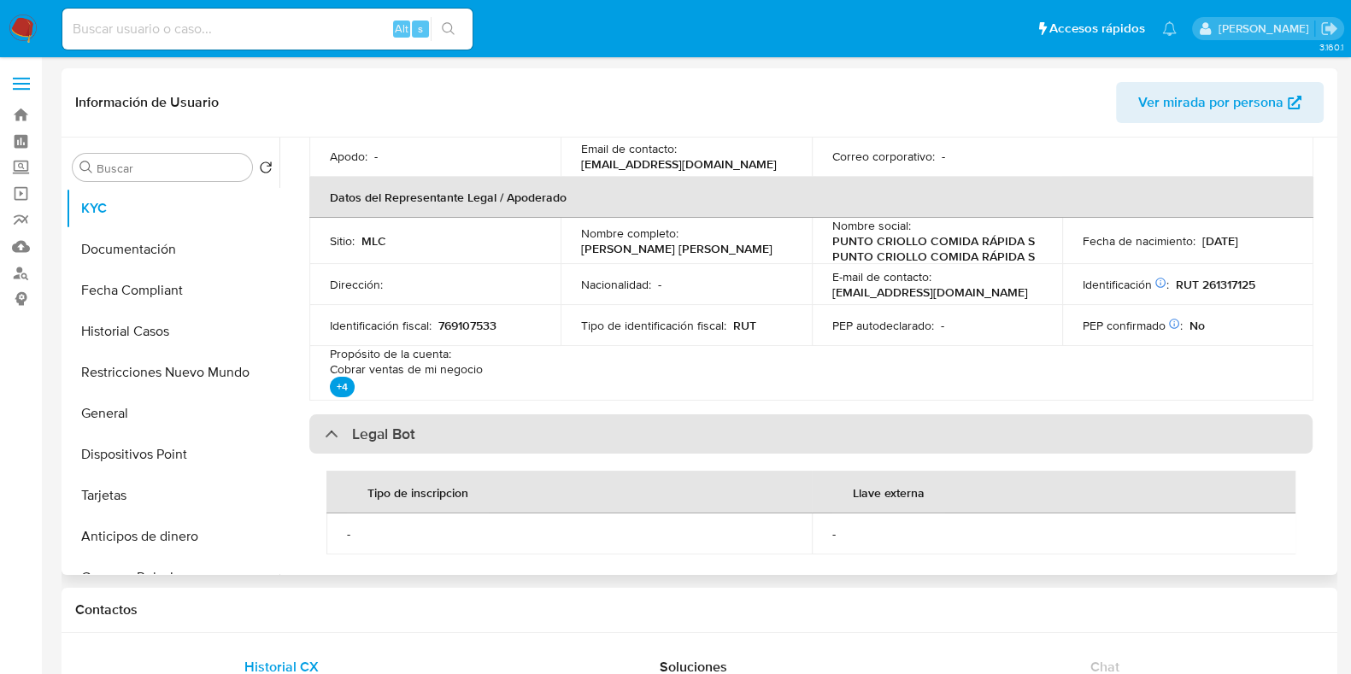
scroll to position [534, 0]
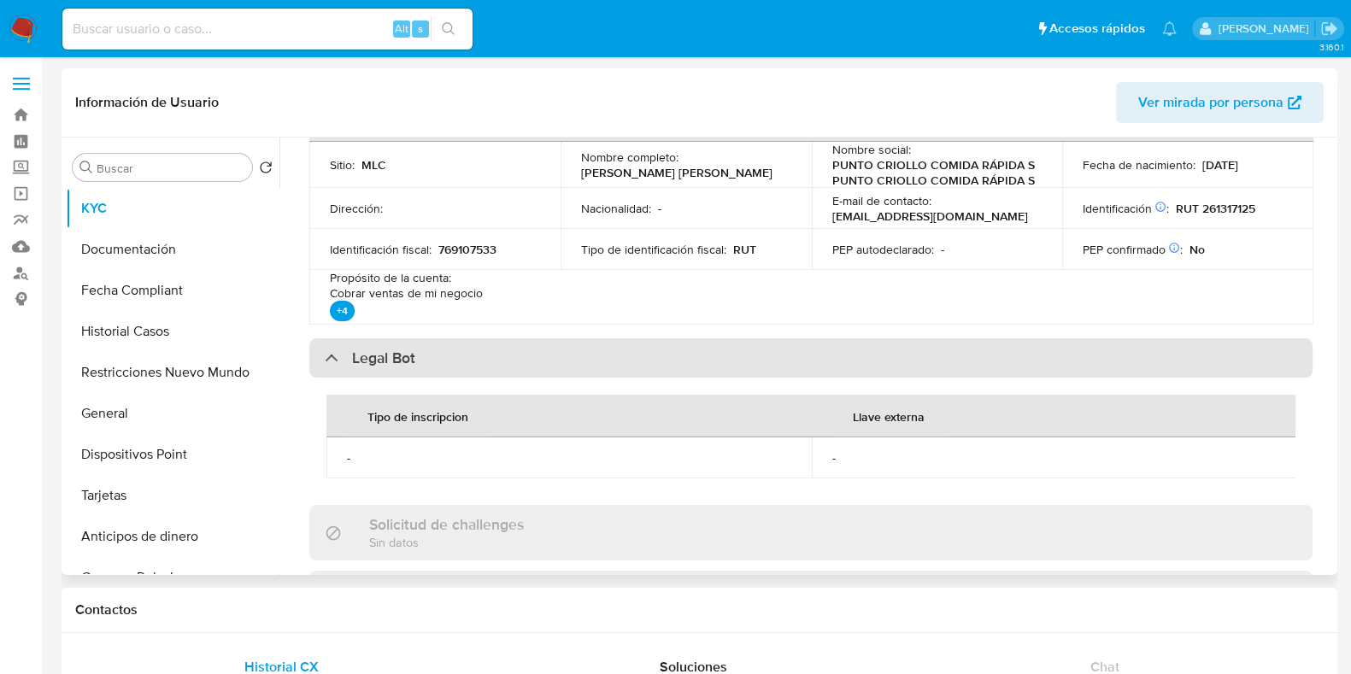
click at [634, 349] on div "Legal Bot" at bounding box center [810, 357] width 1003 height 39
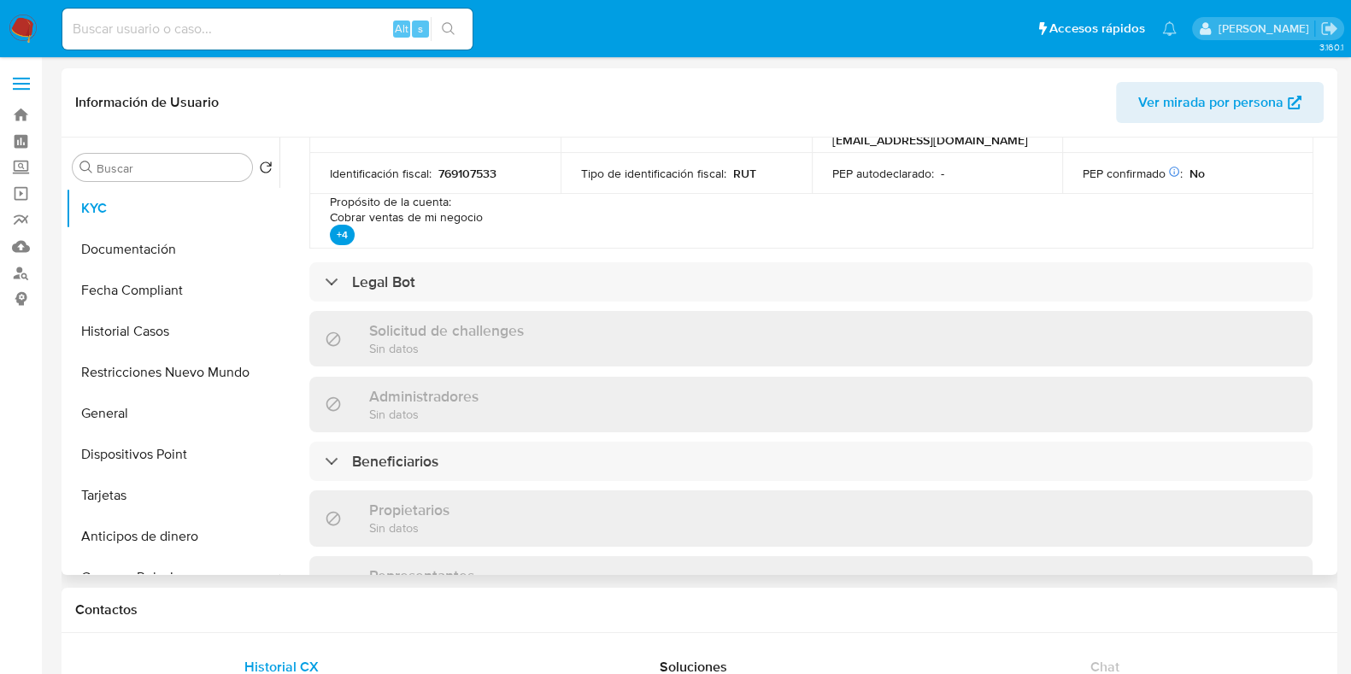
scroll to position [641, 0]
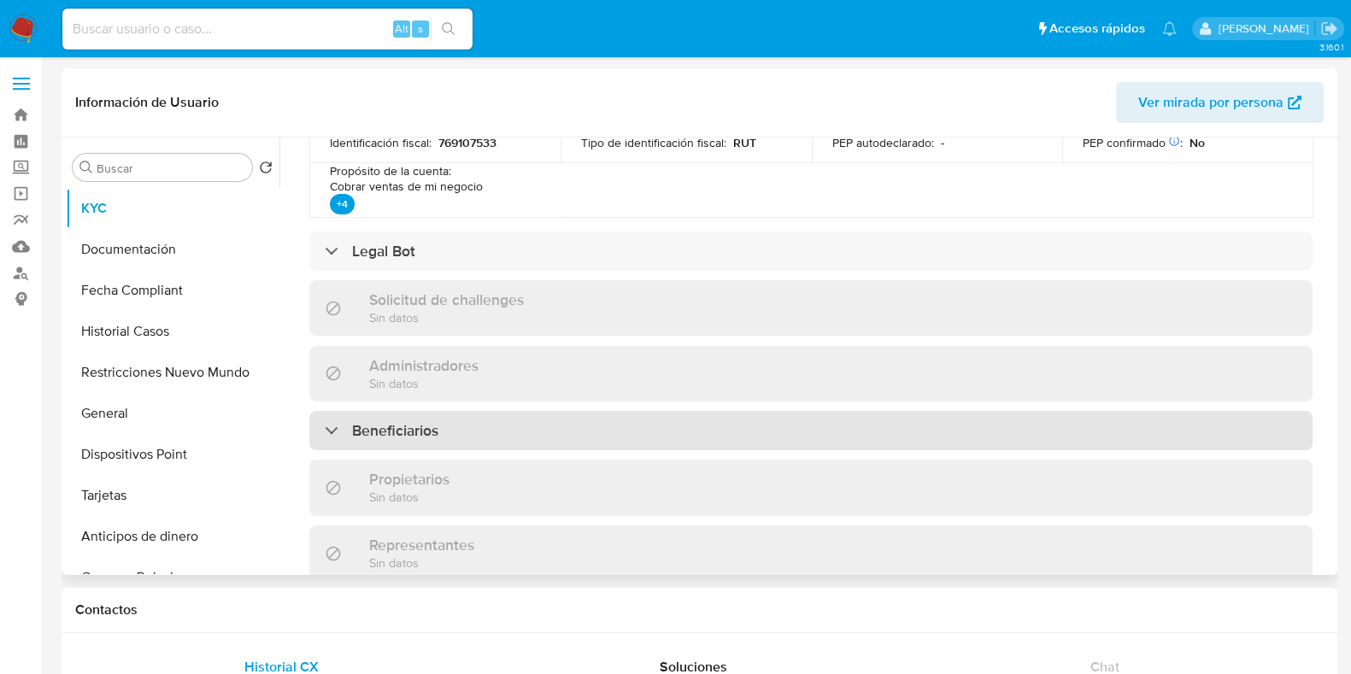
click at [617, 420] on div "Beneficiarios" at bounding box center [810, 430] width 1003 height 39
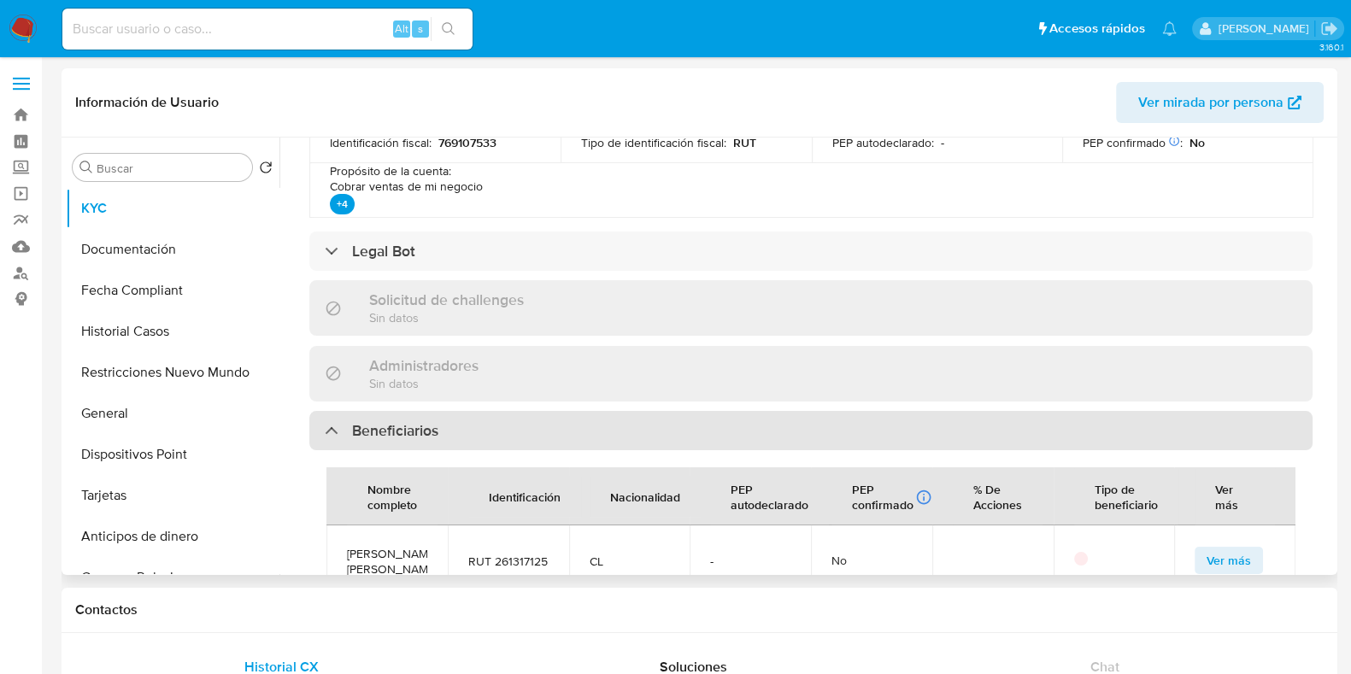
click at [617, 420] on div "Beneficiarios" at bounding box center [810, 430] width 1003 height 39
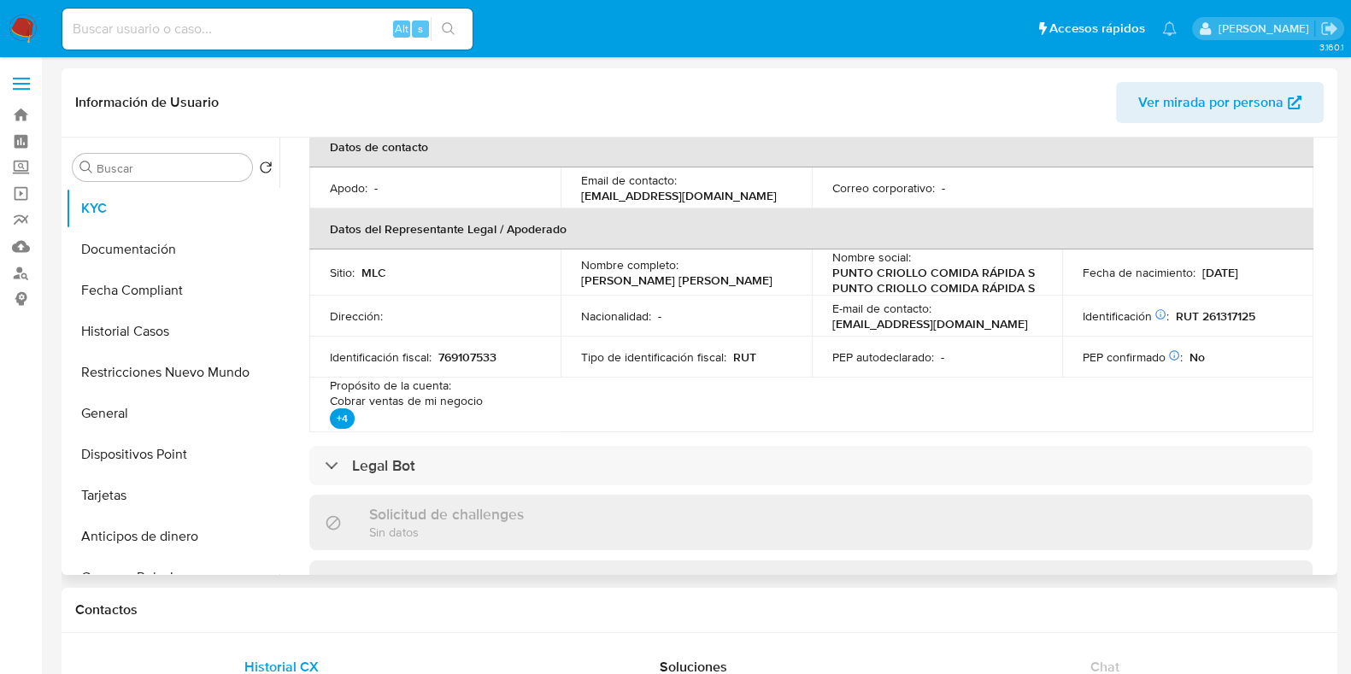
scroll to position [0, 0]
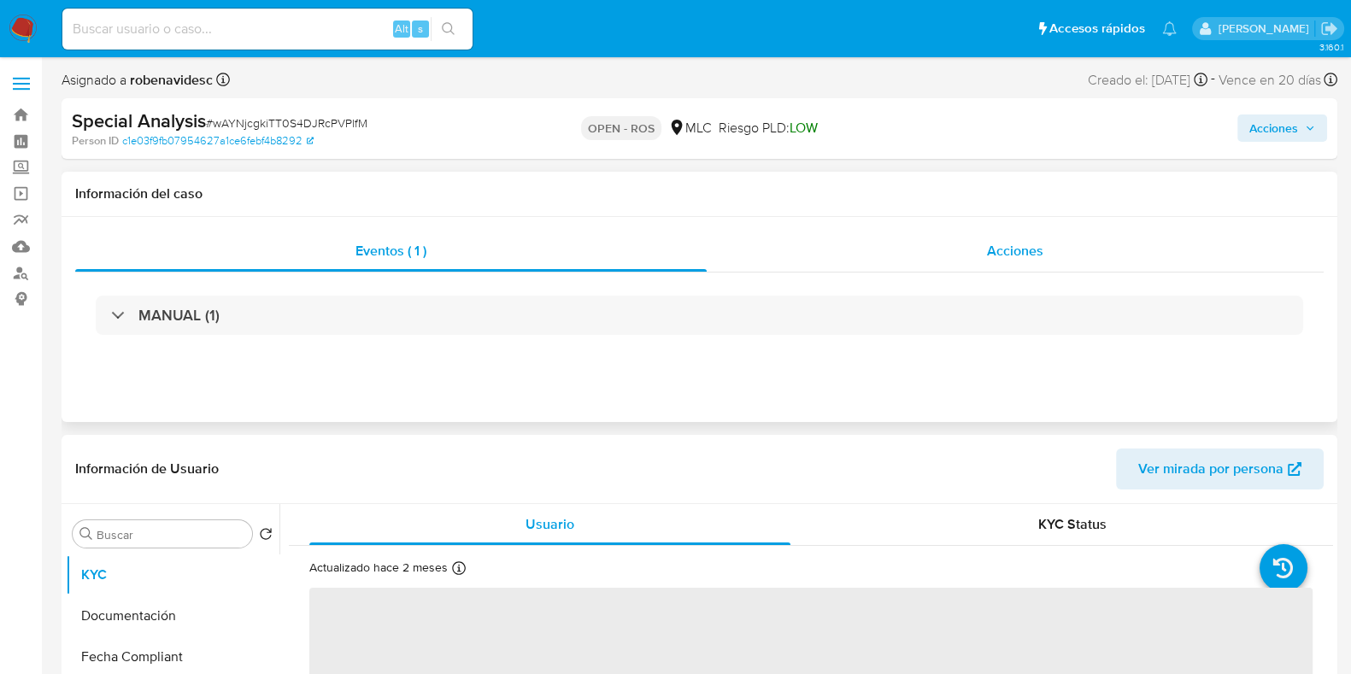
click at [944, 248] on div "Acciones" at bounding box center [1015, 251] width 617 height 41
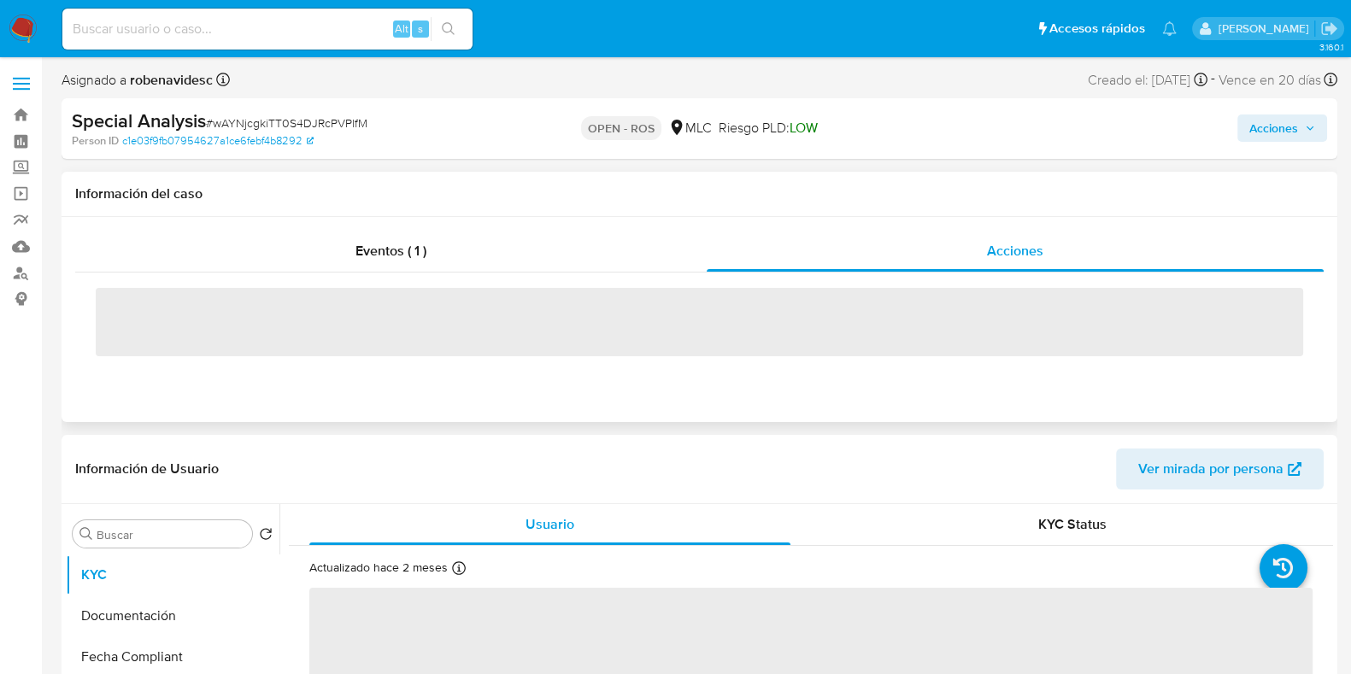
select select "10"
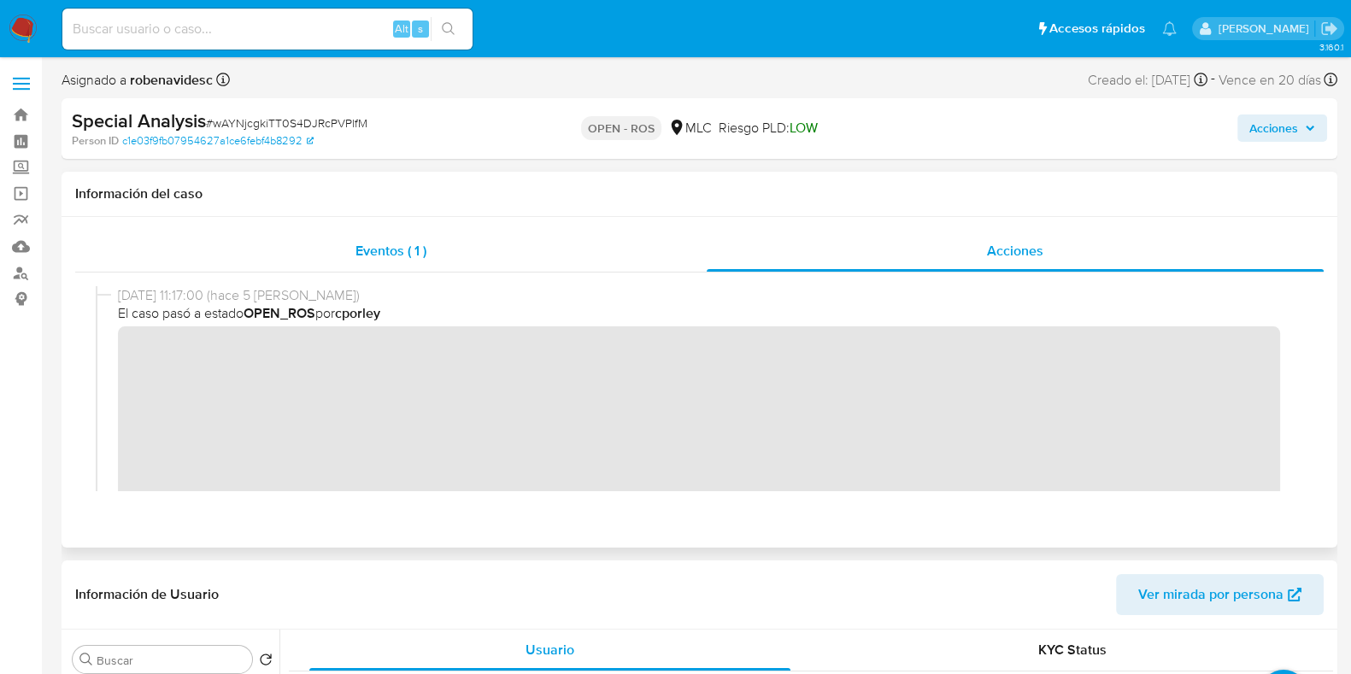
click at [443, 259] on div "Eventos ( 1 )" at bounding box center [390, 251] width 631 height 41
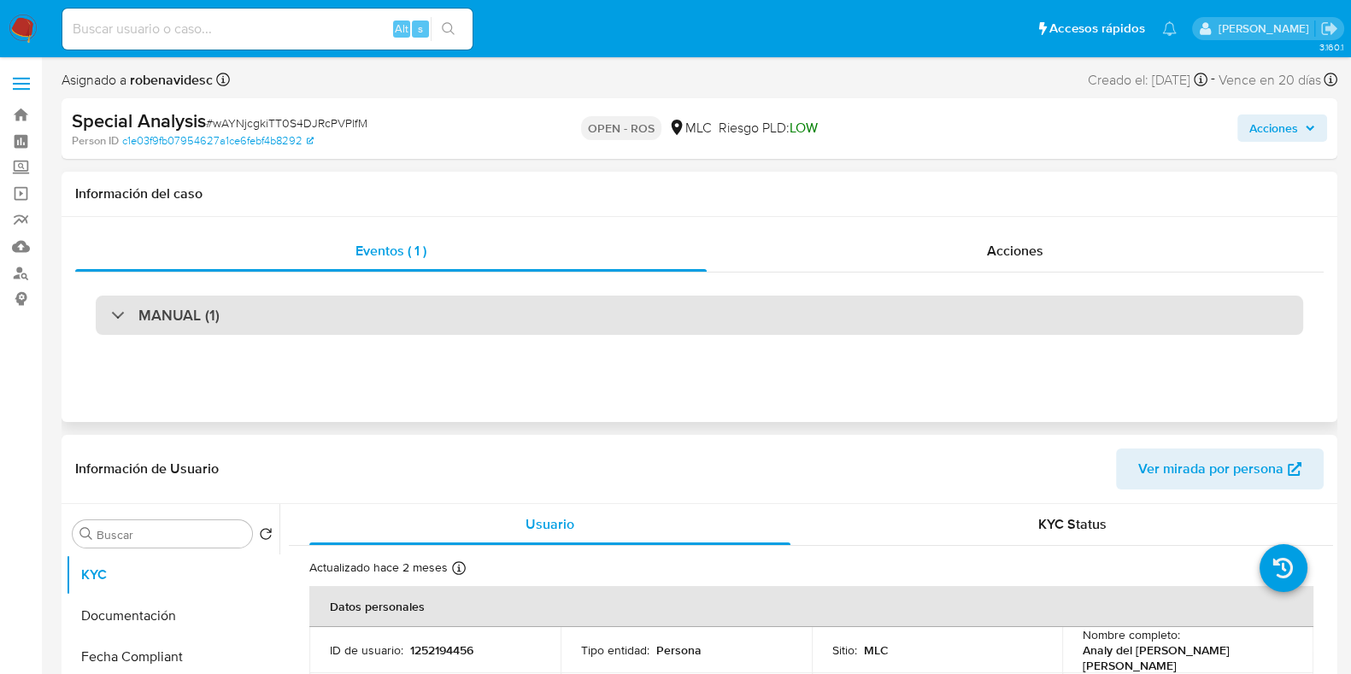
click at [668, 318] on div "MANUAL (1)" at bounding box center [699, 315] width 1207 height 39
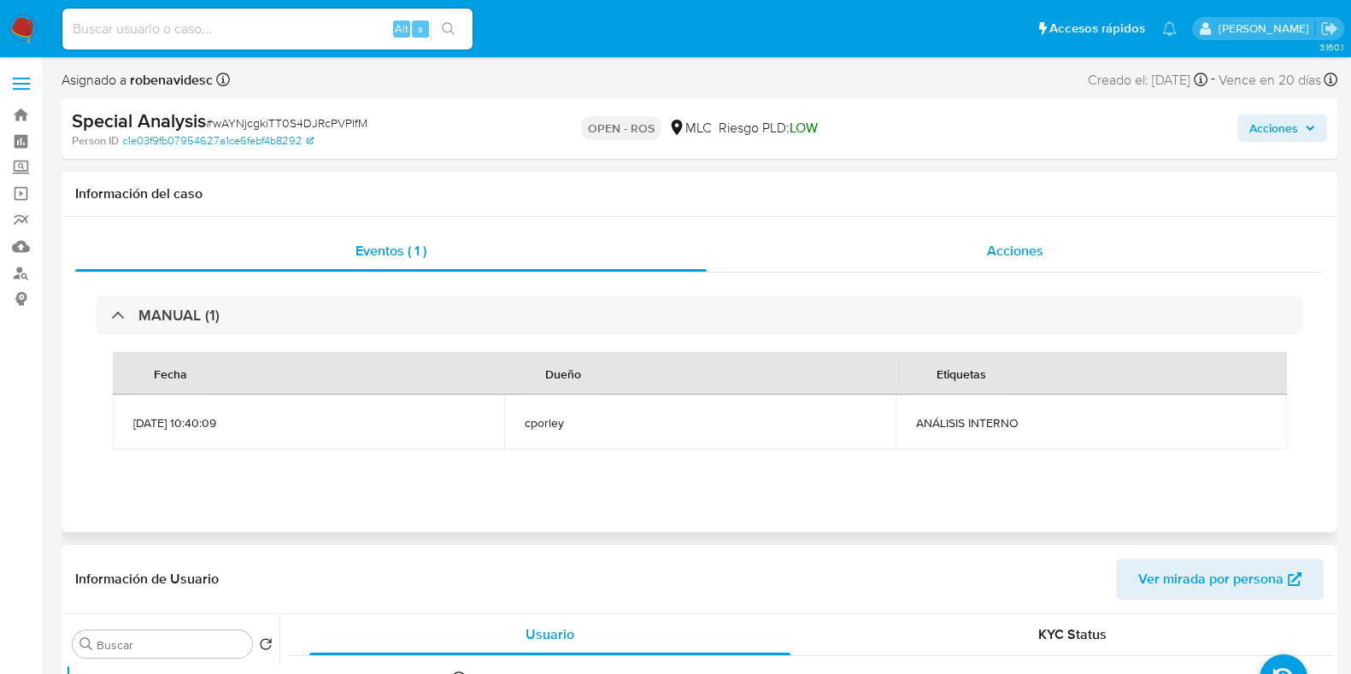
click at [906, 258] on div "Acciones" at bounding box center [1015, 251] width 617 height 41
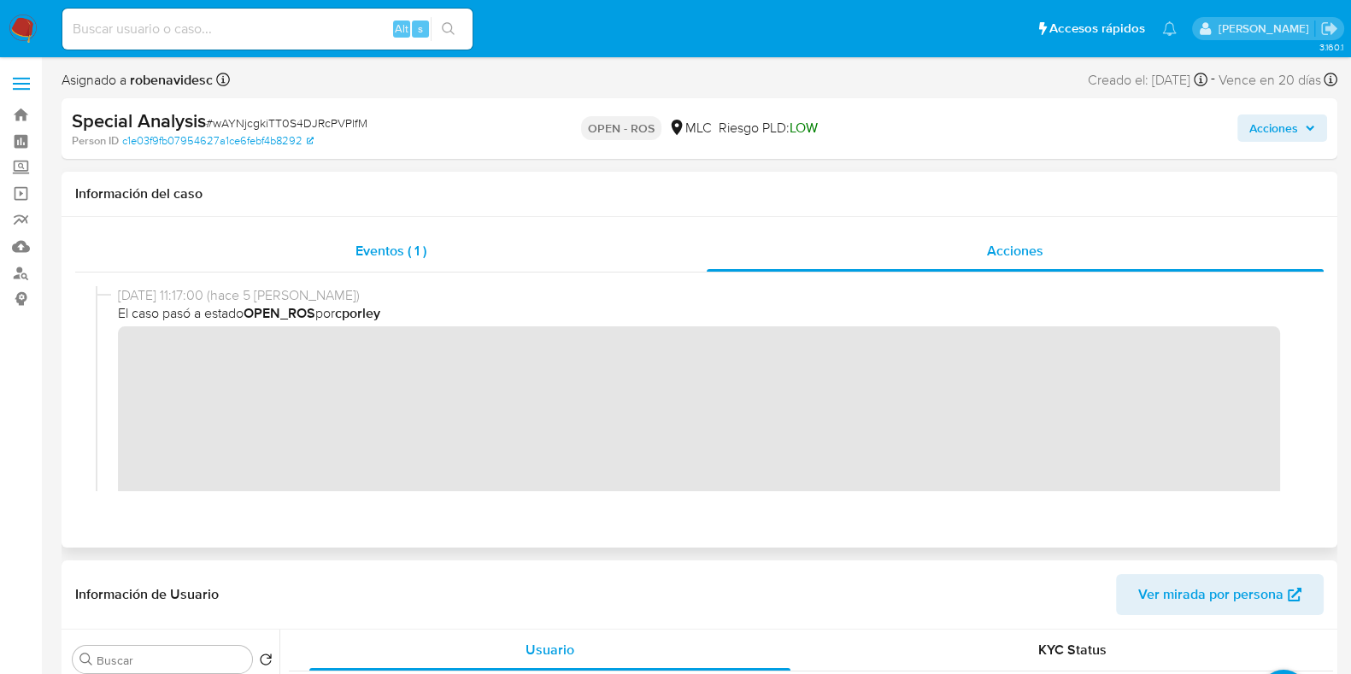
click at [414, 251] on span "Eventos ( 1 )" at bounding box center [390, 251] width 71 height 20
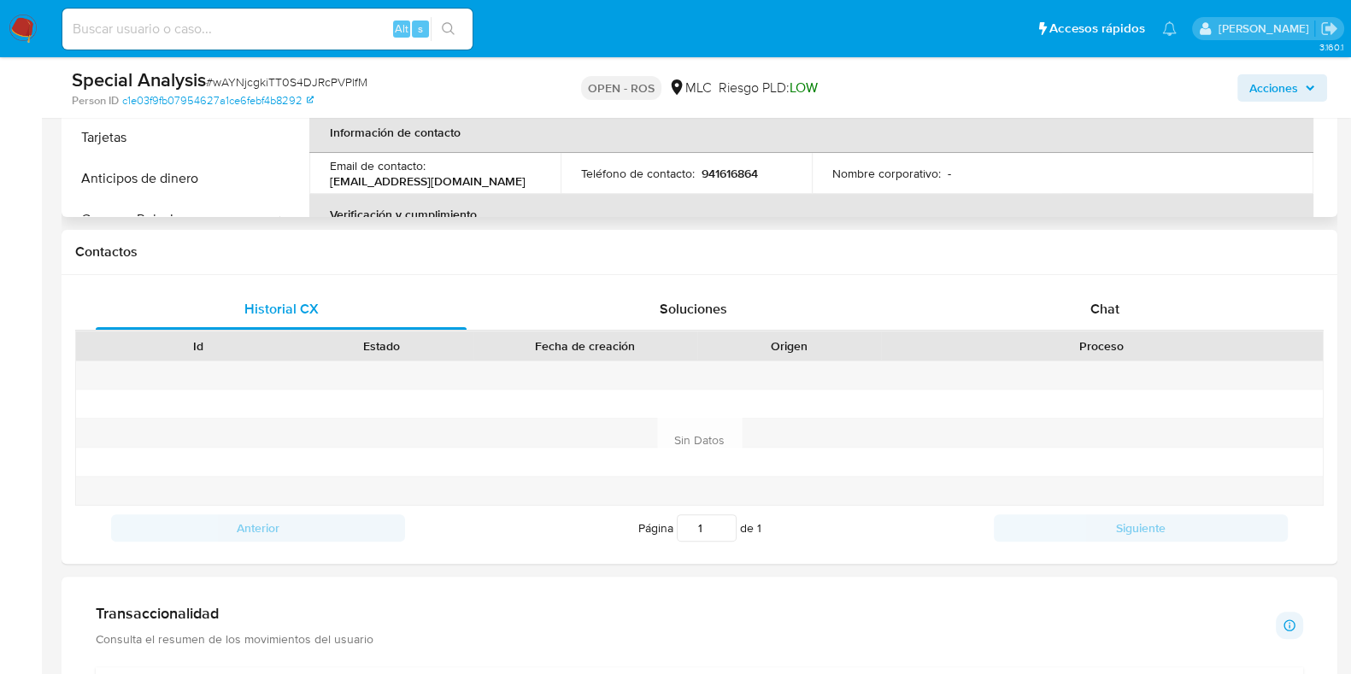
scroll to position [747, 0]
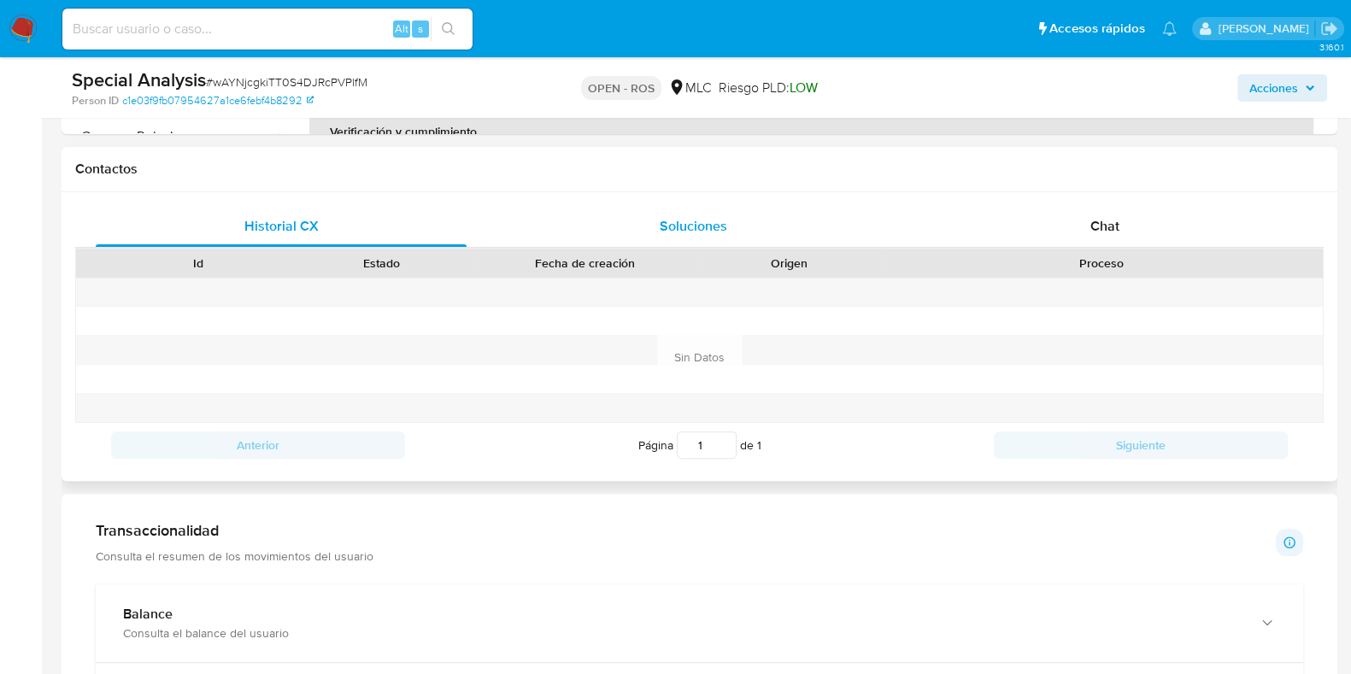
click at [672, 241] on div "Soluciones" at bounding box center [693, 226] width 371 height 41
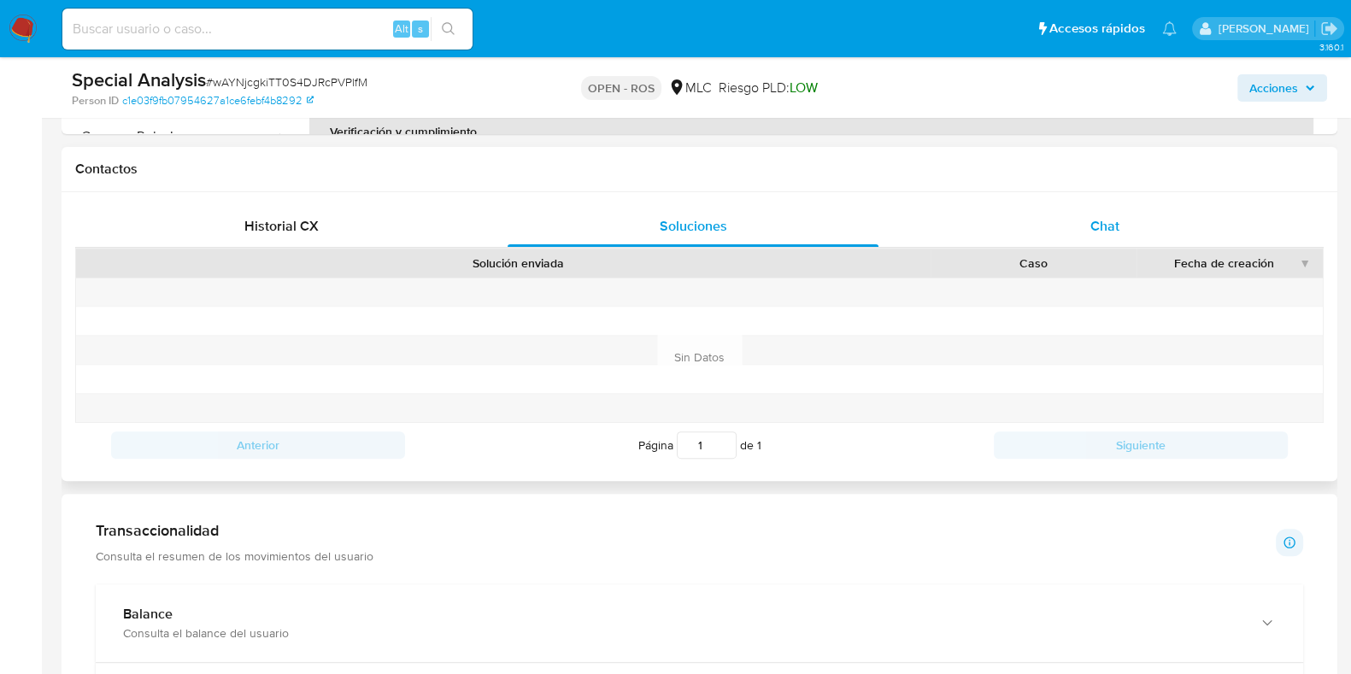
click at [1077, 224] on div "Chat" at bounding box center [1104, 226] width 371 height 41
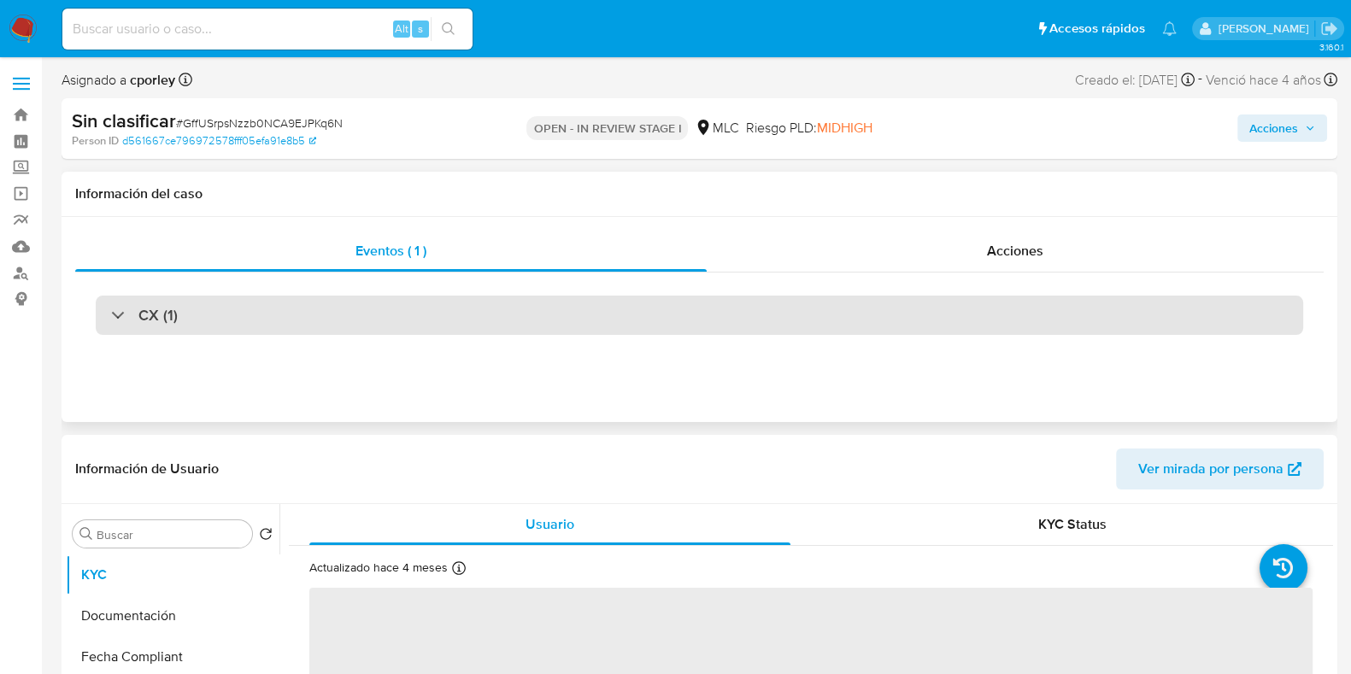
click at [409, 331] on div "CX (1)" at bounding box center [699, 315] width 1207 height 39
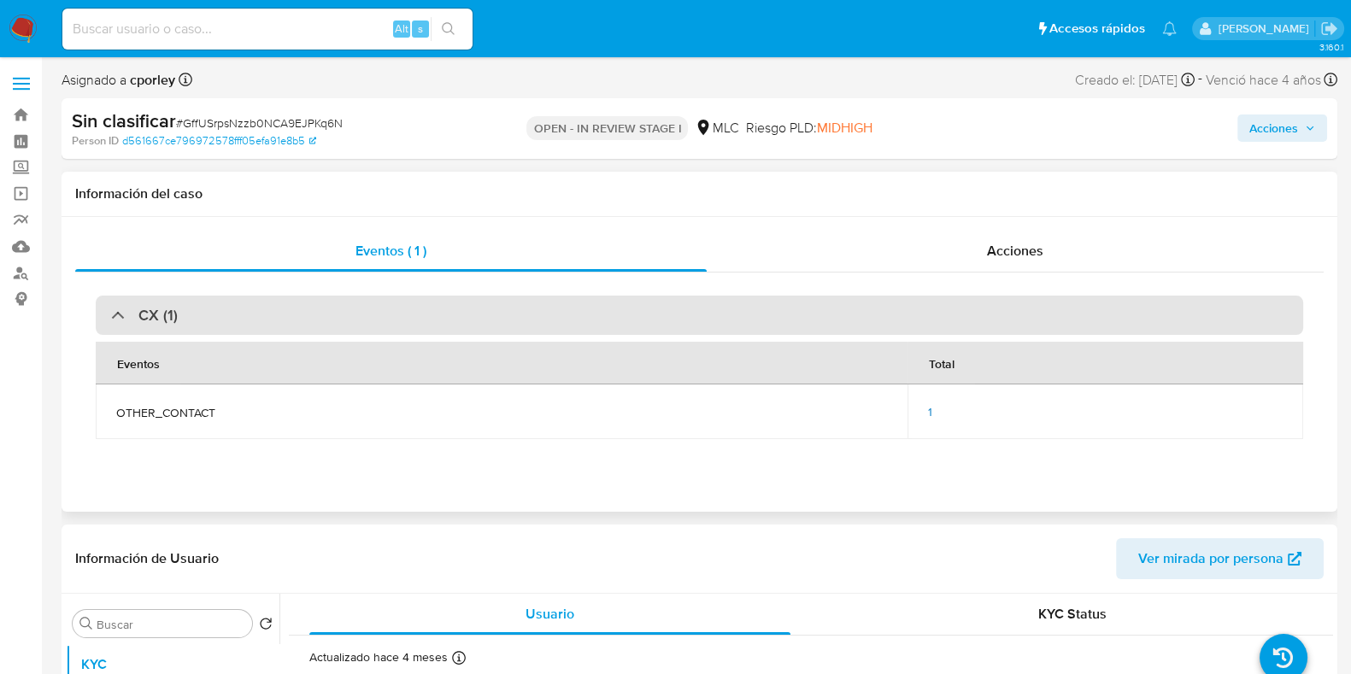
select select "10"
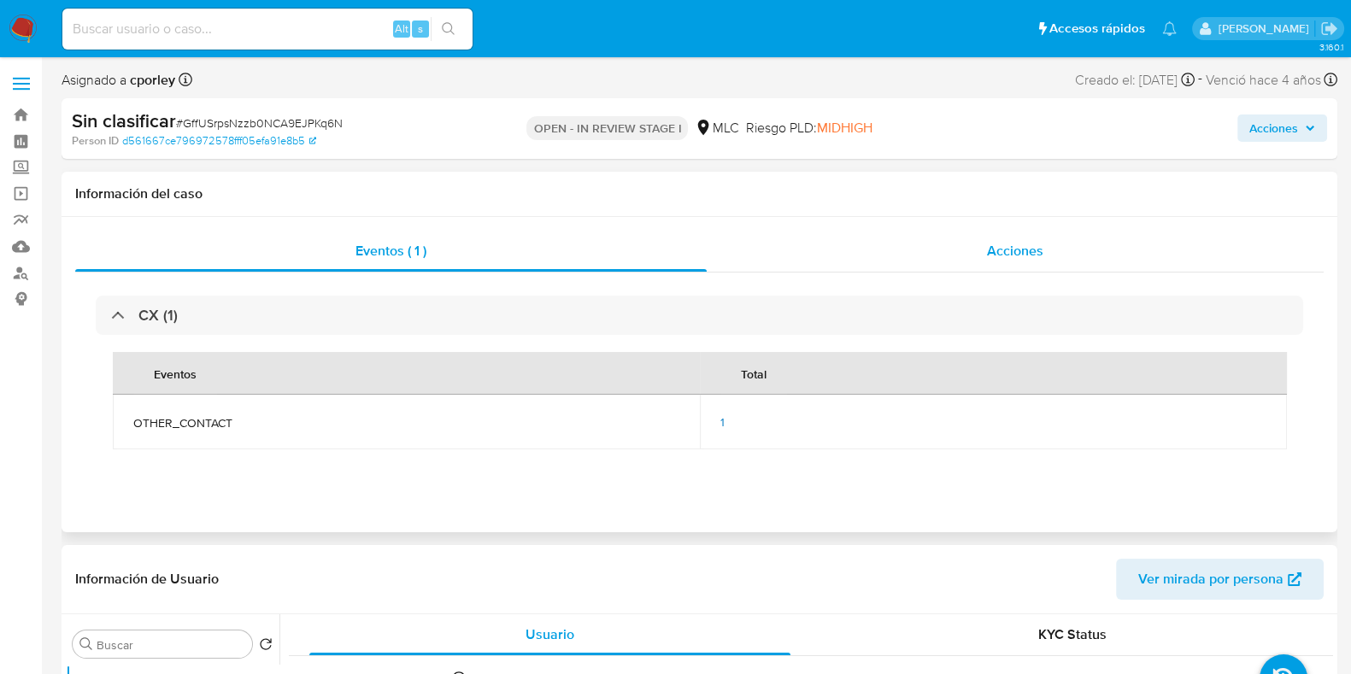
click at [974, 249] on div "Acciones" at bounding box center [1015, 251] width 617 height 41
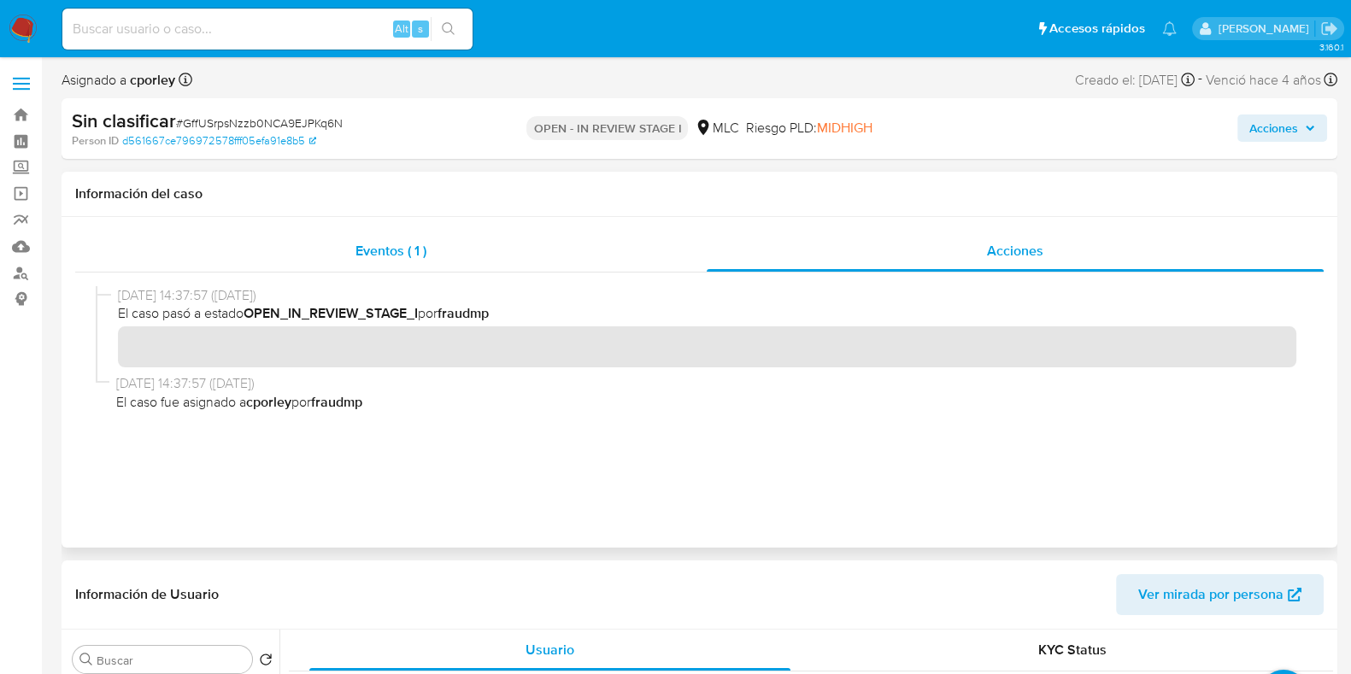
click at [414, 257] on span "Eventos ( 1 )" at bounding box center [390, 251] width 71 height 20
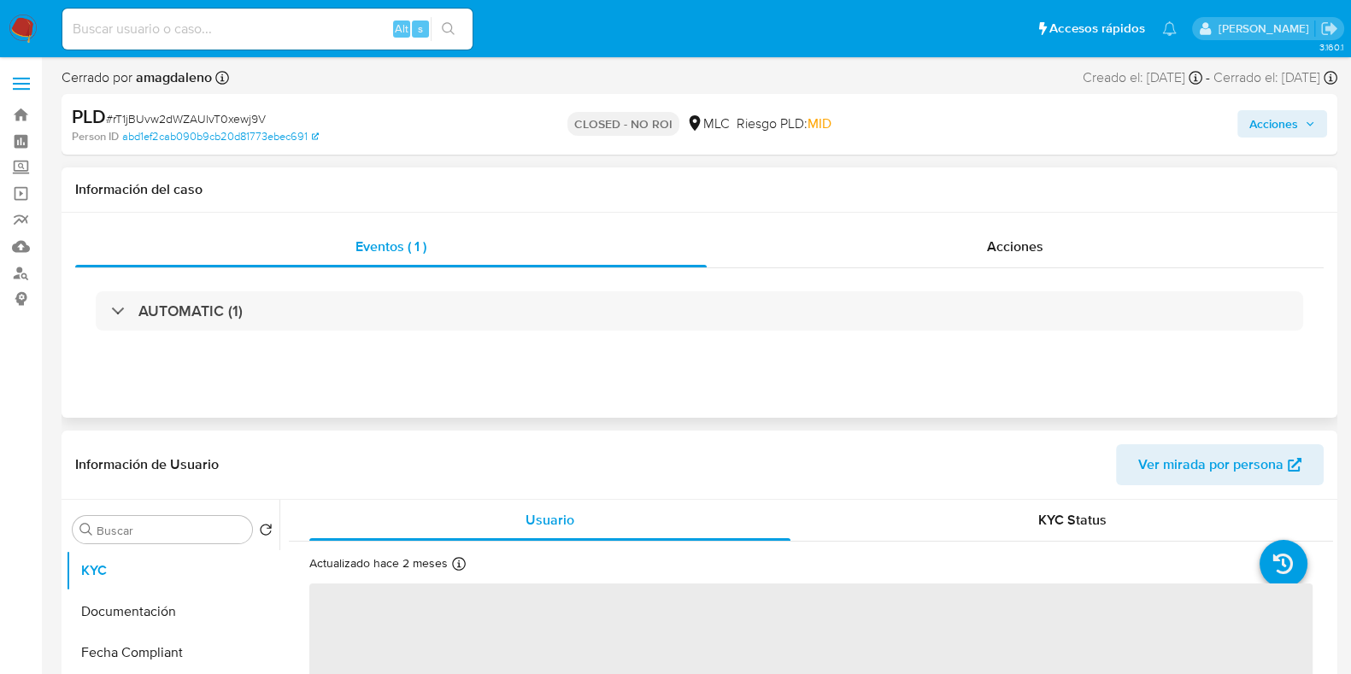
select select "10"
click at [490, 338] on div "AUTOMATIC (1)" at bounding box center [699, 310] width 1248 height 85
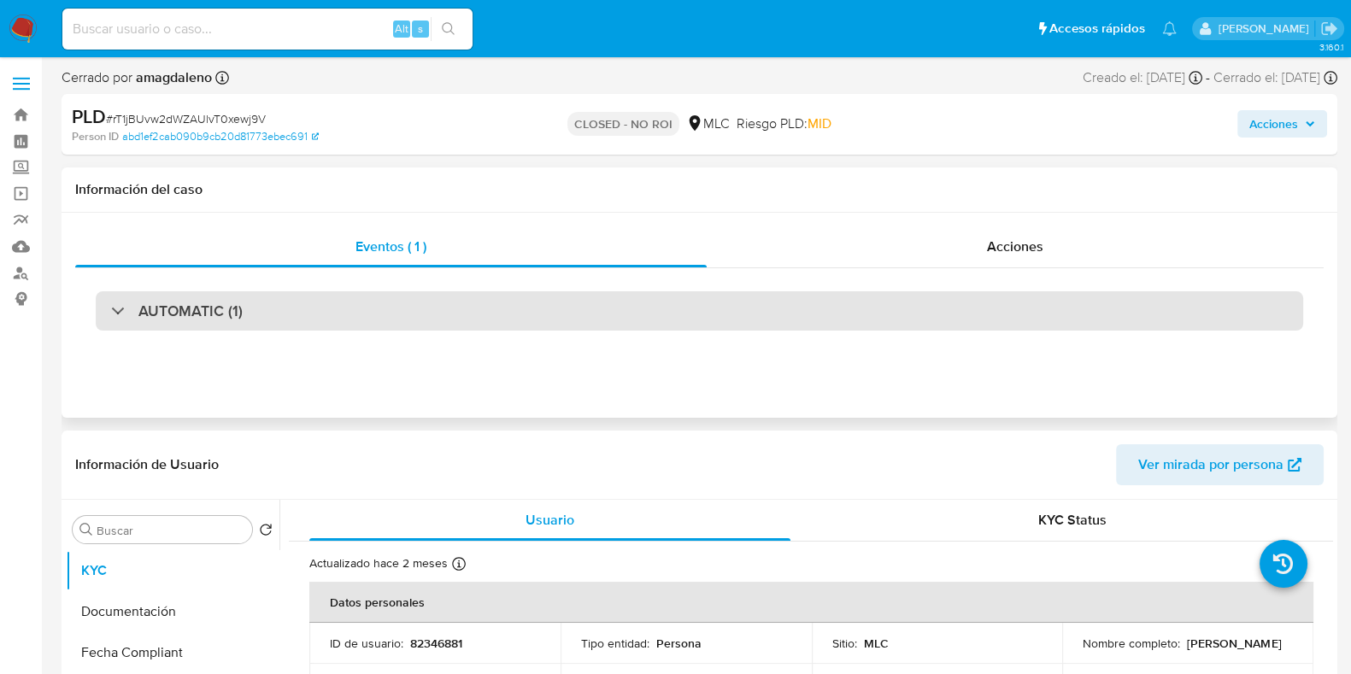
click at [474, 329] on div "AUTOMATIC (1)" at bounding box center [699, 310] width 1207 height 39
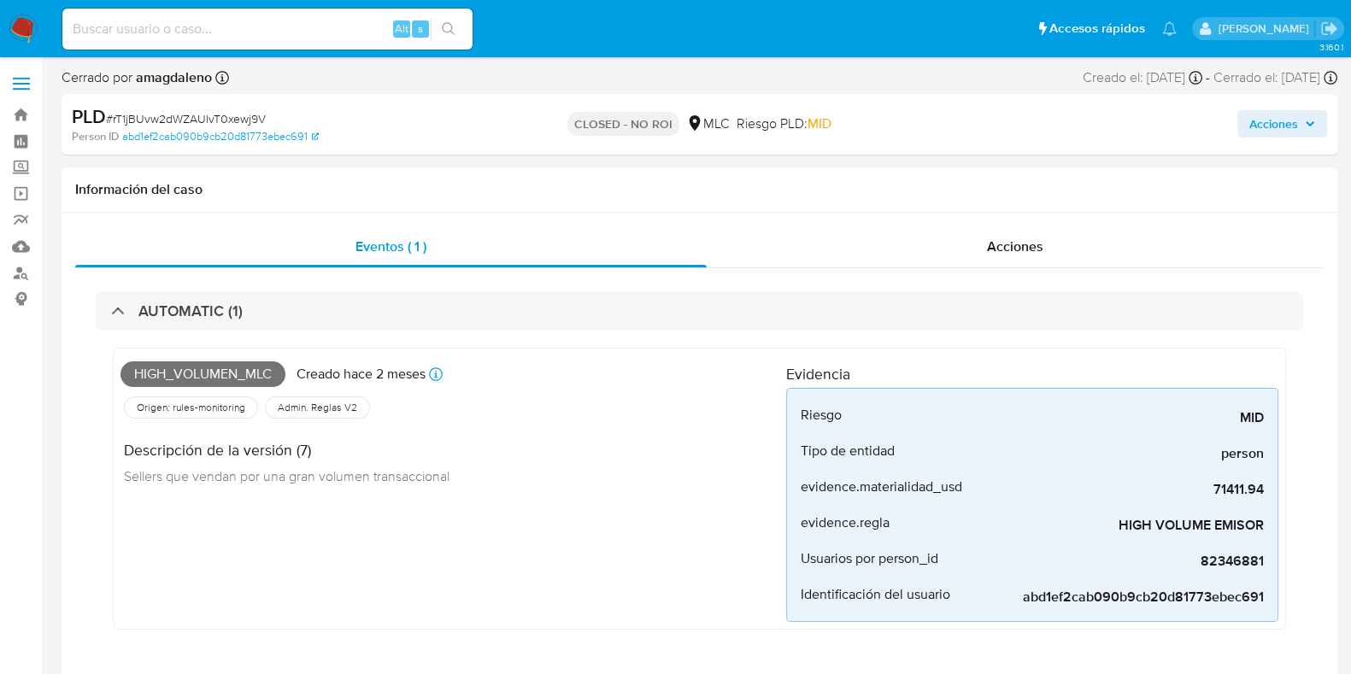
click at [913, 268] on div "AUTOMATIC (1) High_volumen_mlc Creado hace 2 meses Creado: 12/07/2025 15:10:07 …" at bounding box center [699, 473] width 1248 height 410
click at [876, 258] on div "Acciones" at bounding box center [1015, 246] width 617 height 41
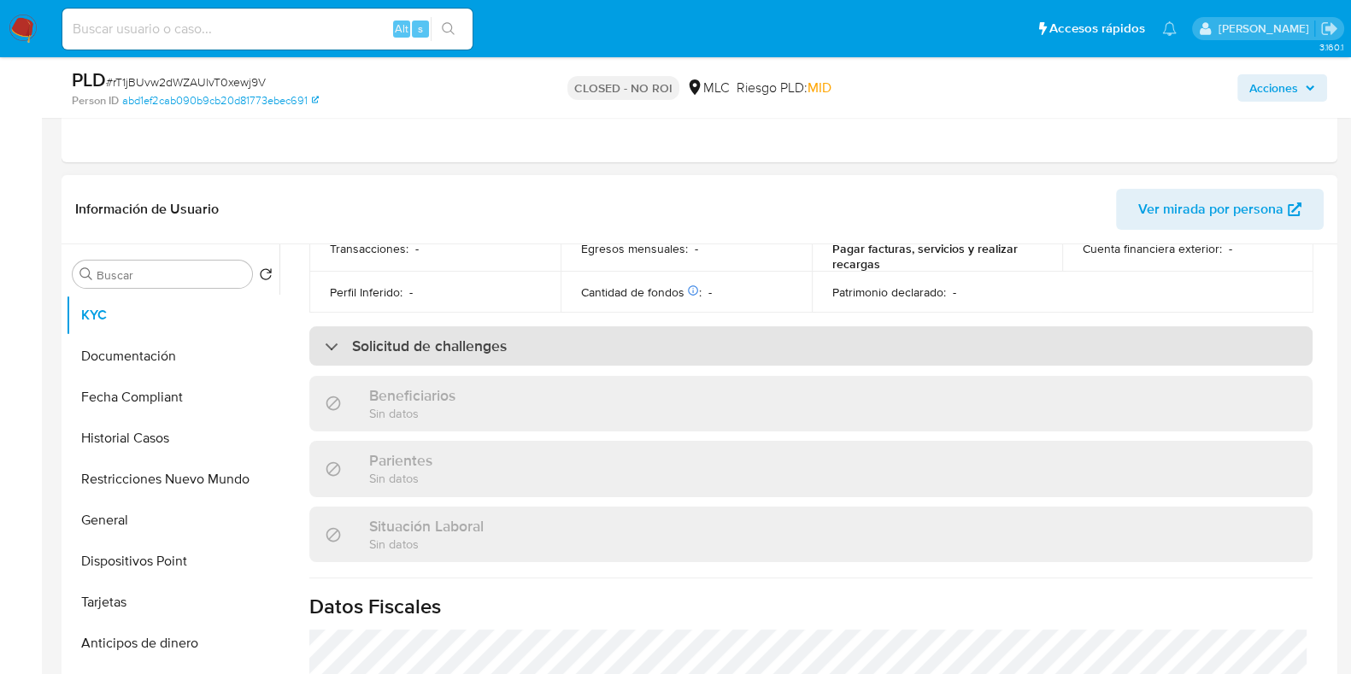
scroll to position [641, 0]
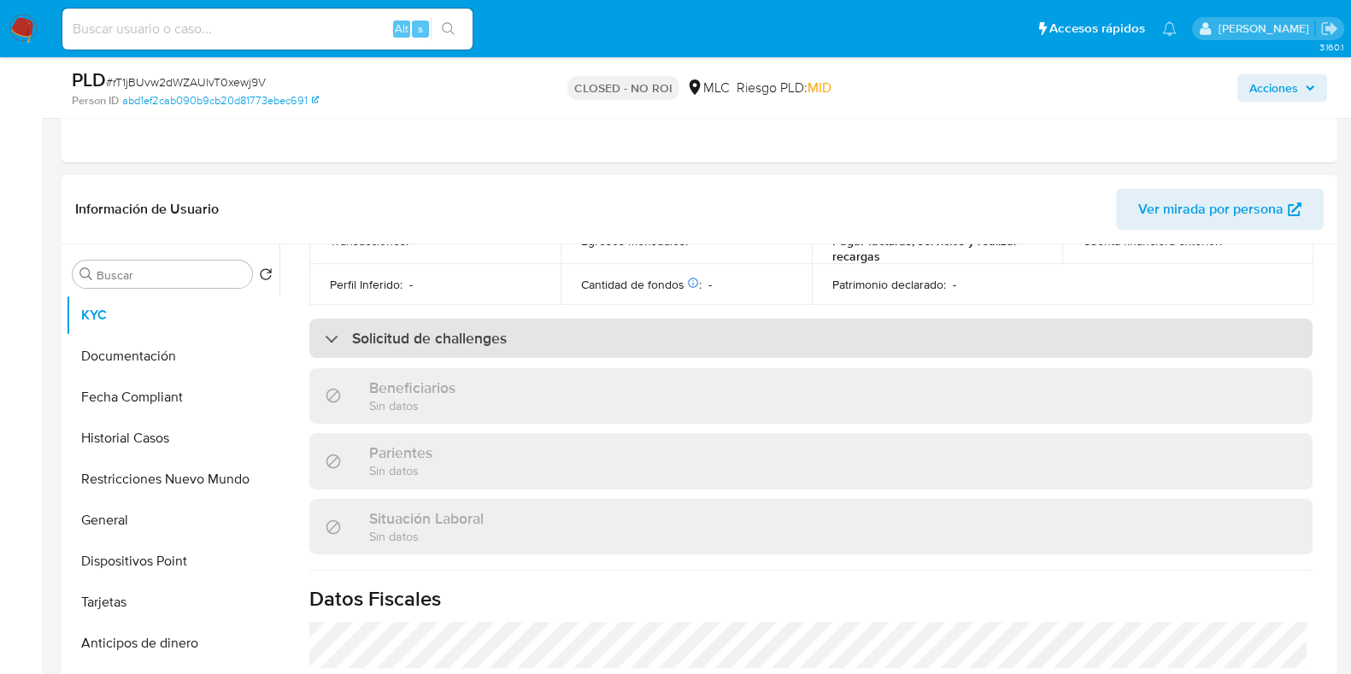
click at [740, 334] on div "Solicitud de challenges" at bounding box center [810, 338] width 1003 height 39
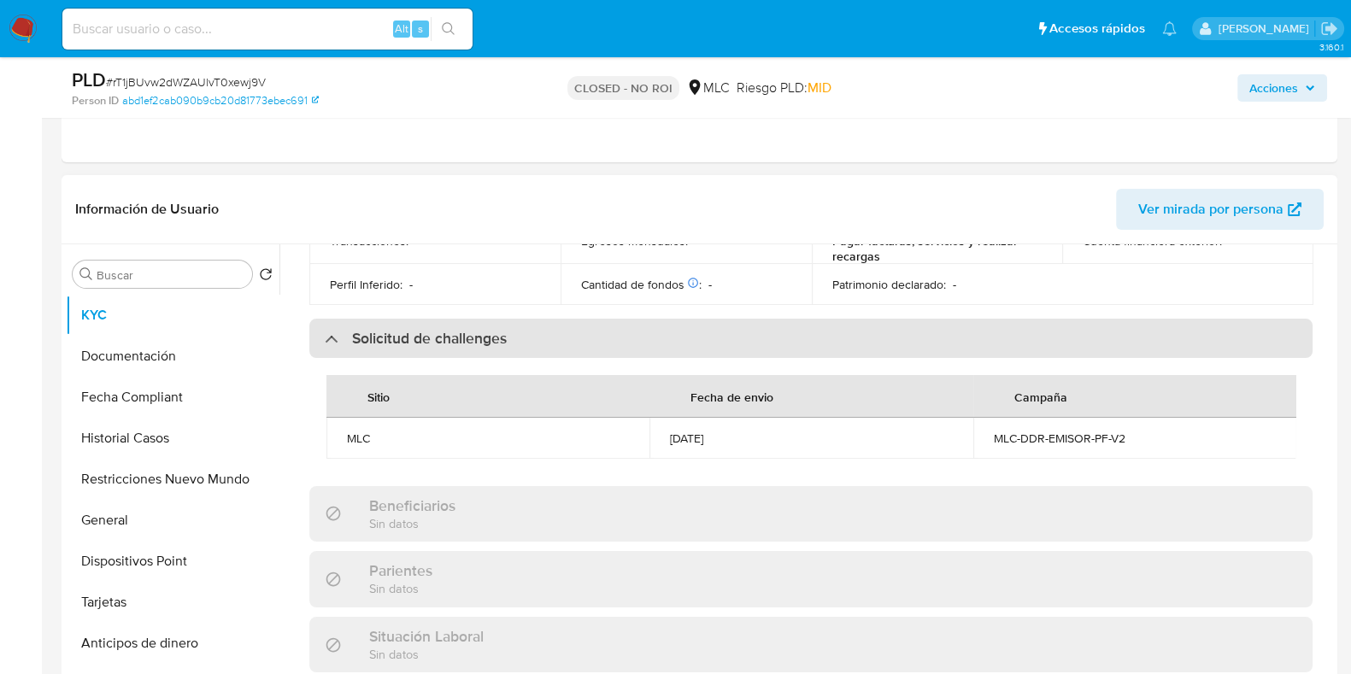
click at [740, 334] on div "Solicitud de challenges" at bounding box center [810, 338] width 1003 height 39
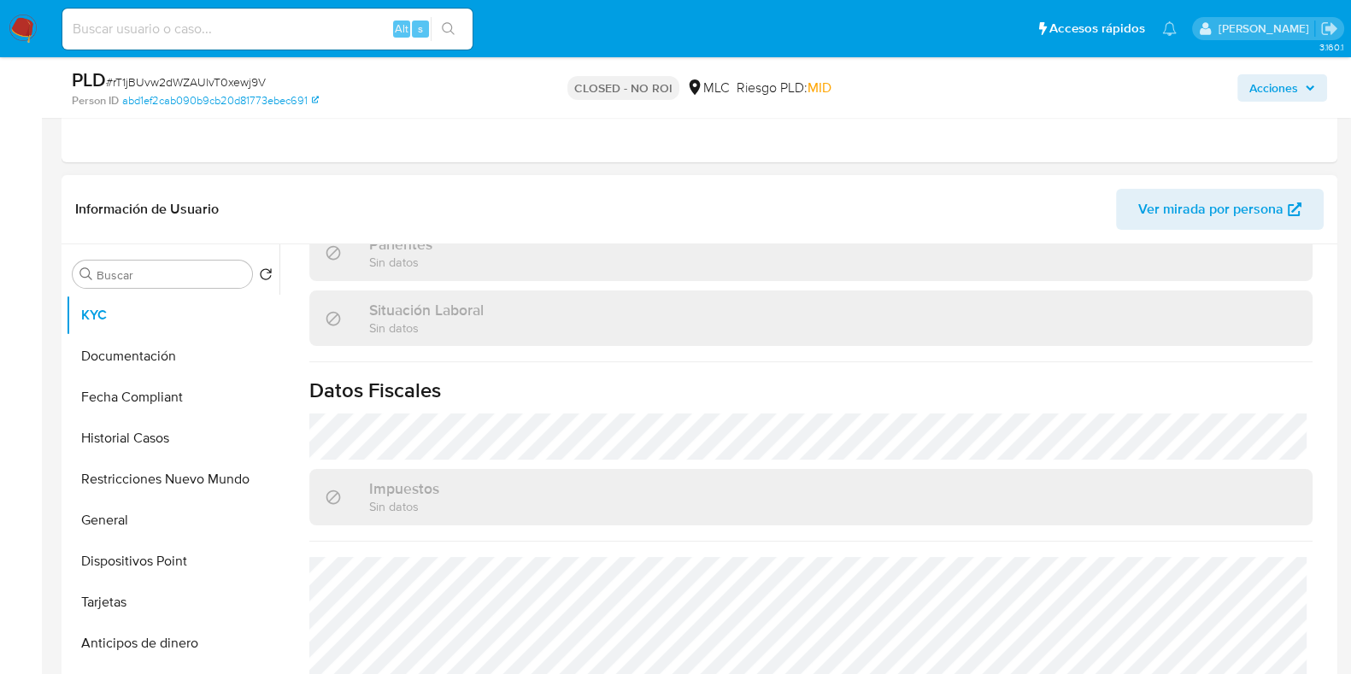
scroll to position [854, 0]
click at [139, 348] on button "Documentación" at bounding box center [166, 356] width 200 height 41
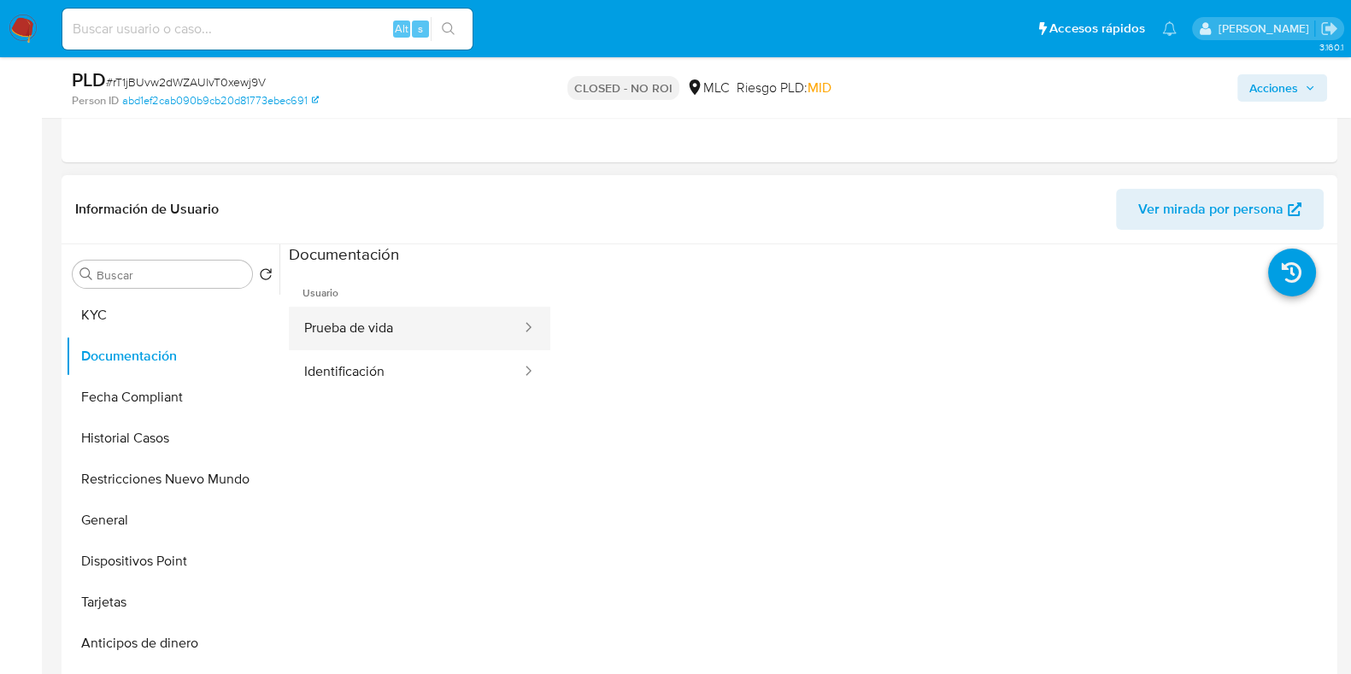
click at [410, 342] on button "Prueba de vida" at bounding box center [406, 329] width 234 height 44
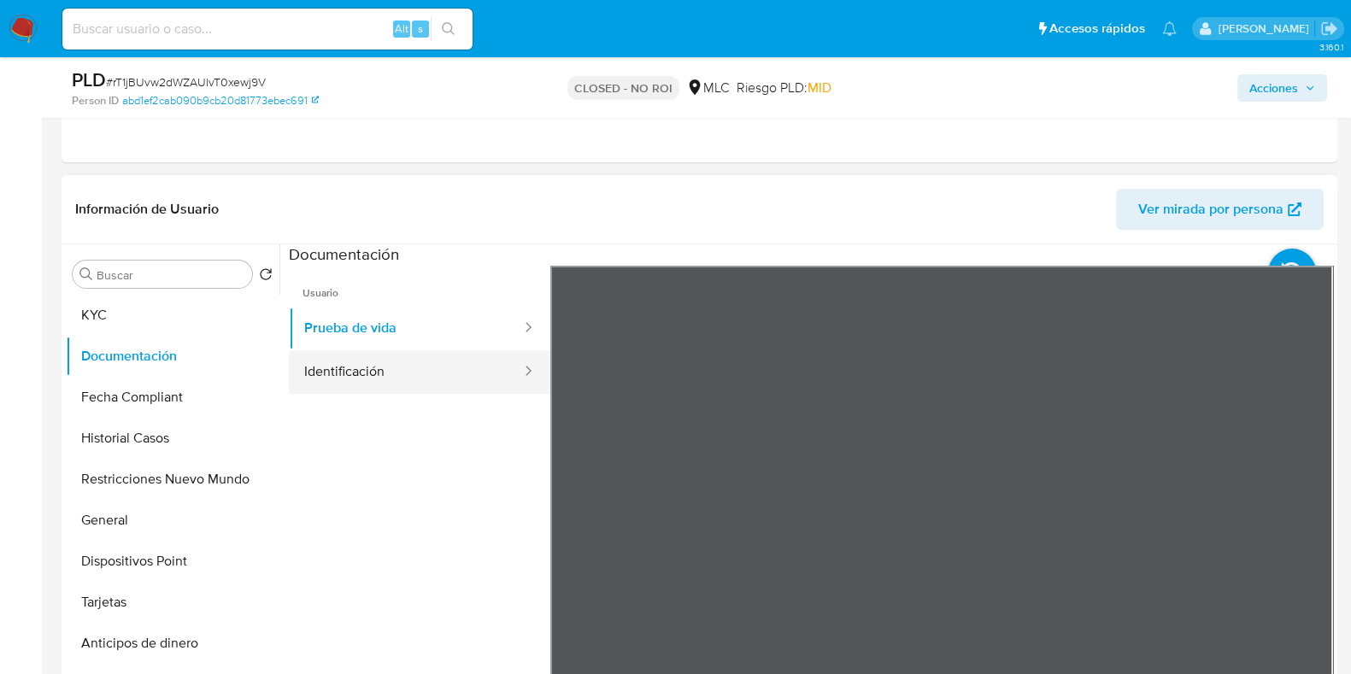
click at [414, 375] on button "Identificación" at bounding box center [406, 372] width 234 height 44
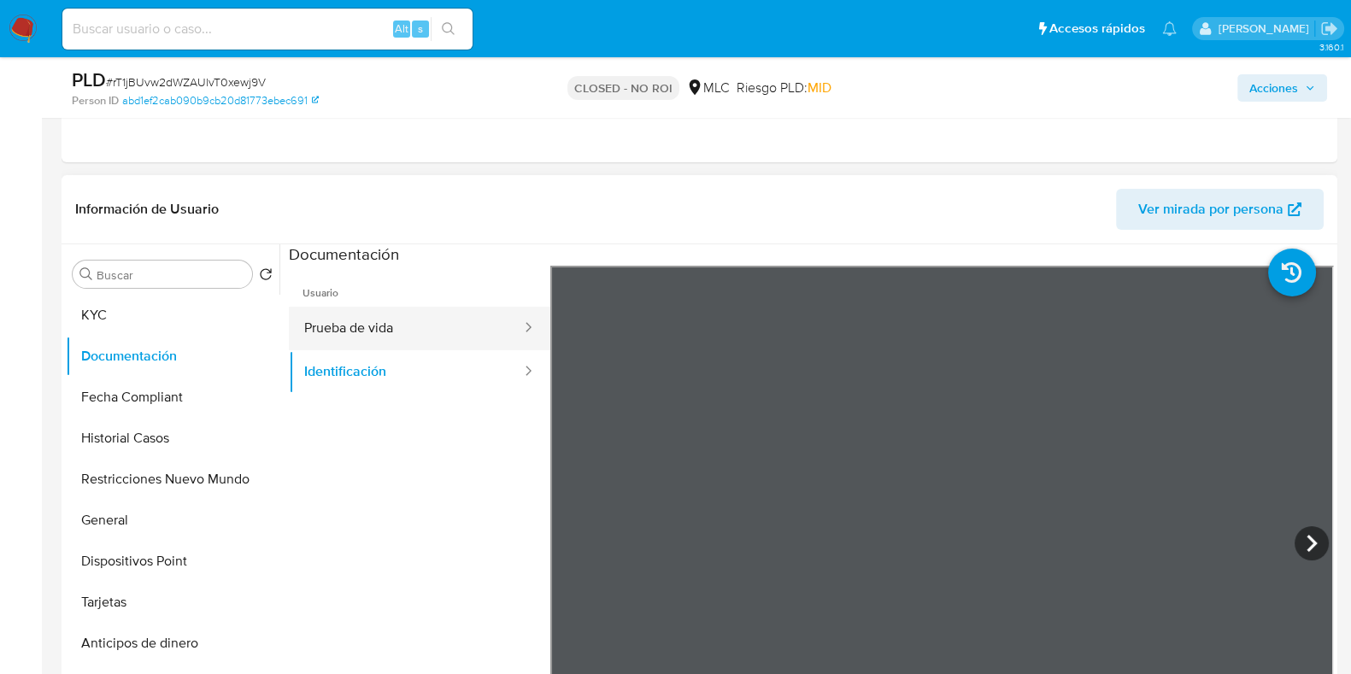
click at [414, 346] on button "Prueba de vida" at bounding box center [406, 329] width 234 height 44
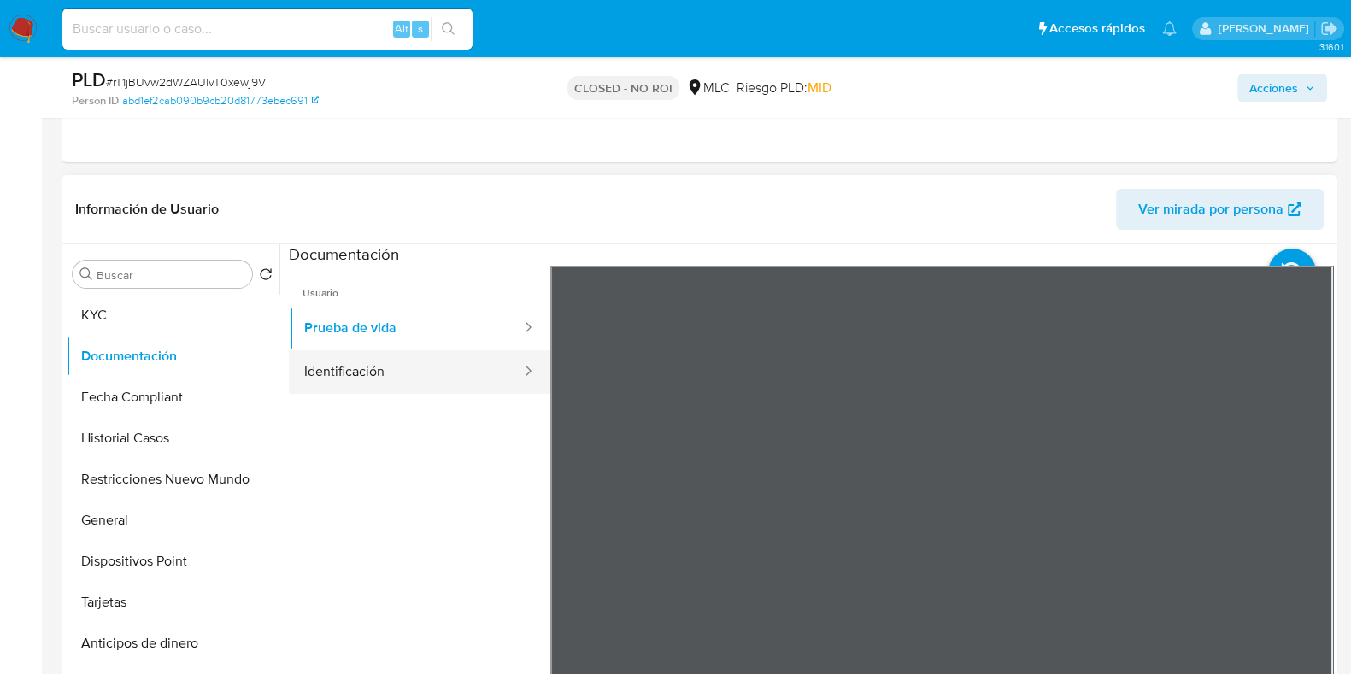
click at [421, 369] on button "Identificación" at bounding box center [406, 372] width 234 height 44
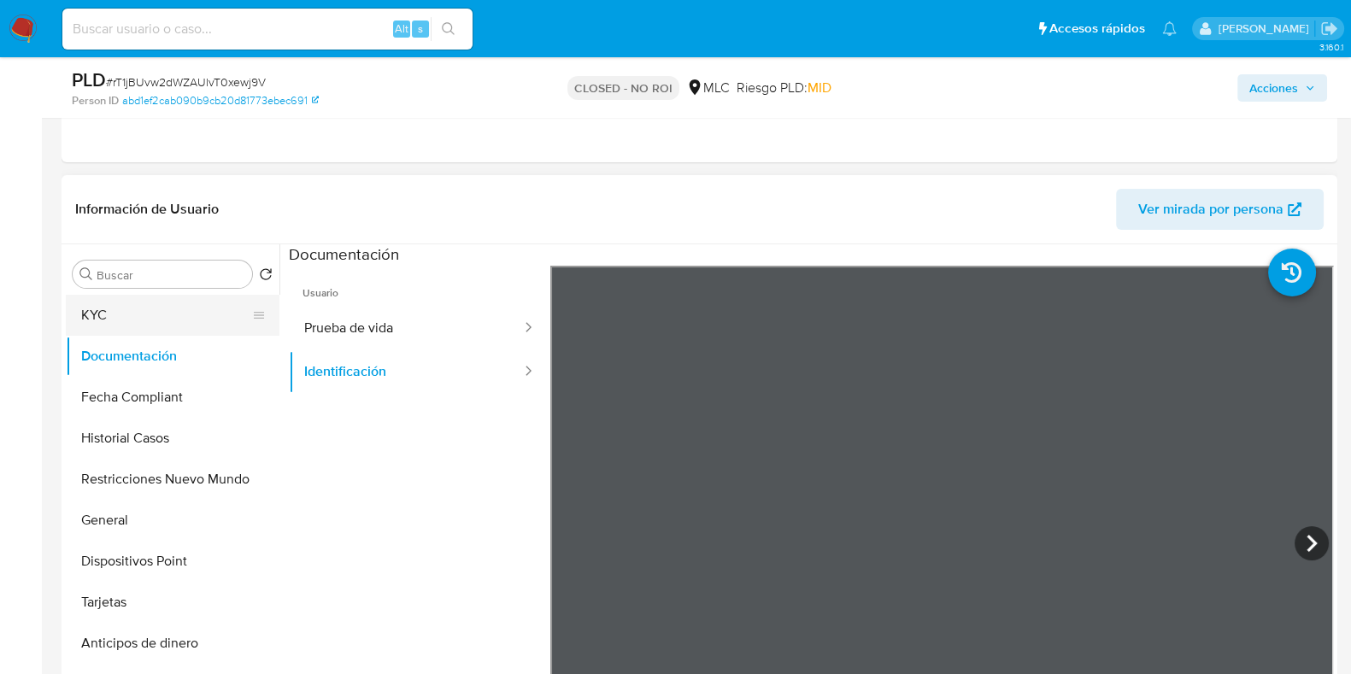
click at [132, 322] on button "KYC" at bounding box center [166, 315] width 200 height 41
